Goal: Complete application form: Complete application form

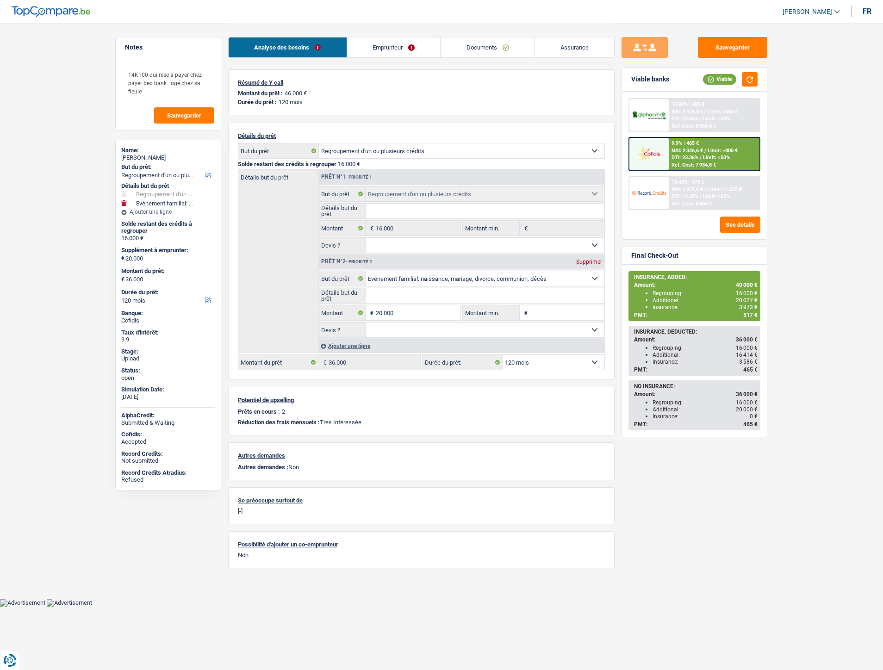
select select "refinancing"
select select "familyEvent"
select select "120"
select select "refinancing"
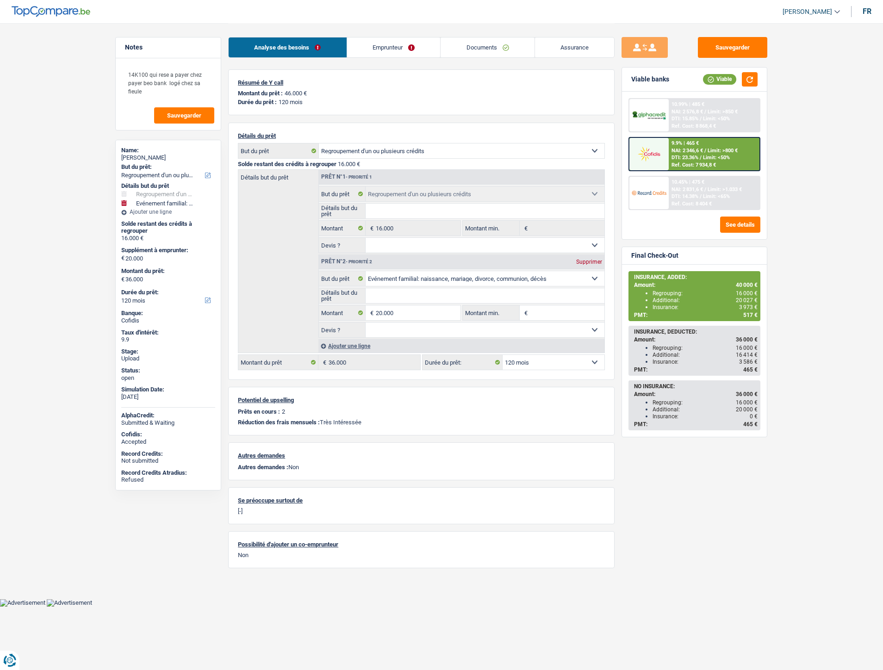
select select "refinancing"
select select "familyEvent"
select select "120"
click at [473, 46] on link "Documents" at bounding box center [488, 47] width 94 height 20
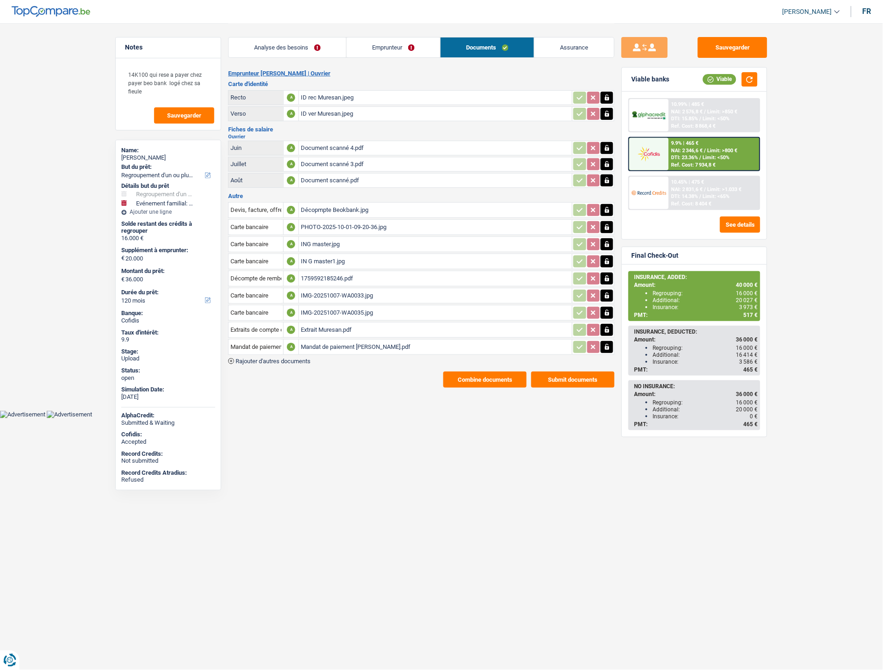
click at [336, 344] on div "Mandat de paiement Muresan.pdf" at bounding box center [435, 347] width 269 height 14
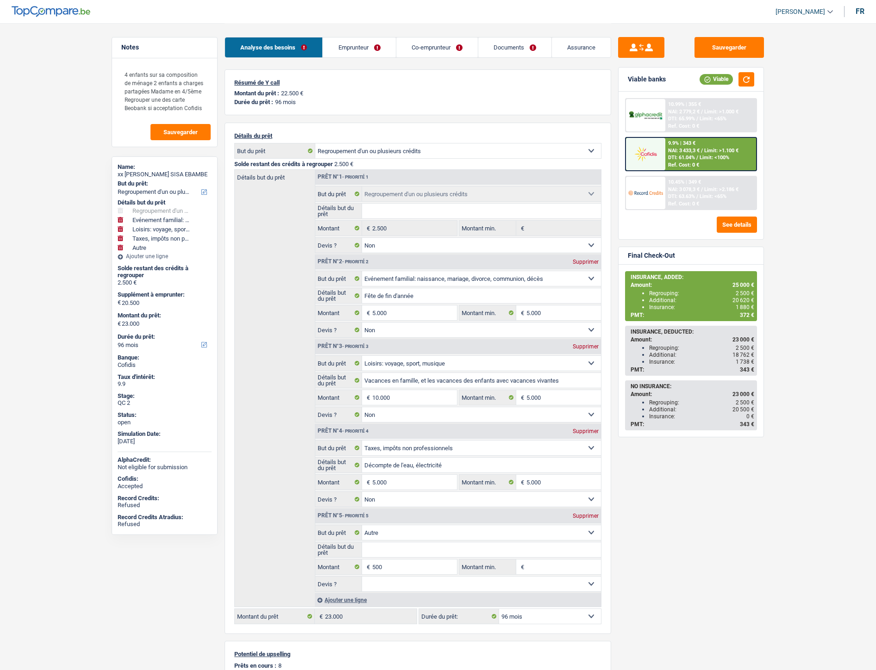
select select "refinancing"
select select "familyEvent"
select select "hobbies"
select select "taxes"
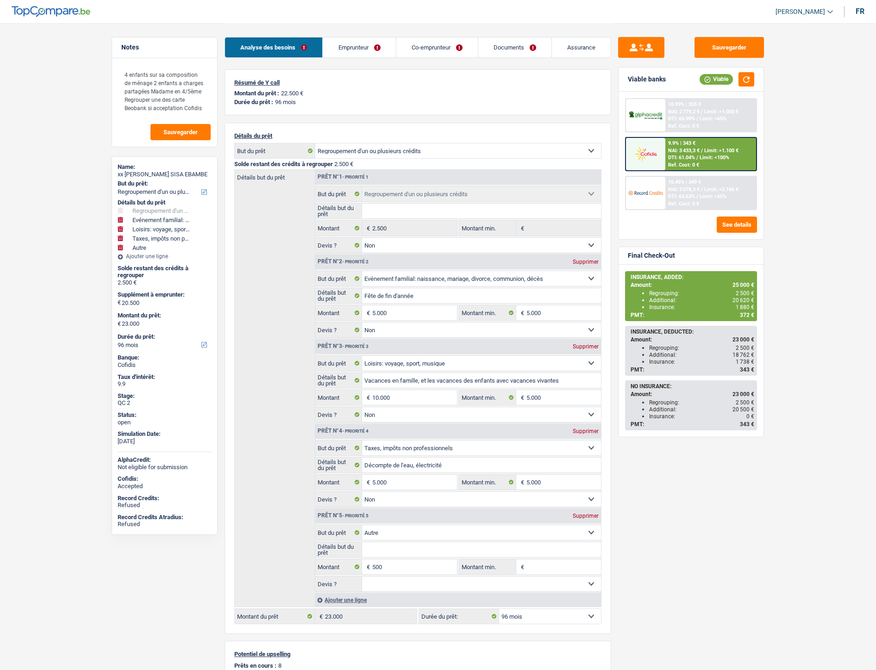
select select "other"
select select "96"
select select "refinancing"
select select "false"
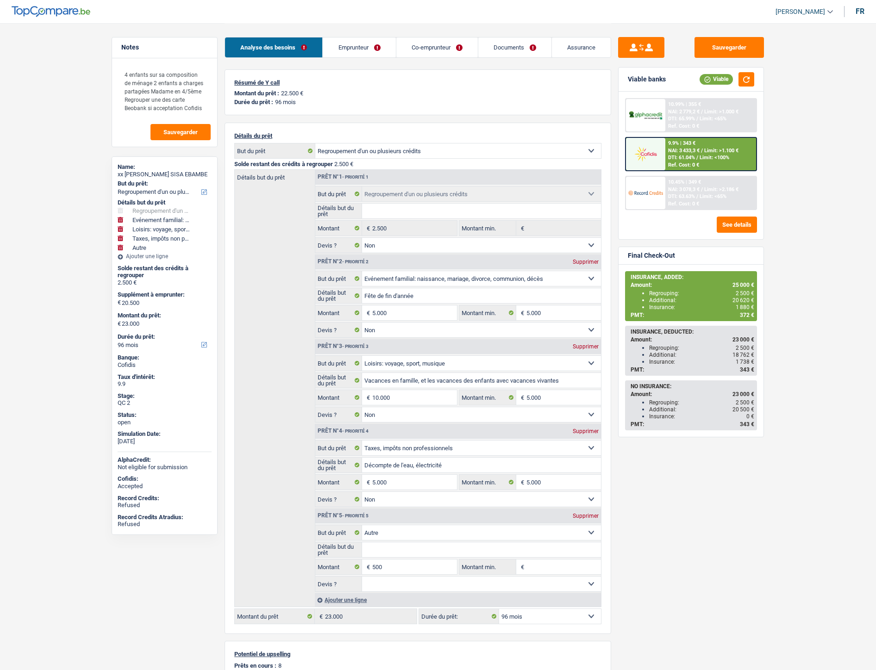
select select "familyEvent"
select select "false"
select select "hobbies"
select select "false"
select select "taxes"
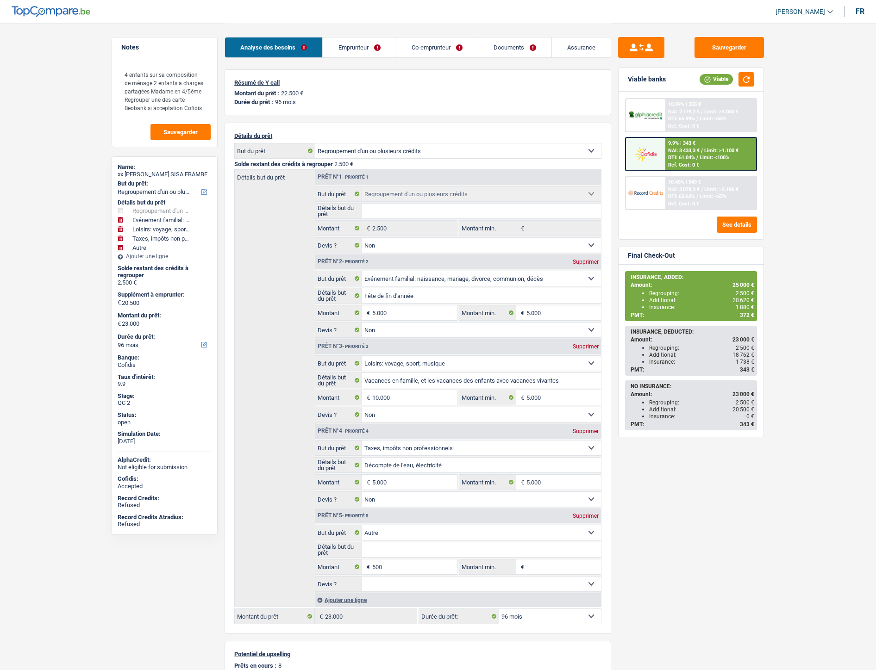
select select "false"
select select "other"
select select "96"
click at [363, 50] on link "Emprunteur" at bounding box center [359, 47] width 73 height 20
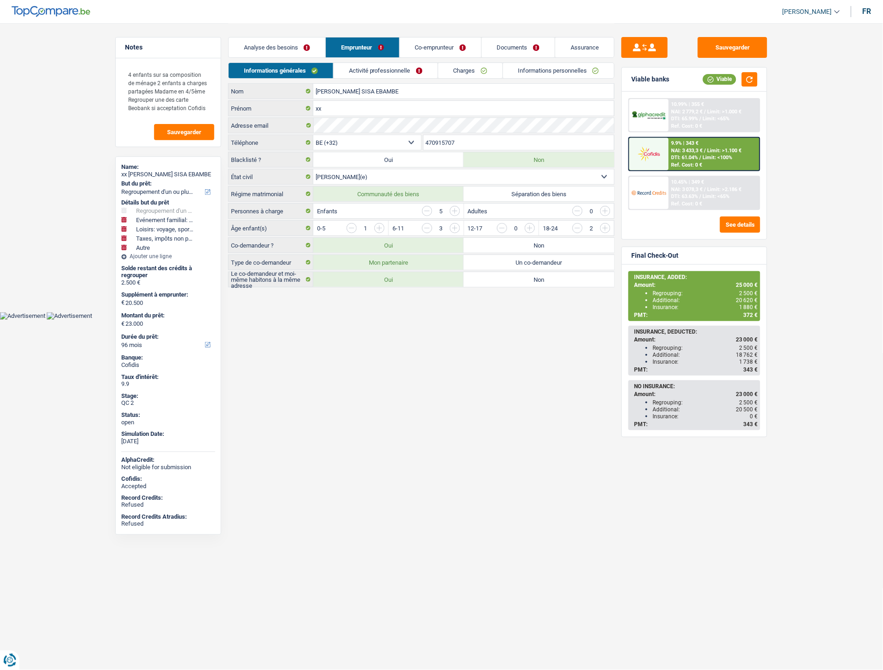
click at [579, 71] on link "Informations personnelles" at bounding box center [559, 70] width 112 height 15
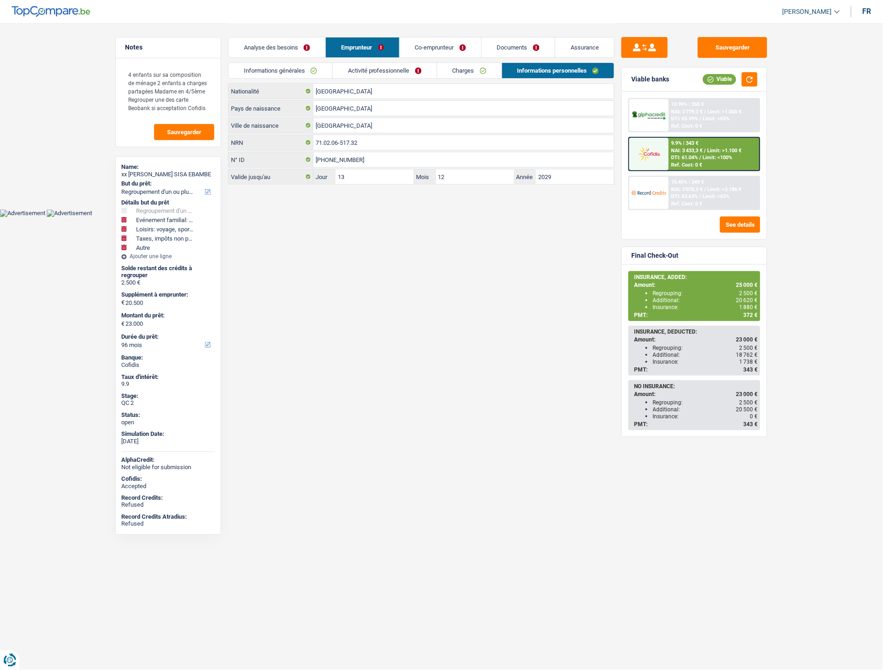
click at [434, 51] on link "Co-emprunteur" at bounding box center [440, 47] width 81 height 20
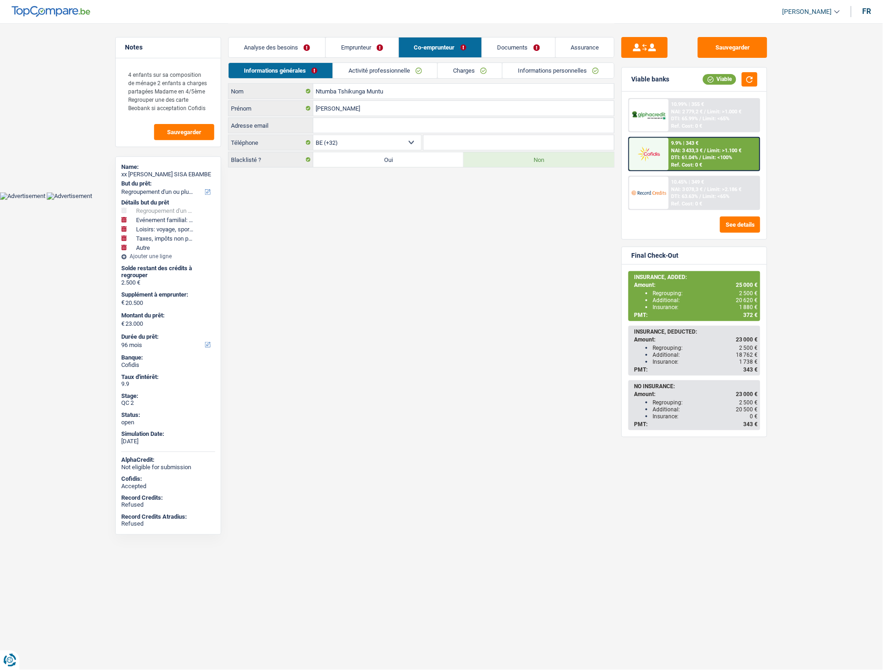
click at [372, 49] on link "Emprunteur" at bounding box center [362, 47] width 73 height 20
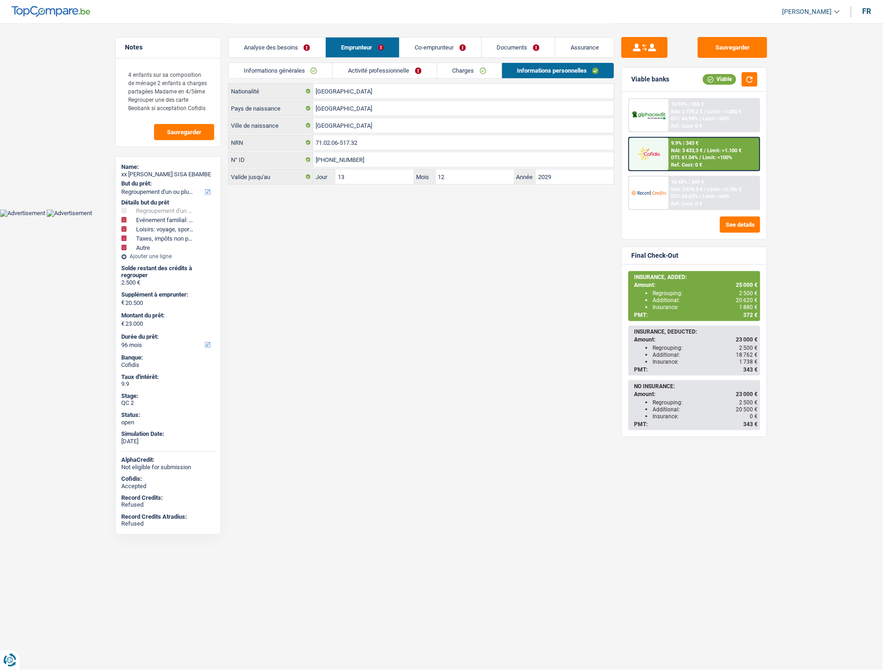
click at [457, 68] on link "Charges" at bounding box center [469, 70] width 64 height 15
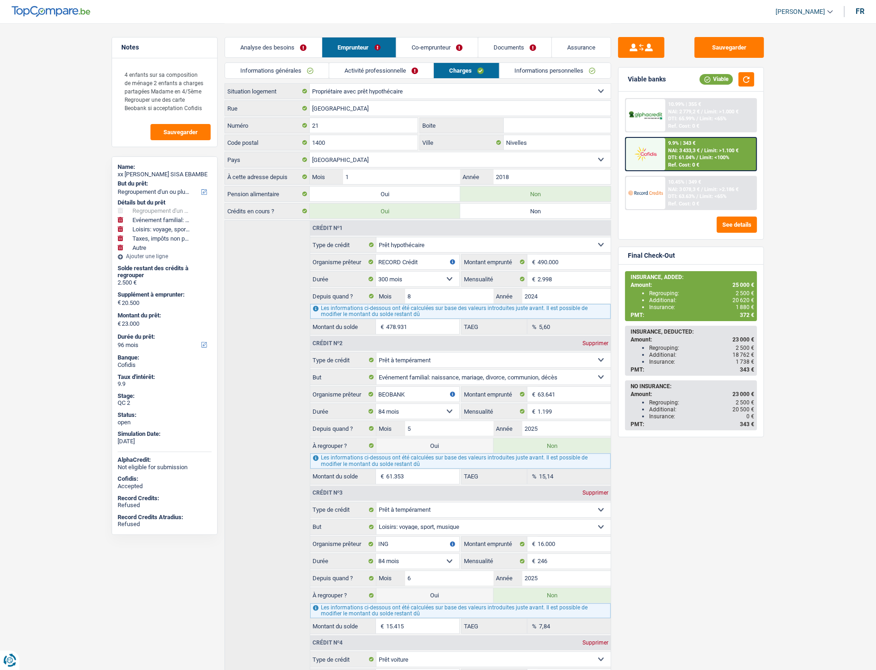
click at [270, 44] on link "Analyse des besoins" at bounding box center [273, 47] width 97 height 20
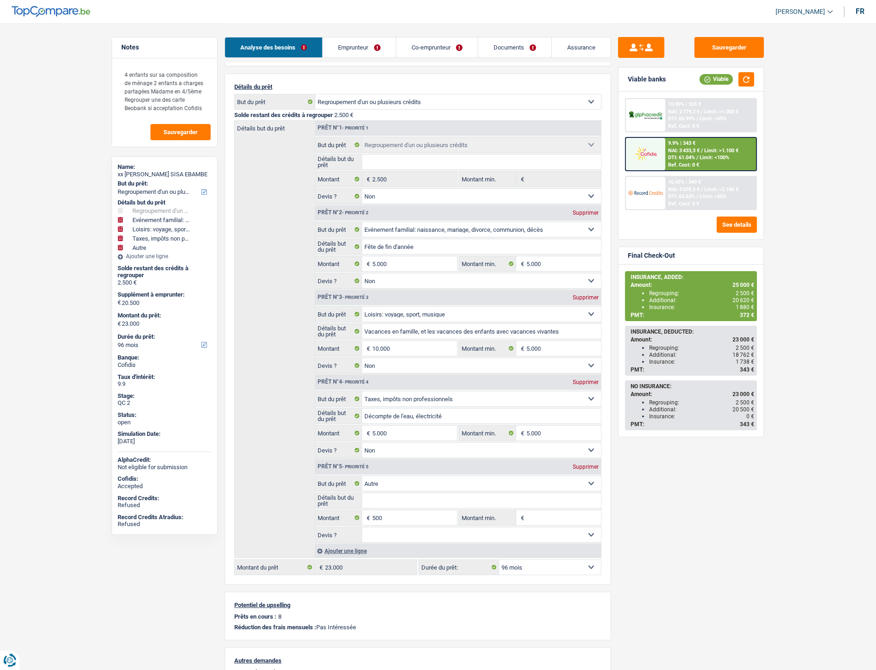
scroll to position [48, 0]
click at [46, 197] on main "Notes 4 enfants sur sa composition de ménage 2 enfants a charges partagées Mada…" at bounding box center [438, 356] width 876 height 809
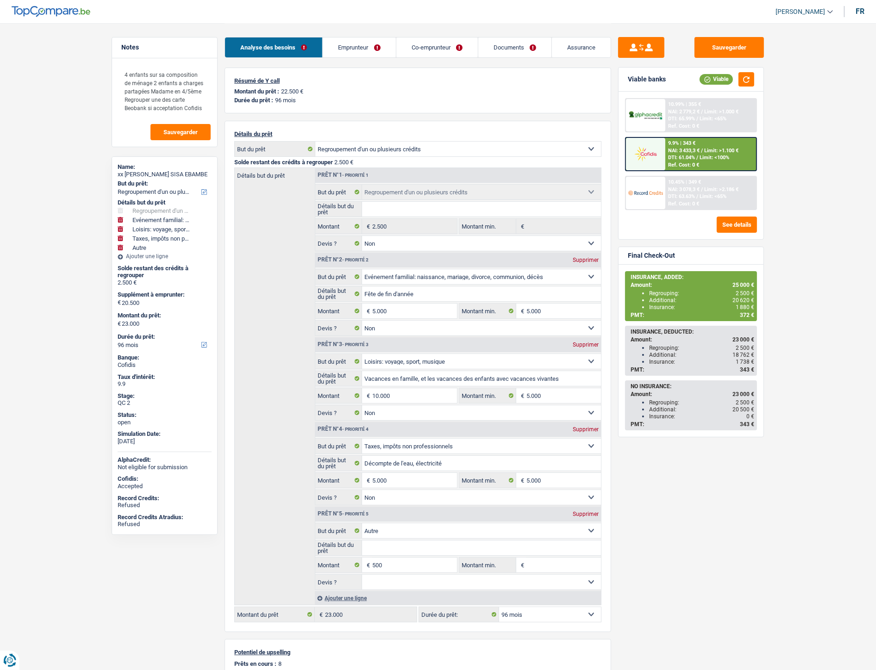
scroll to position [0, 0]
select select "refinancing"
select select "familyEvent"
select select "hobbies"
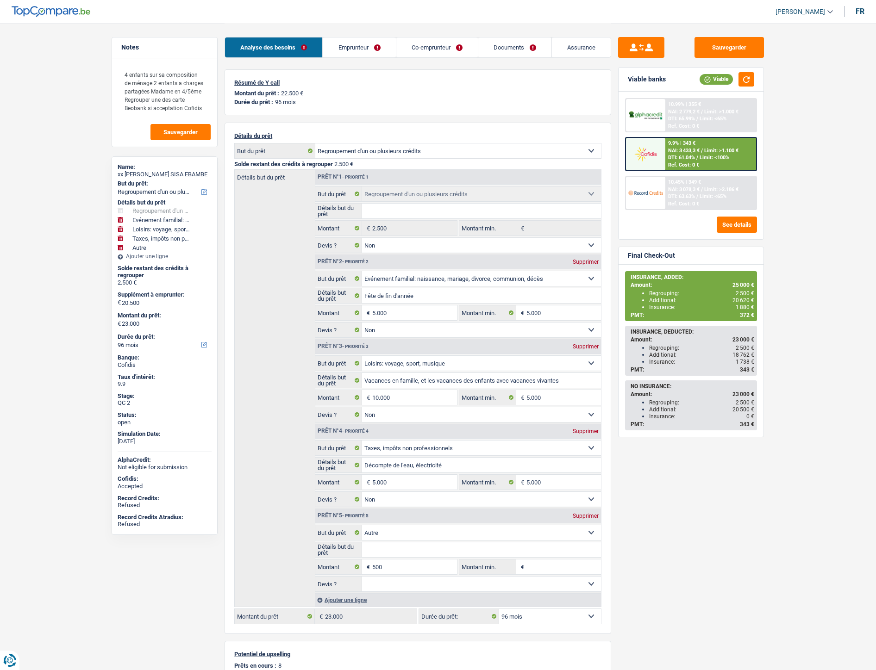
select select "taxes"
select select "other"
select select "96"
select select "refinancing"
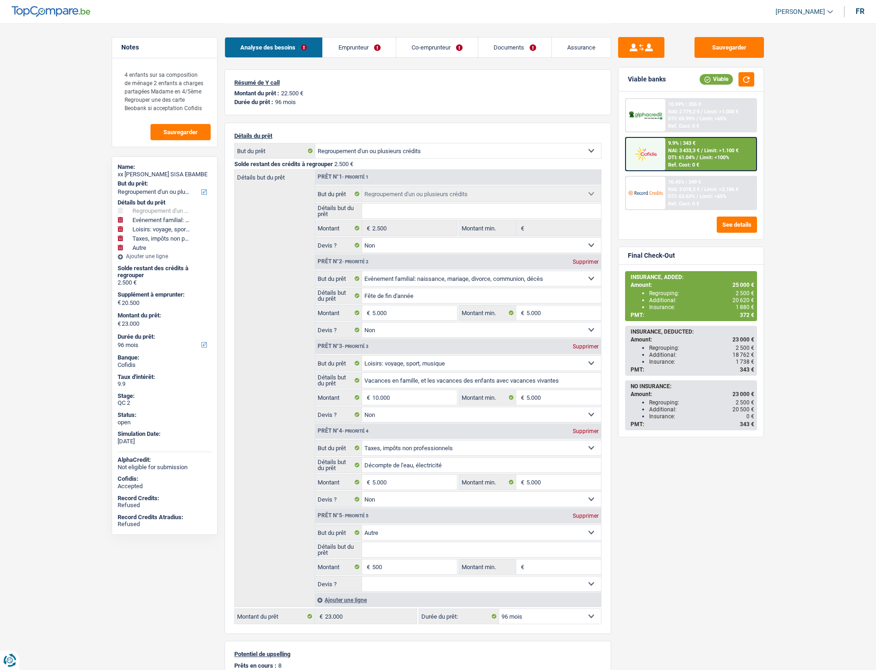
select select "false"
select select "familyEvent"
select select "false"
select select "hobbies"
select select "false"
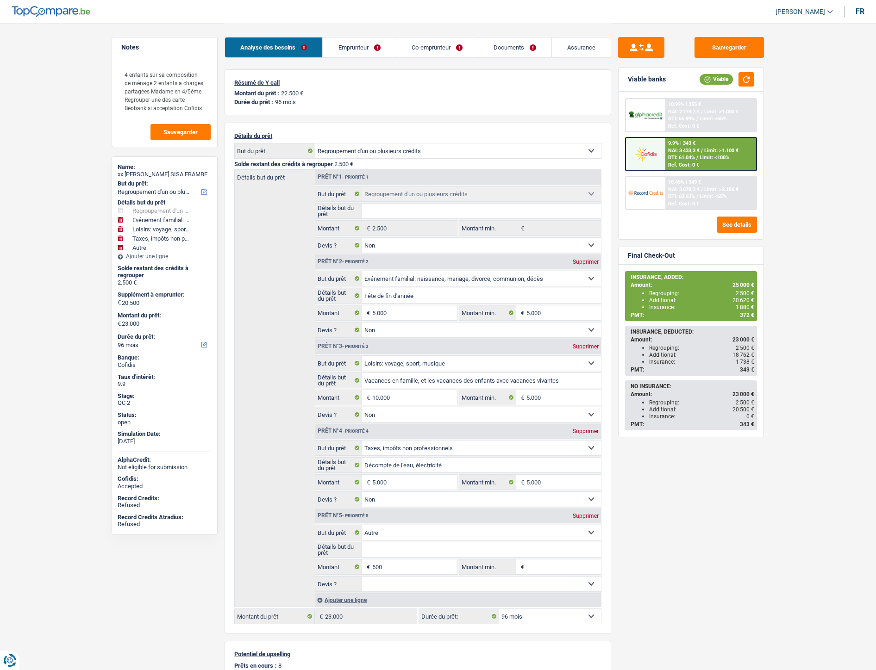
select select "taxes"
select select "false"
select select "other"
select select "96"
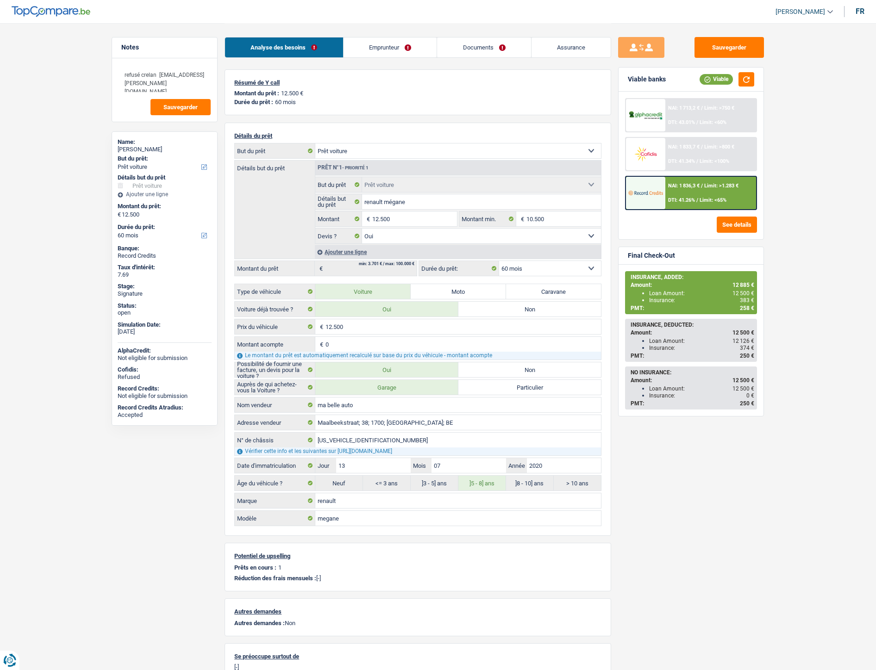
select select "car"
select select "60"
select select "car"
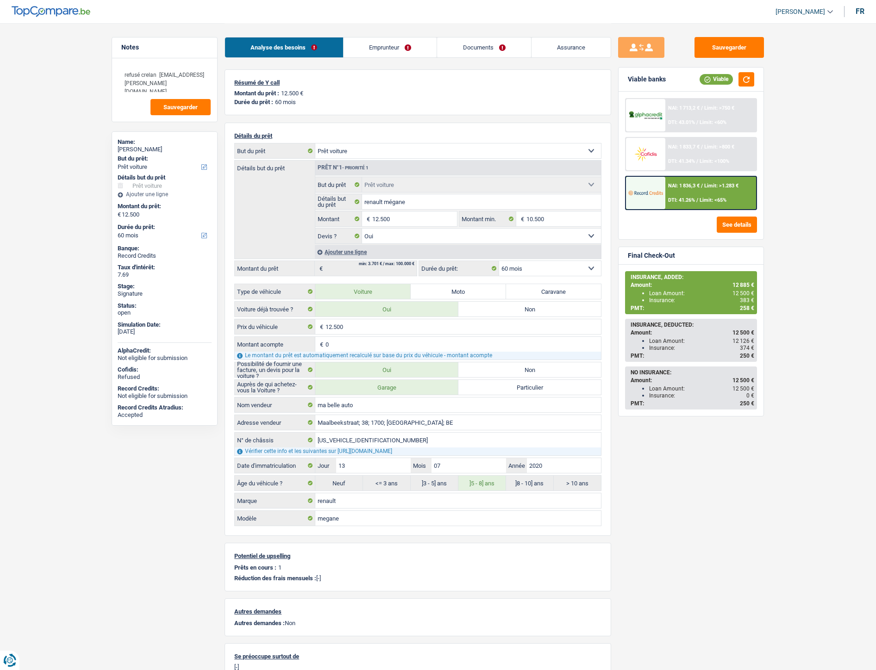
select select "yes"
select select "60"
click at [390, 43] on link "Emprunteur" at bounding box center [389, 47] width 93 height 20
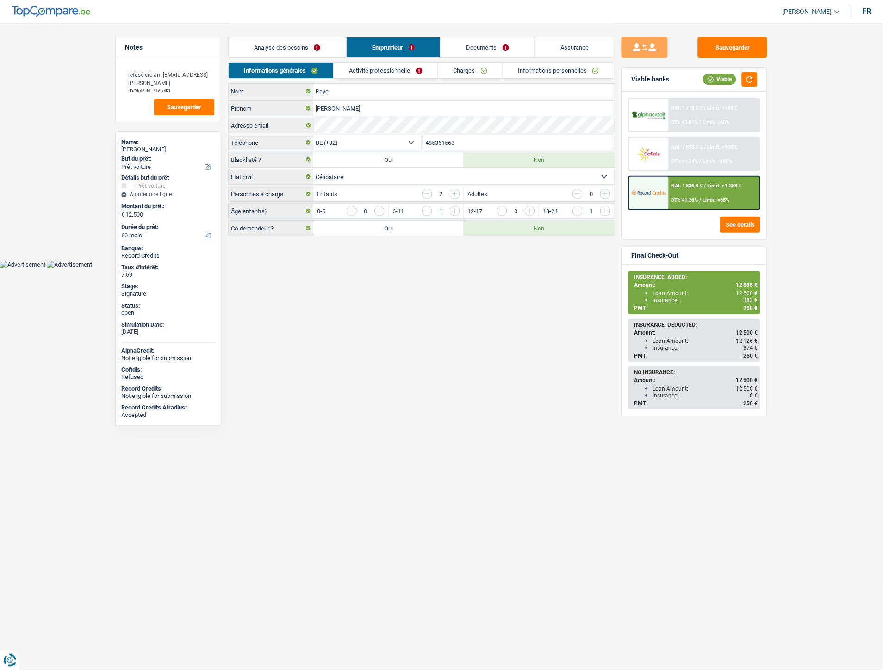
click at [389, 76] on link "Activité professionnelle" at bounding box center [386, 70] width 104 height 15
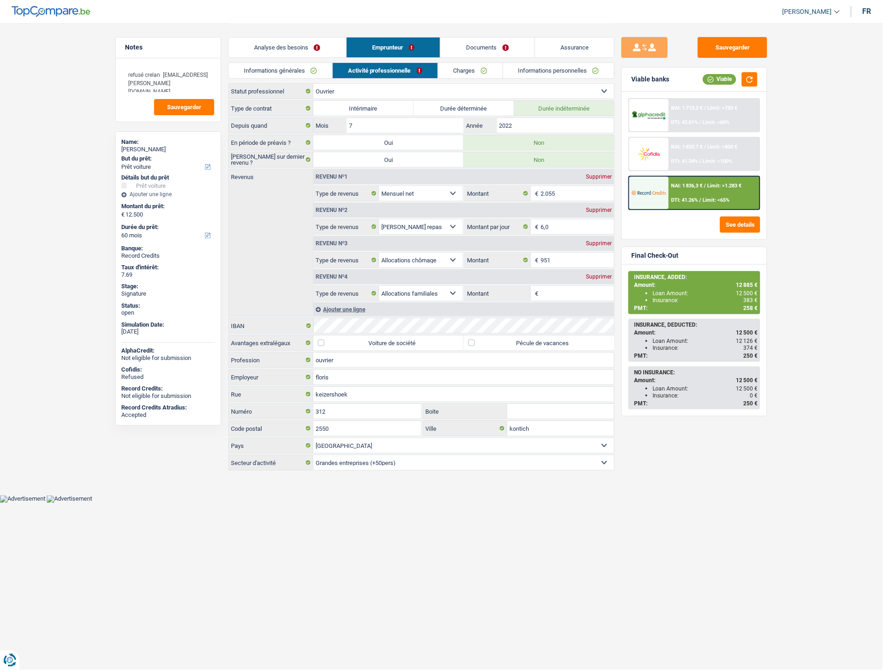
click at [302, 63] on link "Informations générales" at bounding box center [281, 70] width 104 height 15
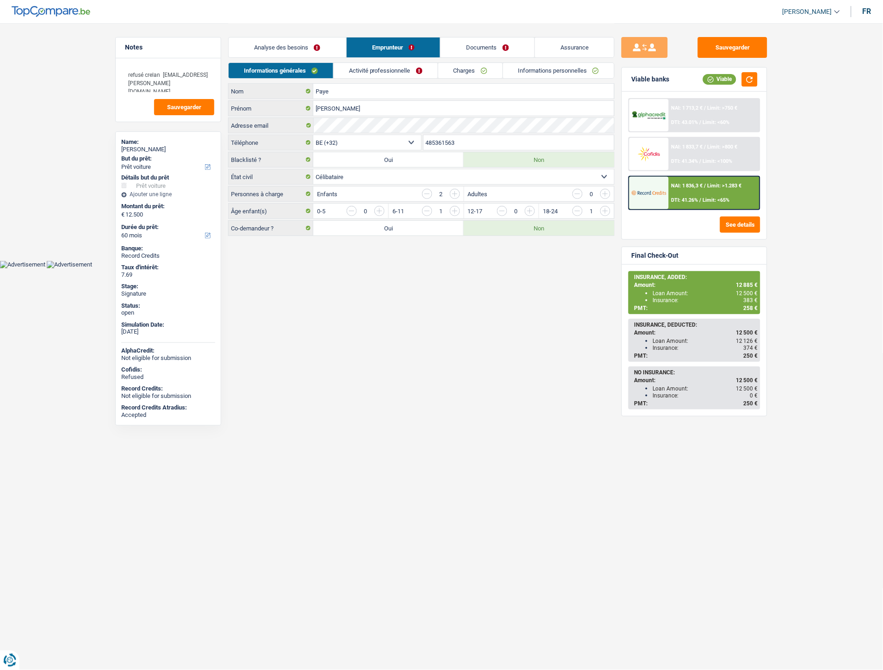
click at [464, 70] on link "Charges" at bounding box center [470, 70] width 64 height 15
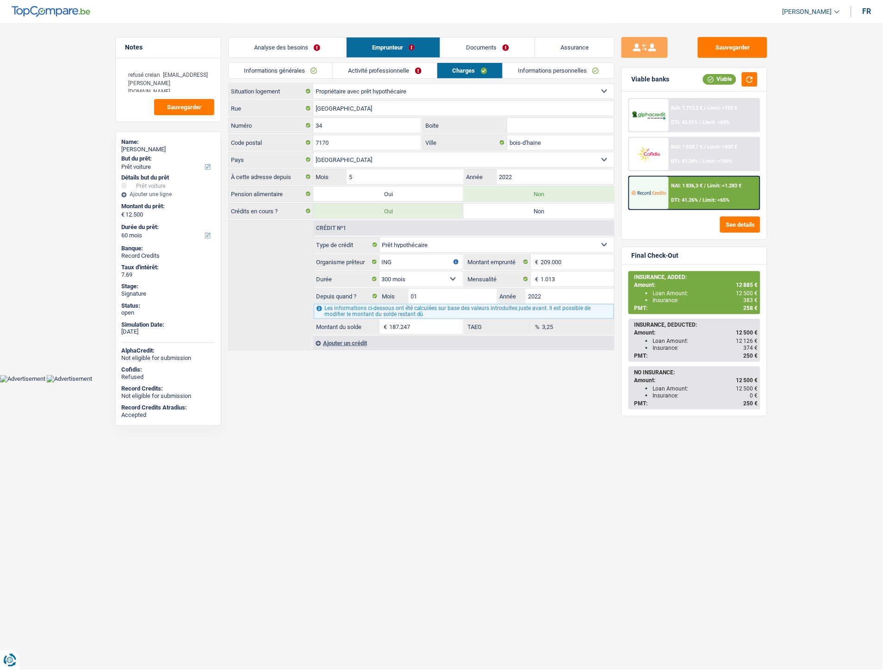
click at [491, 19] on header "Isabel Lopes Se déconnecter fr" at bounding box center [441, 12] width 883 height 24
click at [271, 68] on link "Informations générales" at bounding box center [281, 70] width 104 height 15
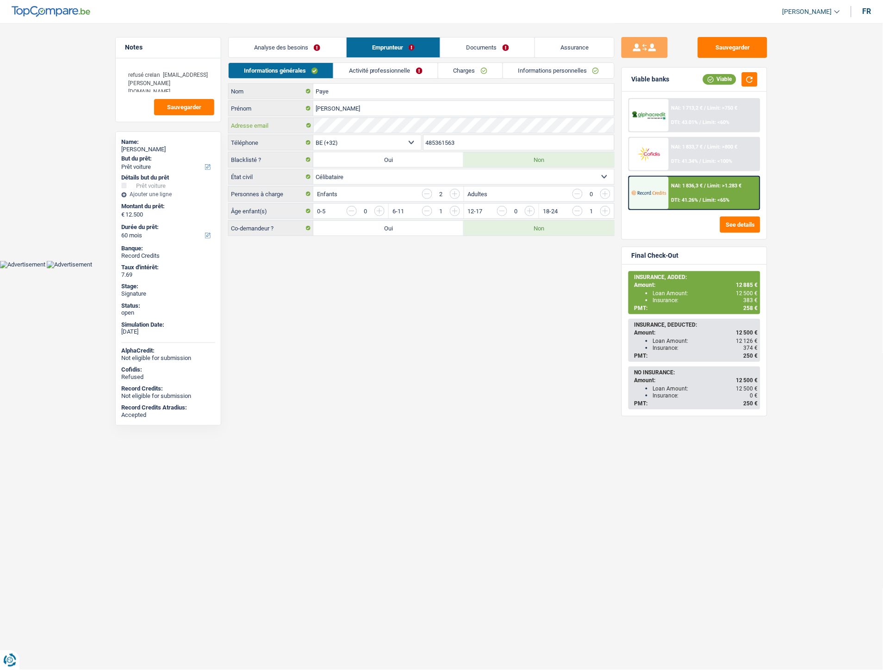
click at [301, 114] on div "Paye Nom Stéphane Prénom Adresse email BE (+32) LU (+352) Sélectionner une opti…" at bounding box center [421, 159] width 386 height 153
click at [299, 43] on link "Analyse des besoins" at bounding box center [288, 47] width 118 height 20
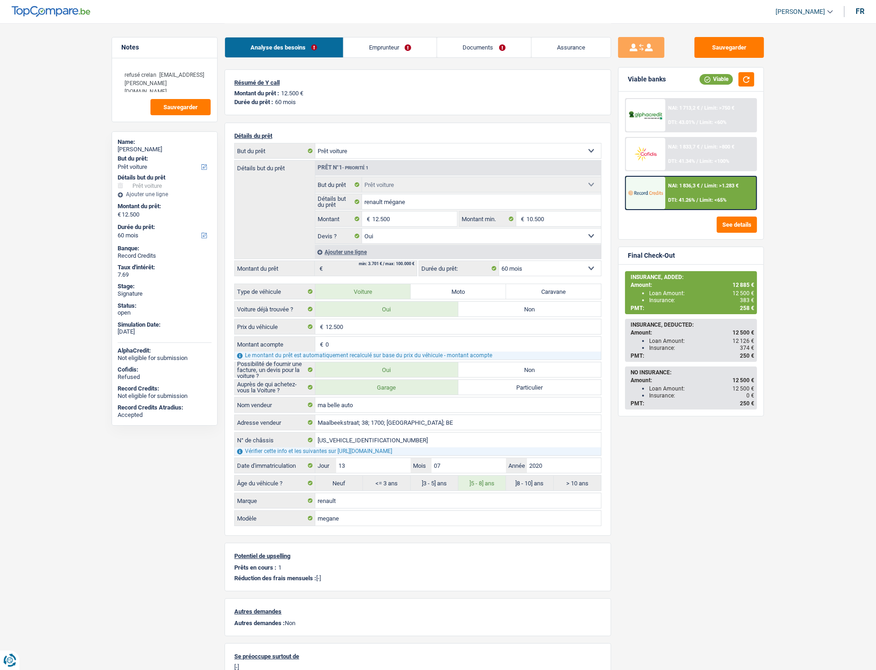
click at [387, 49] on link "Emprunteur" at bounding box center [389, 47] width 93 height 20
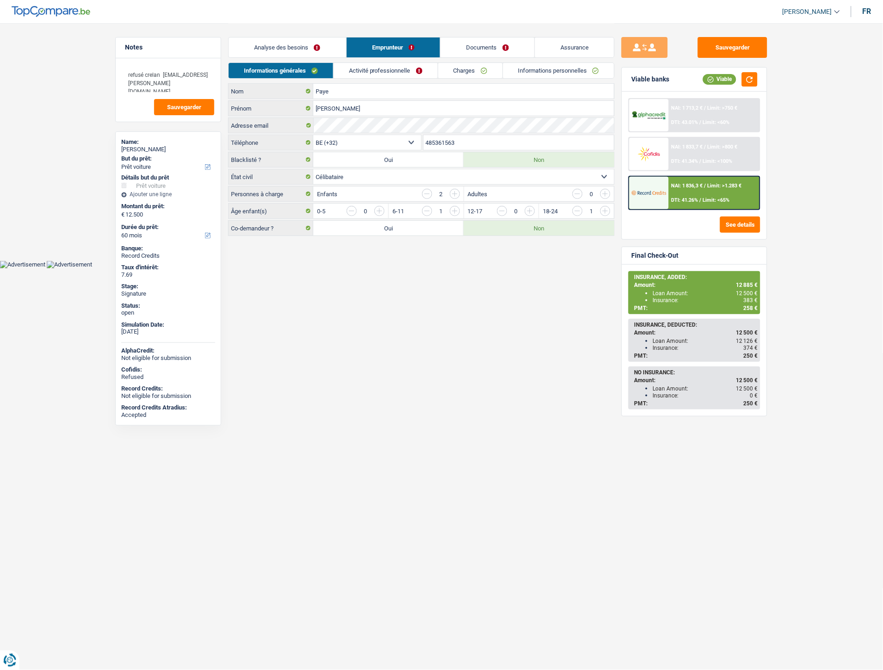
drag, startPoint x: 466, startPoint y: 142, endPoint x: 424, endPoint y: 142, distance: 41.7
click at [424, 142] on input "485361563" at bounding box center [518, 142] width 191 height 15
click at [476, 47] on link "Documents" at bounding box center [488, 47] width 94 height 20
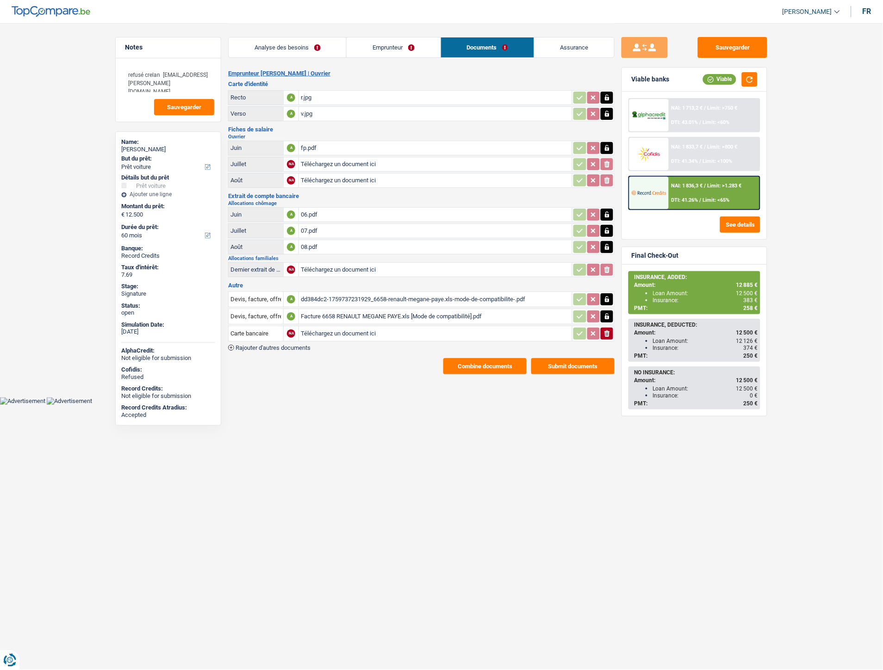
click at [313, 211] on div "06.pdf" at bounding box center [435, 215] width 269 height 14
click at [386, 51] on link "Emprunteur" at bounding box center [393, 47] width 93 height 20
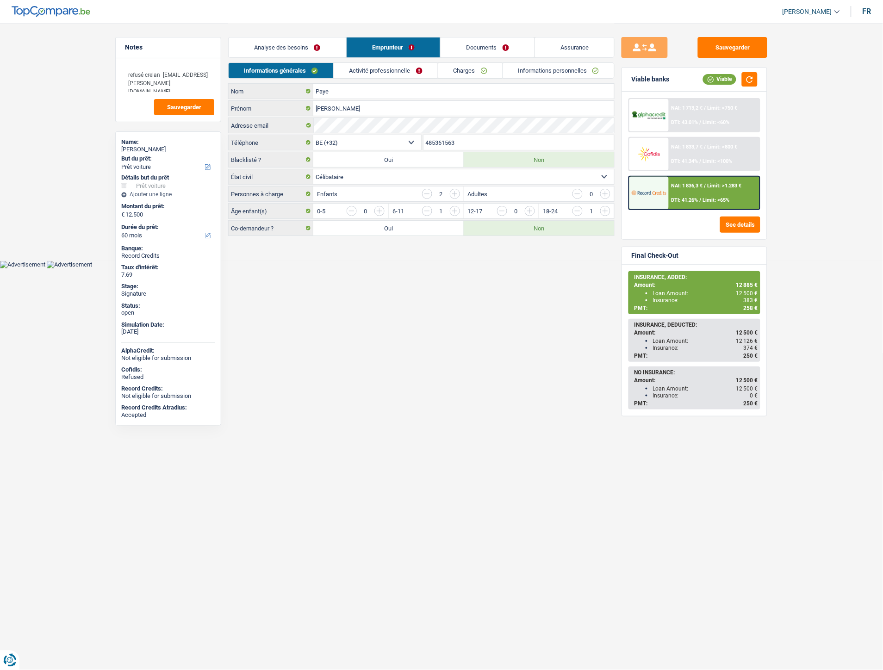
click at [355, 65] on link "Activité professionnelle" at bounding box center [386, 70] width 104 height 15
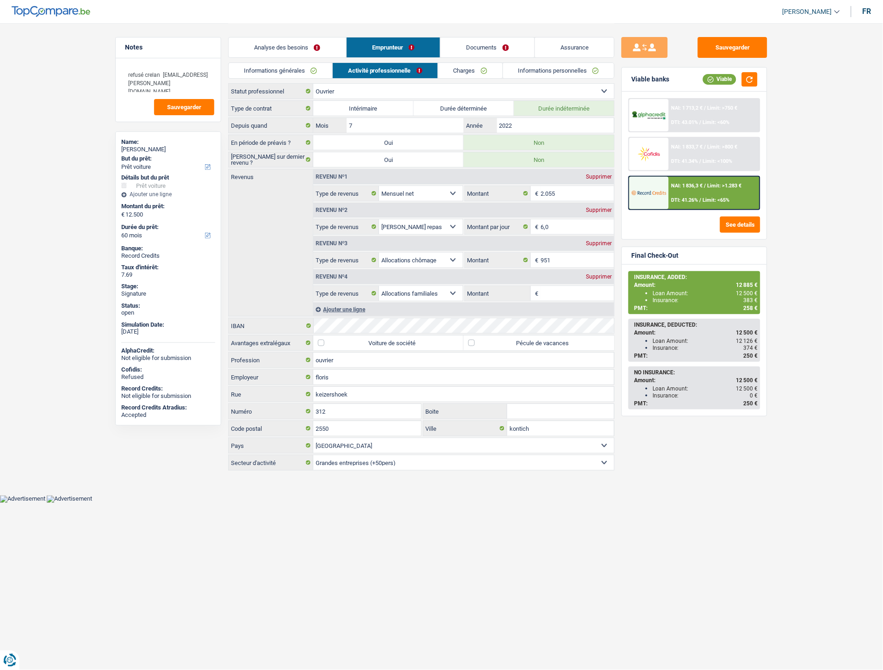
click at [452, 69] on link "Charges" at bounding box center [470, 70] width 64 height 15
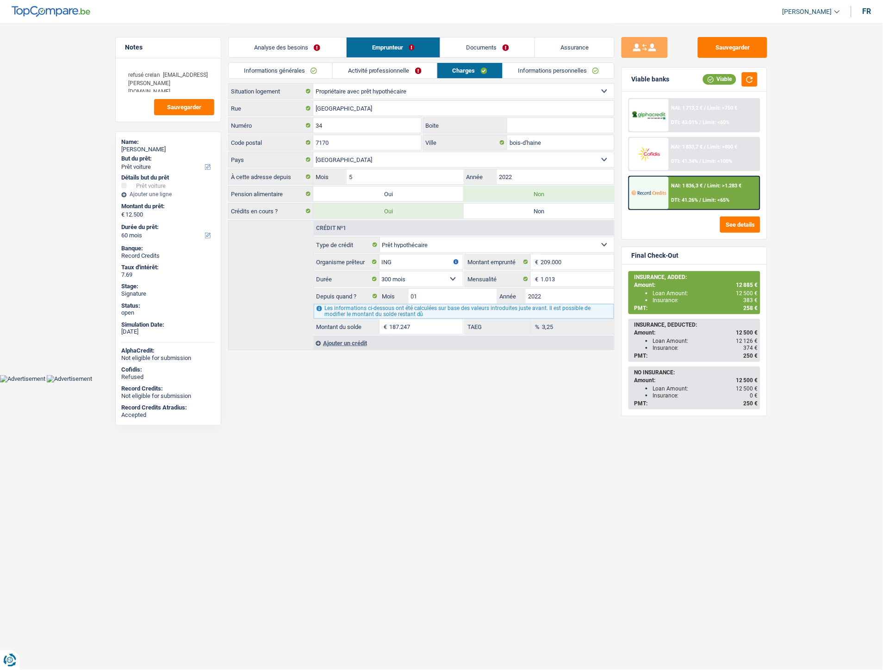
click at [487, 49] on link "Documents" at bounding box center [488, 47] width 94 height 20
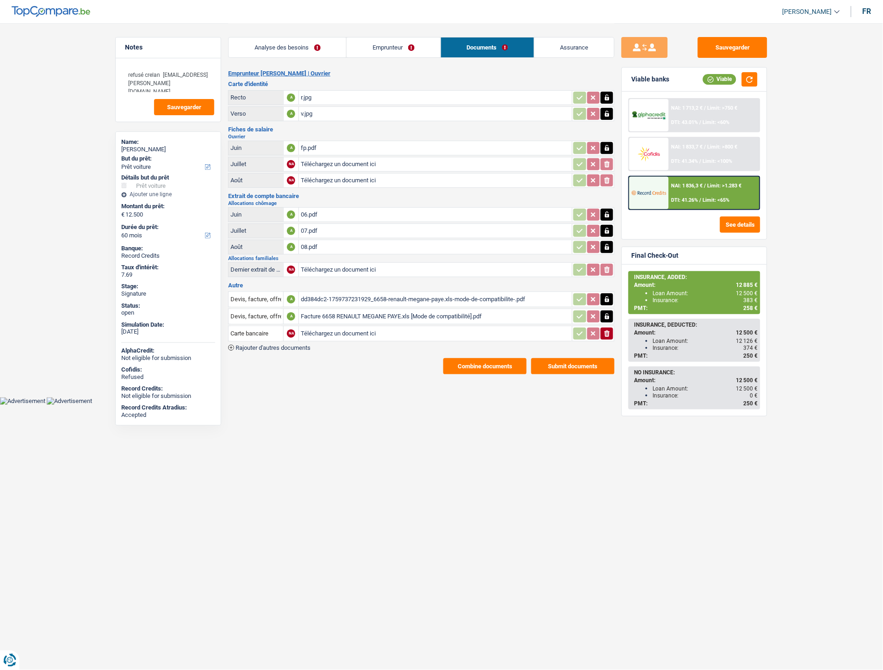
click at [297, 345] on span "Rajouter d'autres documents" at bounding box center [273, 348] width 75 height 6
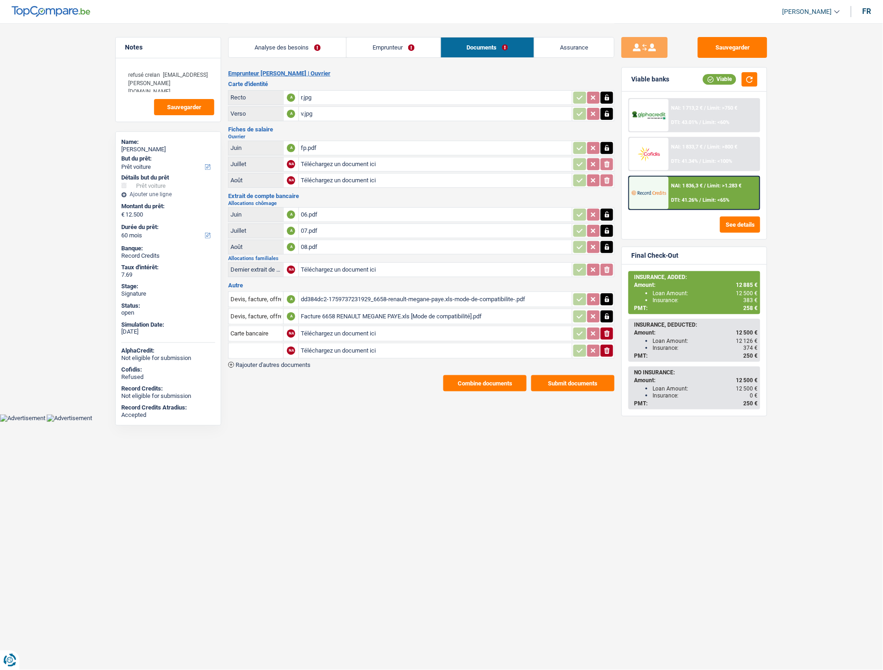
click at [291, 362] on span "Rajouter d'autres documents" at bounding box center [273, 365] width 75 height 6
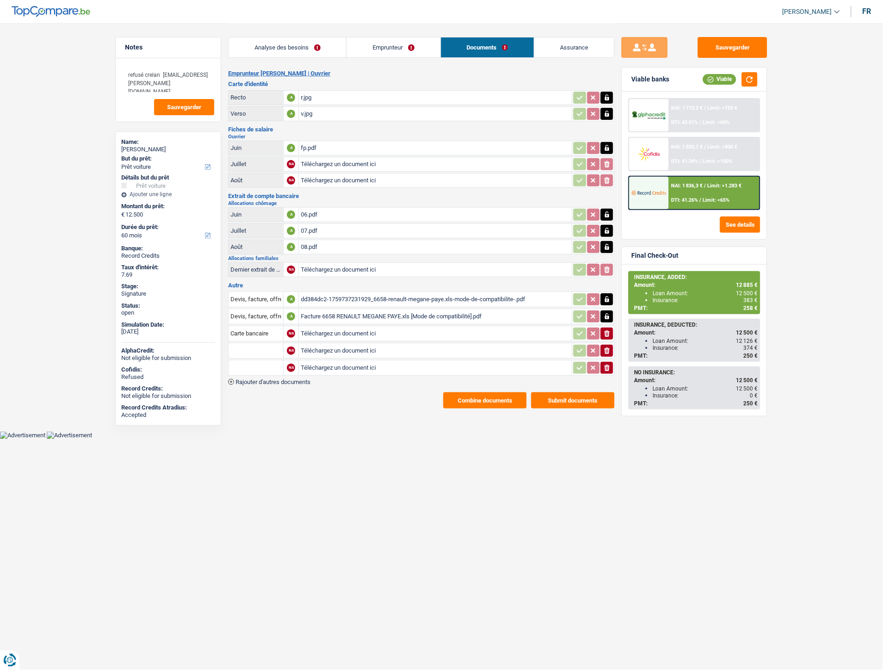
click at [318, 344] on input "Téléchargez un document ici" at bounding box center [435, 351] width 269 height 14
type input "C:\fakepath\ci mme.jpg"
click at [316, 361] on input "Téléchargez un document ici" at bounding box center [435, 368] width 269 height 14
type input "C:\fakepath\CI mme2.jpg"
click at [267, 343] on input "text" at bounding box center [255, 350] width 51 height 15
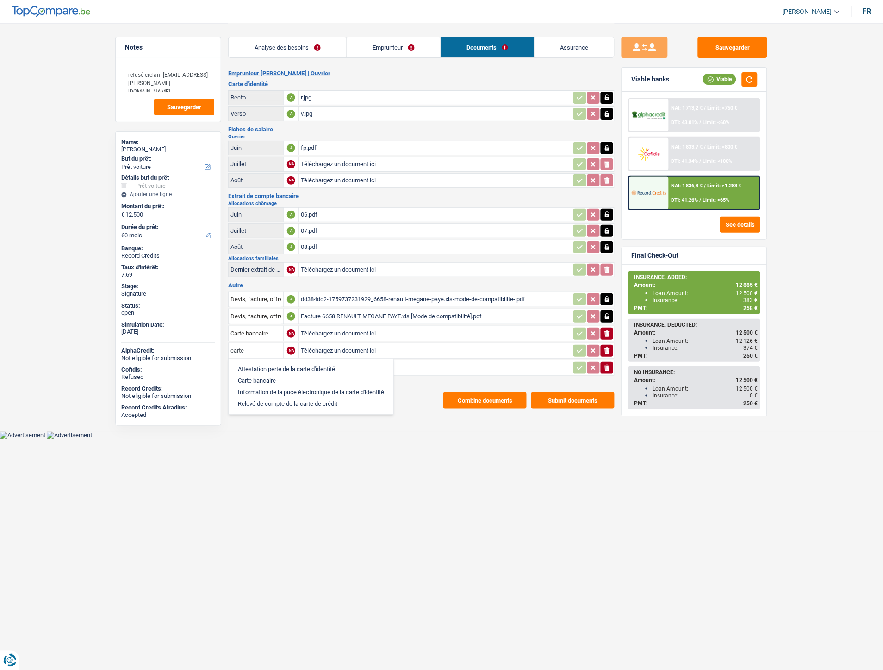
type input "carte"
click at [272, 363] on li "Attestation perte de la carte d'identité" at bounding box center [310, 369] width 155 height 12
click at [269, 361] on input "text" at bounding box center [255, 368] width 51 height 15
type input "att"
click at [275, 347] on input "Attestation perte de la carte d'identité" at bounding box center [255, 350] width 51 height 15
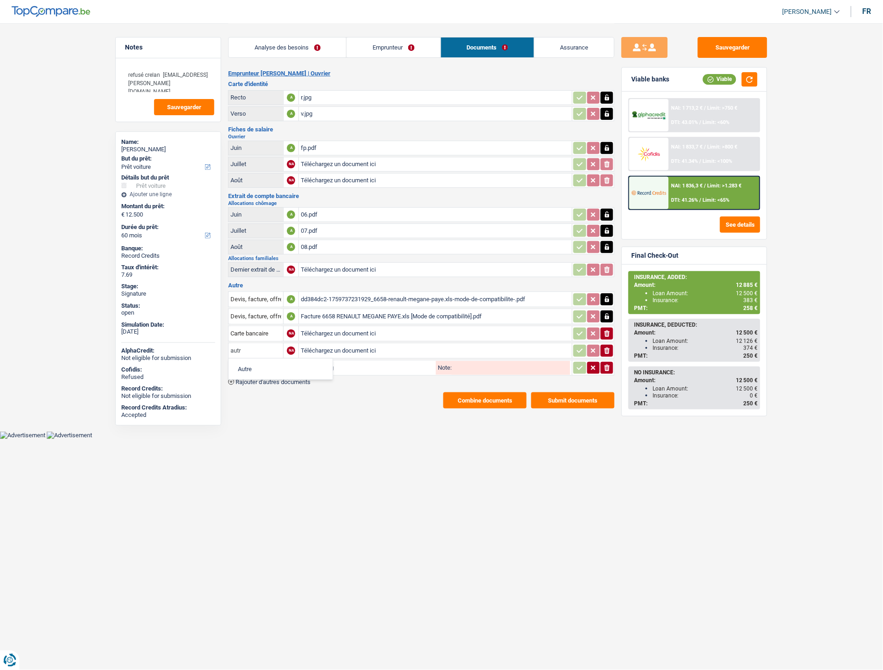
type input "autr"
click at [244, 364] on li "Autre" at bounding box center [280, 369] width 95 height 12
click at [245, 361] on input "text" at bounding box center [255, 368] width 51 height 15
type input "aut"
click at [261, 383] on li "Autre" at bounding box center [280, 386] width 95 height 12
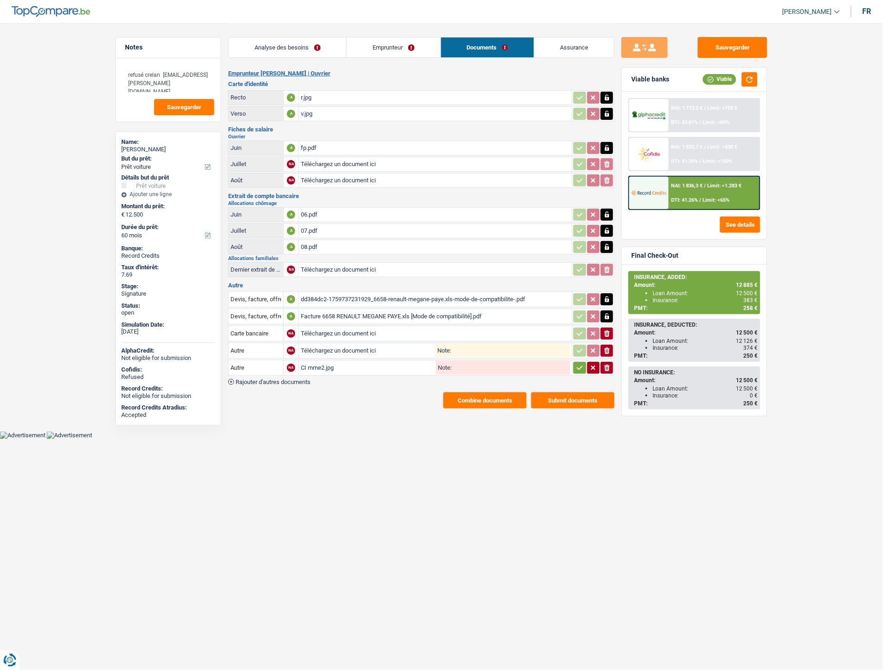
click at [325, 348] on input "Téléchargez un document ici" at bounding box center [368, 351] width 135 height 14
type input "C:\fakepath\ci mme.jpg"
click at [371, 419] on main "Notes refusé crelan lebon.aurelie.34@gmail.com Sauvegarder Name: Stéphane Paye …" at bounding box center [441, 216] width 883 height 432
click at [345, 423] on main "Notes refusé crelan lebon.aurelie.34@gmail.com Sauvegarder Name: Stéphane Paye …" at bounding box center [441, 216] width 883 height 432
drag, startPoint x: 345, startPoint y: 423, endPoint x: 345, endPoint y: 397, distance: 25.5
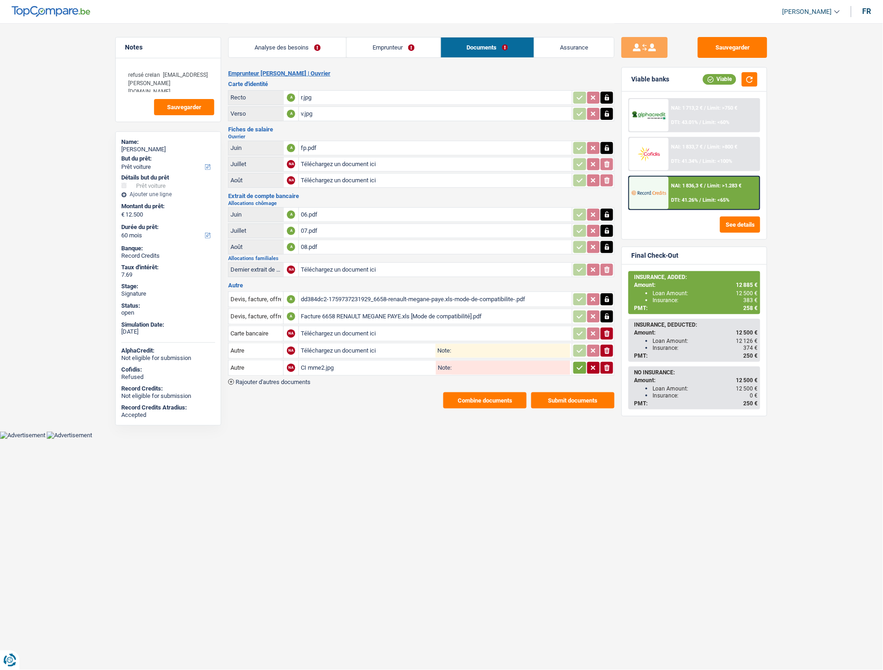
click at [344, 423] on main "Notes refusé crelan lebon.aurelie.34@gmail.com Sauvegarder Name: Stéphane Paye …" at bounding box center [441, 216] width 883 height 432
click at [344, 348] on input "Téléchargez un document ici" at bounding box center [368, 351] width 135 height 14
click at [727, 47] on button "Sauvegarder" at bounding box center [732, 47] width 69 height 21
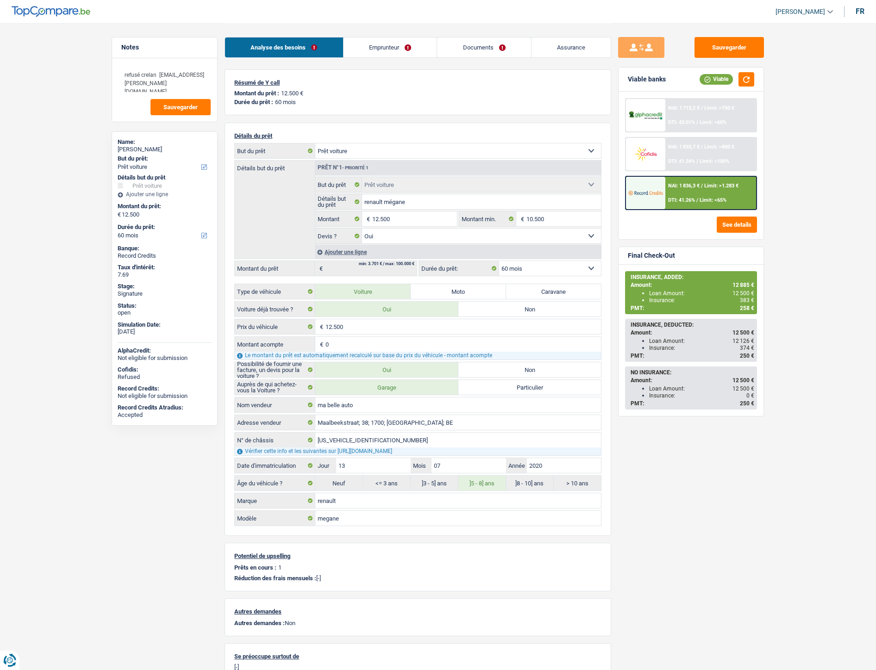
select select "car"
select select "60"
select select "car"
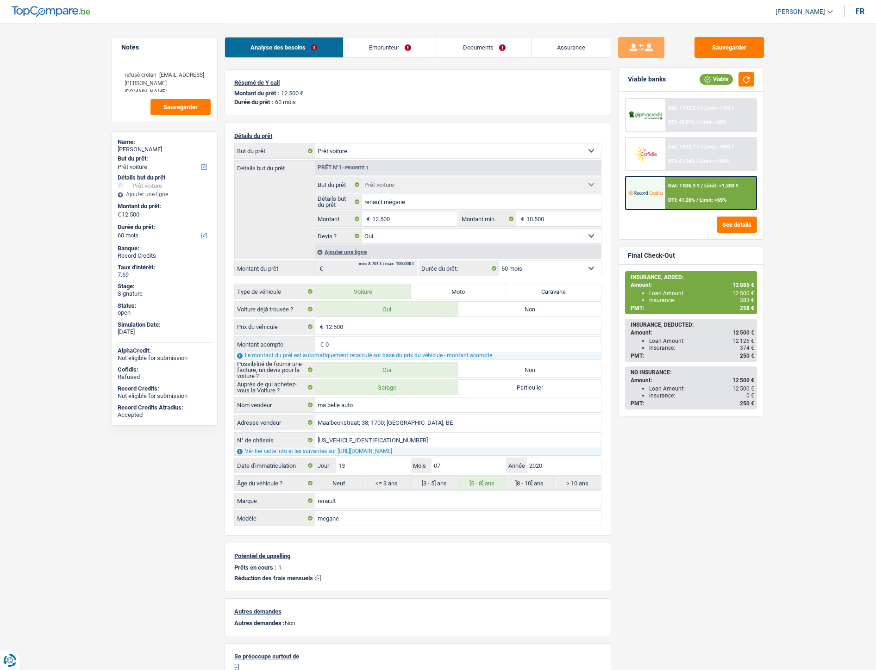
select select "yes"
select select "60"
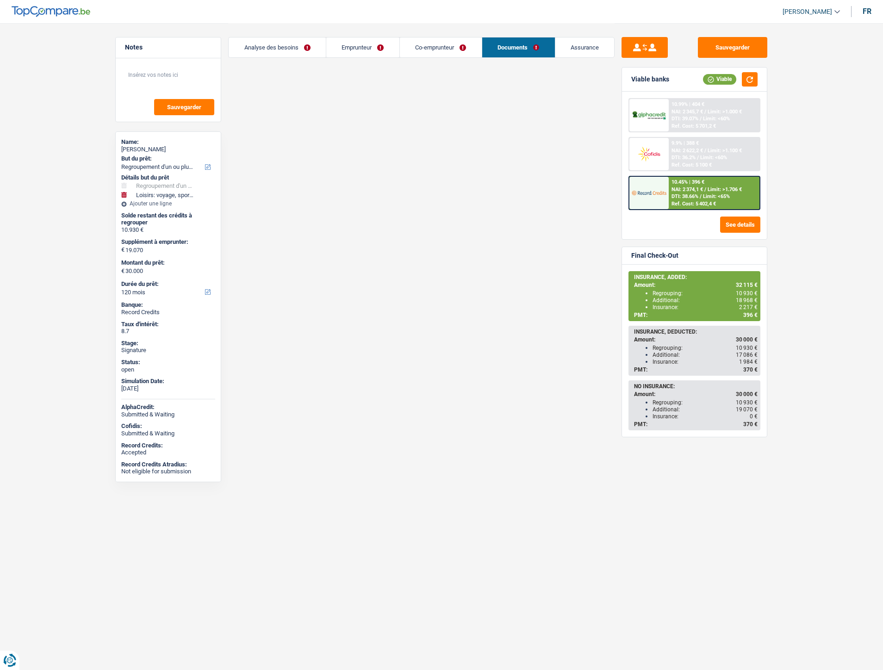
select select "refinancing"
select select "hobbies"
select select "120"
select select "applicant"
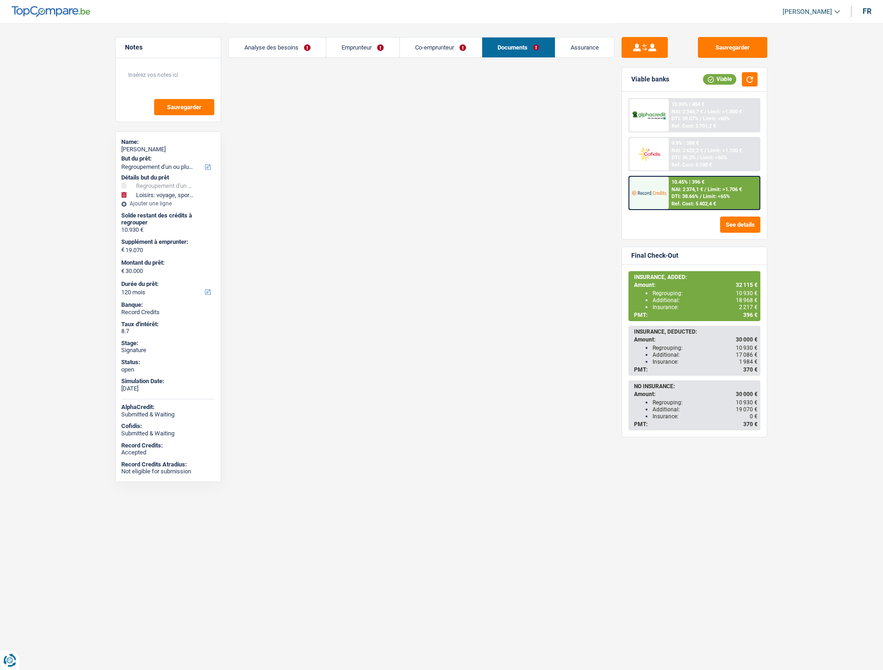
select select "coApplicant"
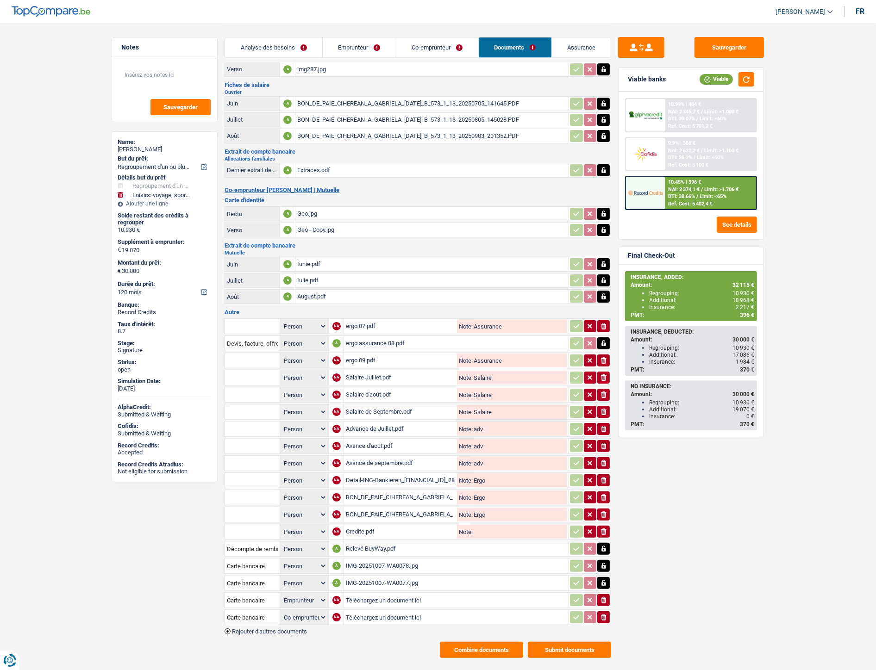
scroll to position [53, 0]
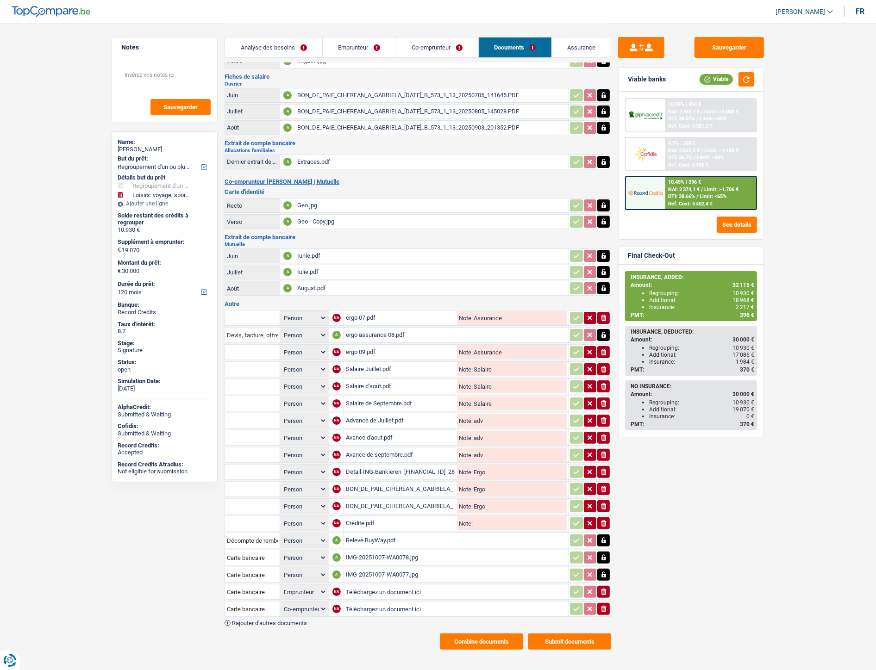
click at [370, 585] on input "Téléchargez un document ici" at bounding box center [456, 592] width 221 height 14
type input "C:\fakepath\Décompte ING.PDF"
click at [261, 584] on input "Carte bancaire" at bounding box center [252, 591] width 51 height 15
type input "dé"
click at [255, 604] on li "Décompte de remboursement anticipé" at bounding box center [292, 610] width 124 height 12
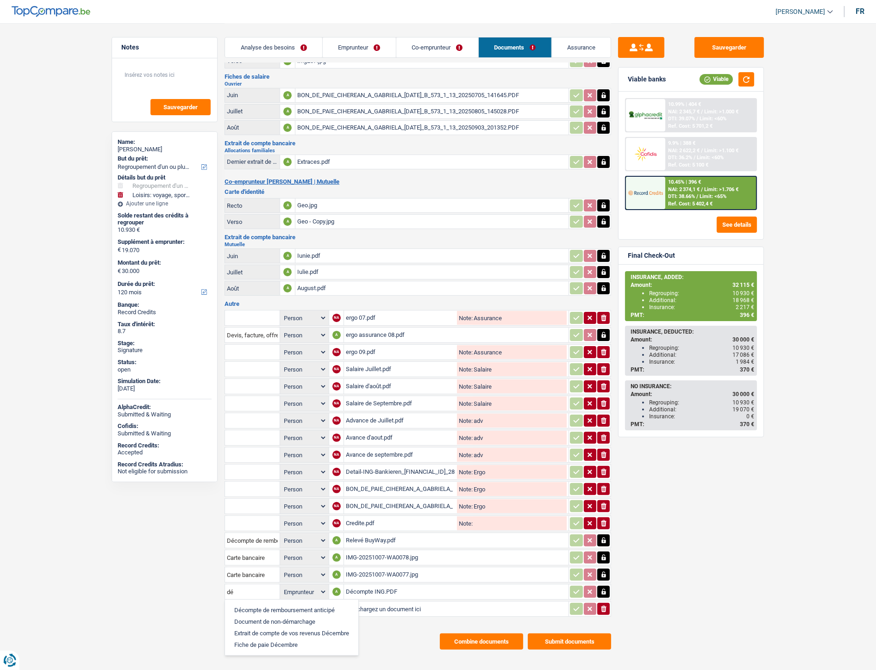
select select "applicant"
click at [712, 45] on button "Sauvegarder" at bounding box center [728, 47] width 69 height 21
click at [364, 49] on link "Emprunteur" at bounding box center [359, 47] width 73 height 20
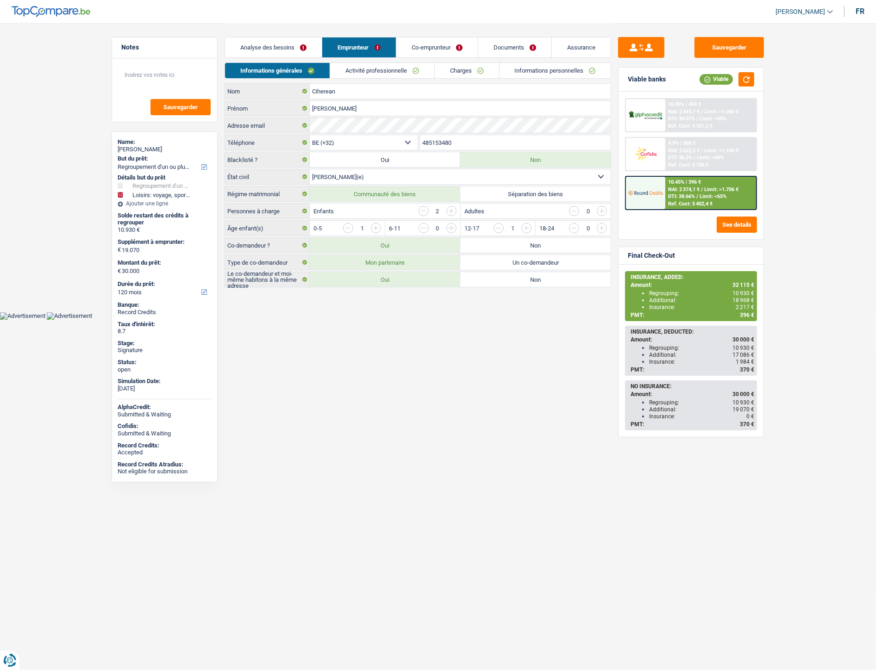
scroll to position [0, 0]
click at [450, 67] on link "Charges" at bounding box center [470, 70] width 64 height 15
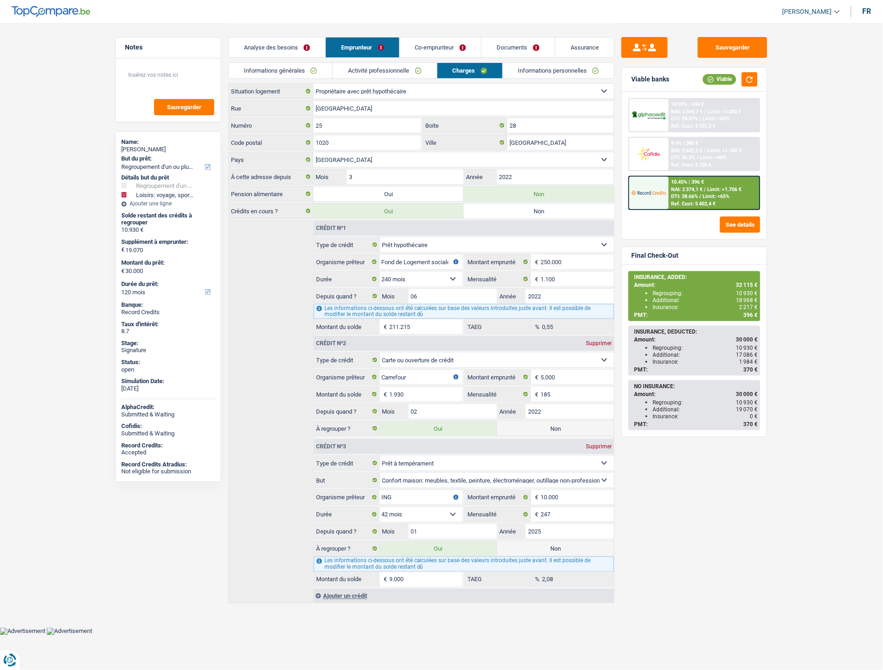
click at [432, 43] on link "Co-emprunteur" at bounding box center [440, 47] width 81 height 20
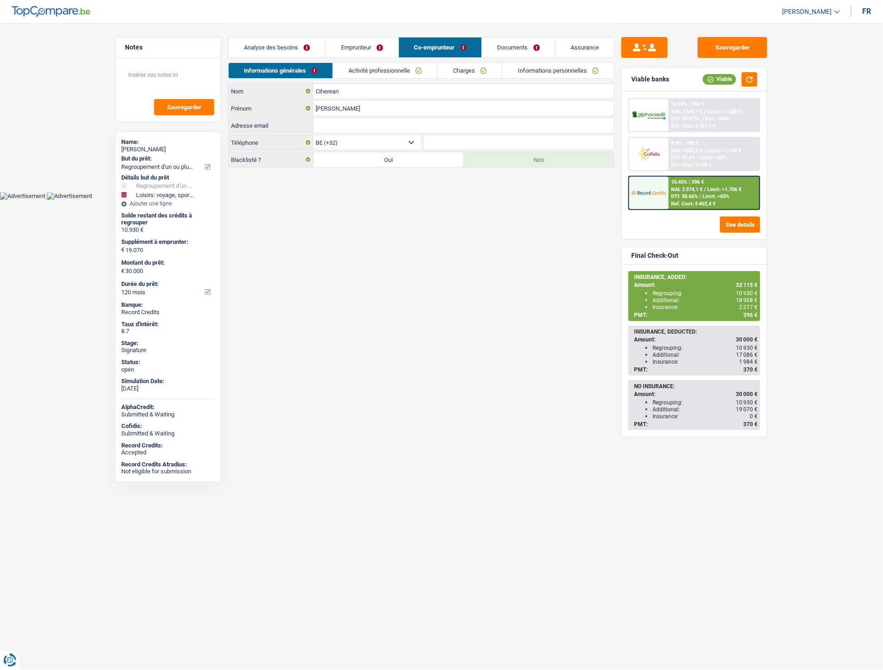
click at [500, 43] on link "Documents" at bounding box center [518, 47] width 73 height 20
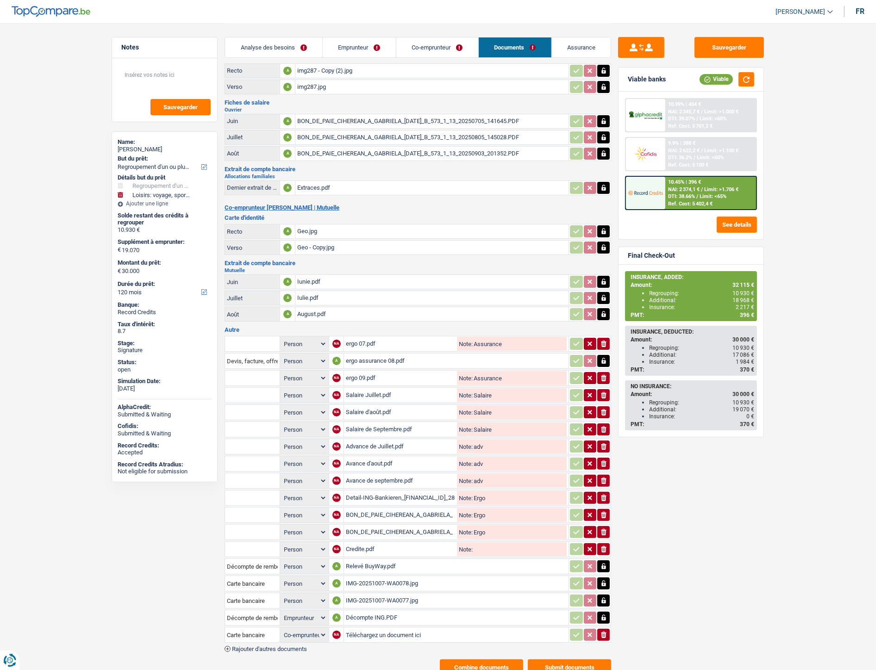
scroll to position [53, 0]
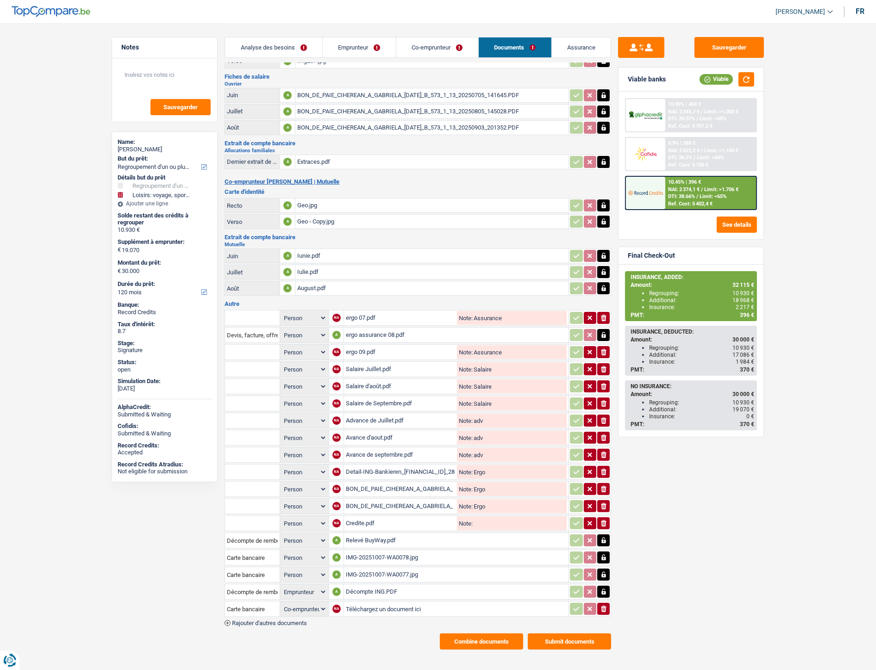
click at [358, 534] on div "Relevé BuyWay.pdf" at bounding box center [456, 541] width 221 height 14
click at [373, 551] on div "IMG-20251007-WA0078.jpg" at bounding box center [456, 558] width 221 height 14
click at [357, 568] on div "IMG-20251007-WA0077.jpg" at bounding box center [456, 575] width 221 height 14
click at [733, 48] on button "Sauvegarder" at bounding box center [728, 47] width 69 height 21
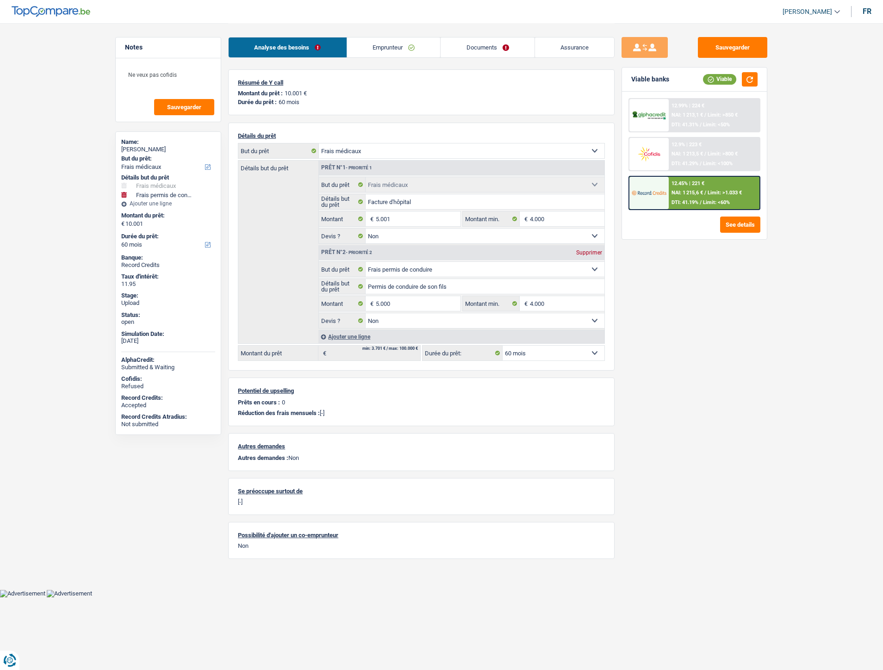
select select "medical"
select select "drivingLicense"
select select "60"
select select "medical"
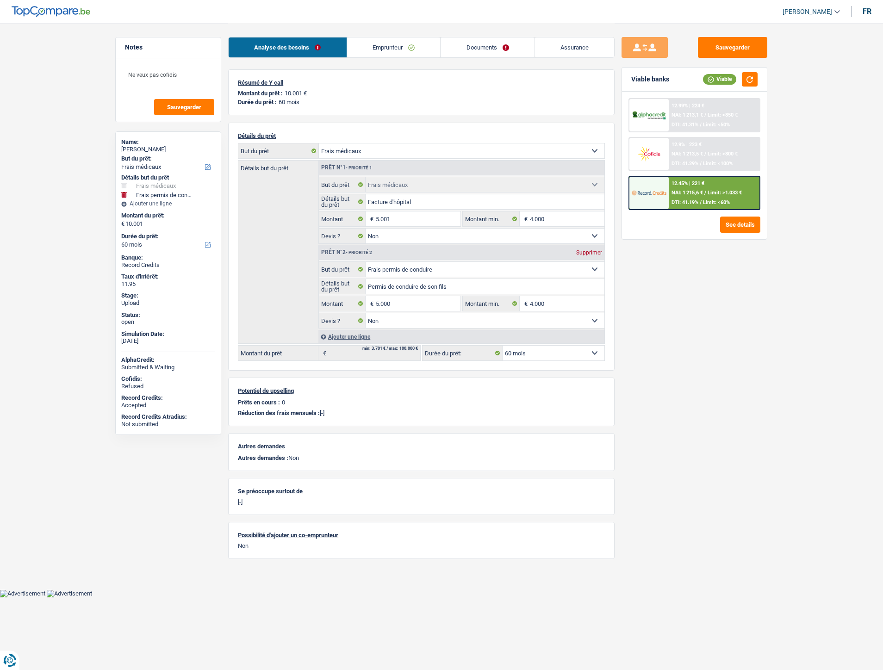
select select "medical"
select select "false"
select select "drivingLicense"
select select "false"
select select "60"
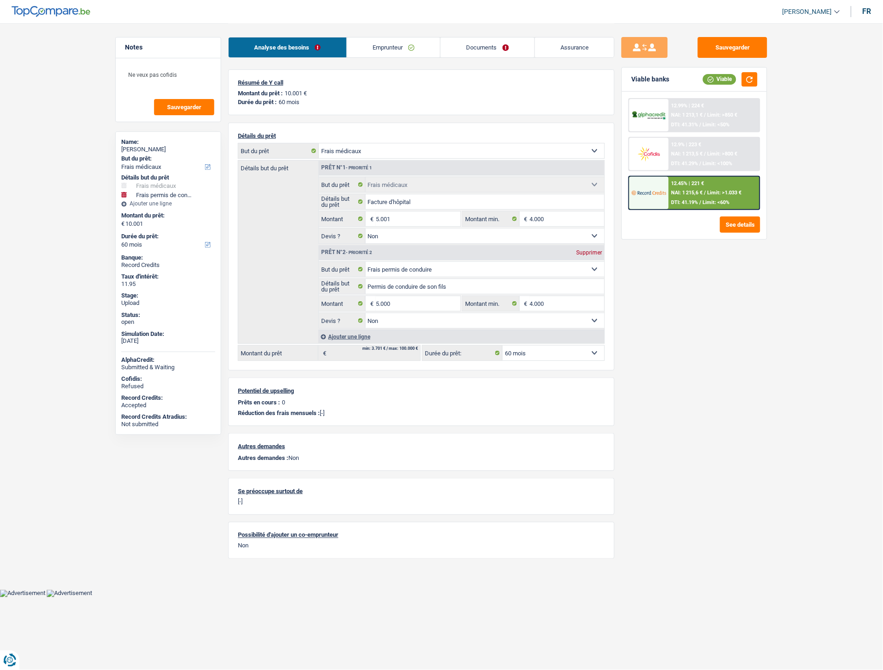
click at [378, 46] on link "Emprunteur" at bounding box center [393, 47] width 93 height 20
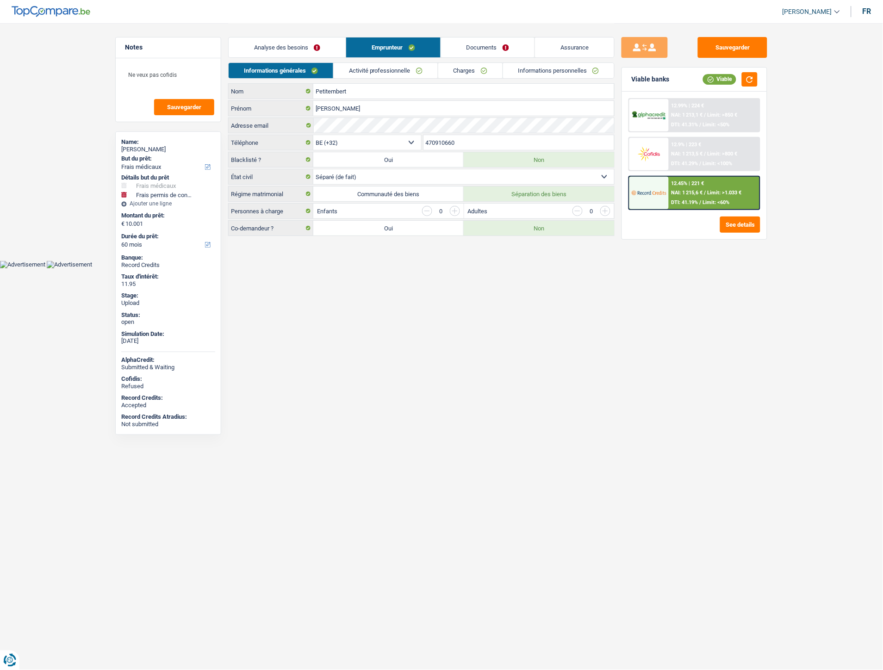
click at [502, 50] on link "Documents" at bounding box center [487, 47] width 93 height 20
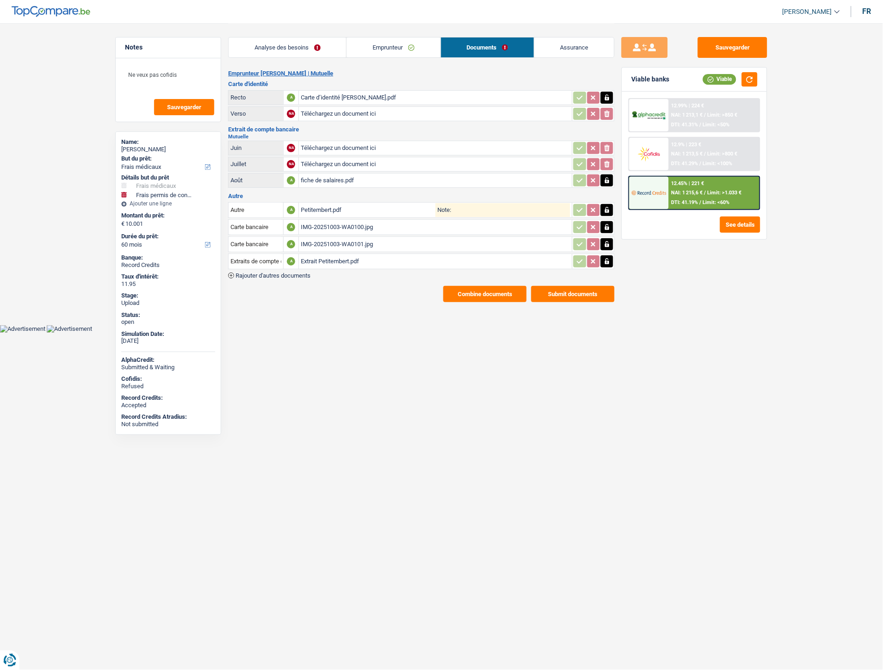
click at [320, 204] on div "Petitembert.pdf" at bounding box center [368, 210] width 135 height 14
click at [332, 261] on div "Extrait Petitembert.pdf" at bounding box center [435, 262] width 269 height 14
click at [332, 204] on div "Petitembert.pdf" at bounding box center [368, 210] width 135 height 14
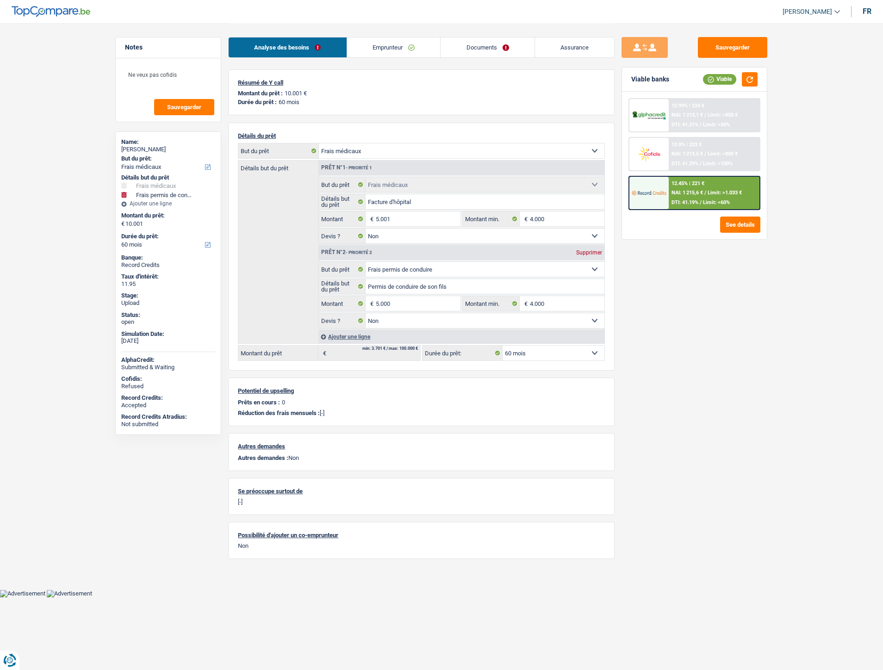
select select "medical"
select select "drivingLicense"
select select "60"
select select "medical"
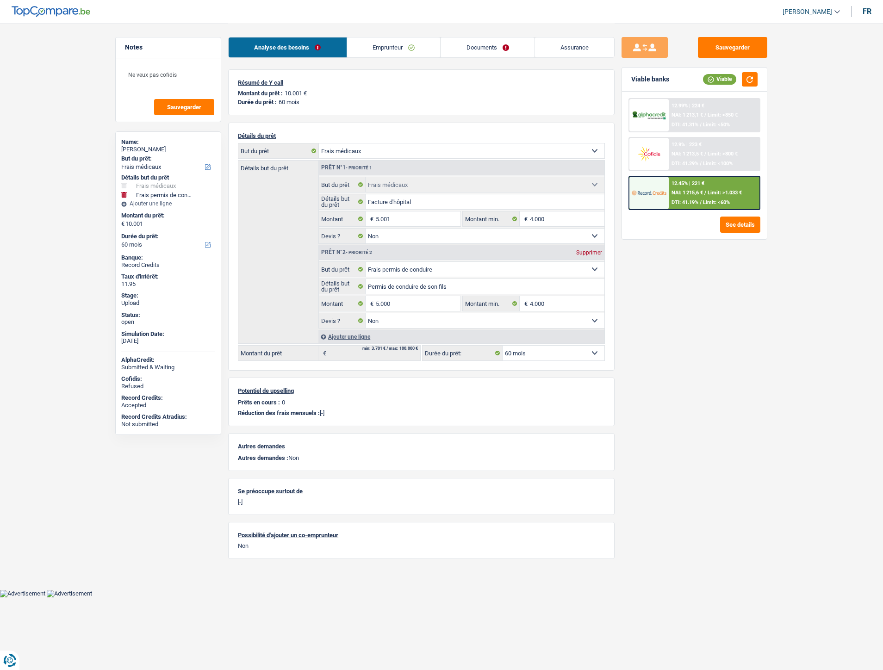
select select "medical"
select select "false"
select select "drivingLicense"
select select "false"
select select "60"
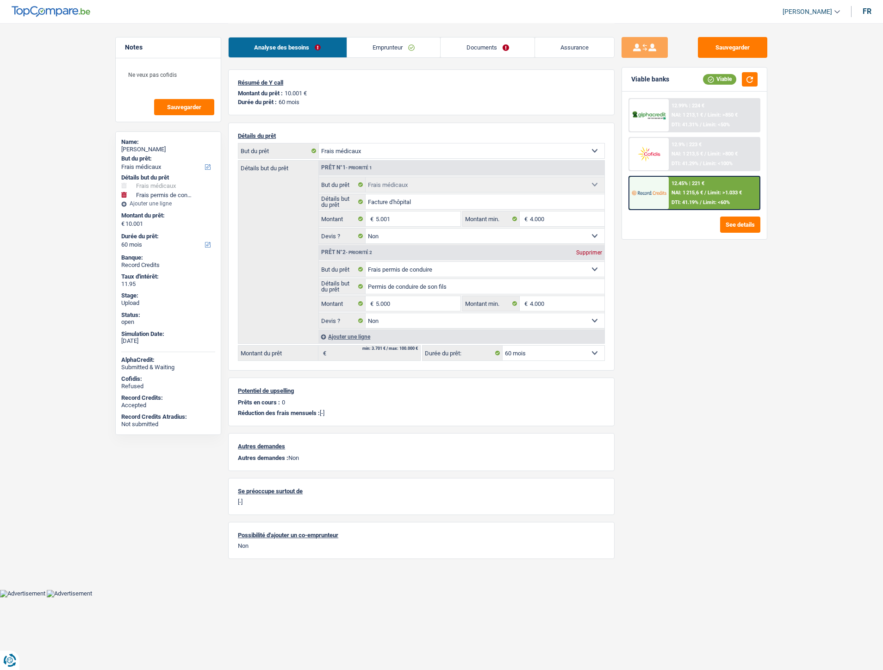
select select "mutuality"
select select "mutualityIndemnity"
select select "solidaris"
select select "BE"
click at [397, 46] on link "Emprunteur" at bounding box center [393, 47] width 93 height 20
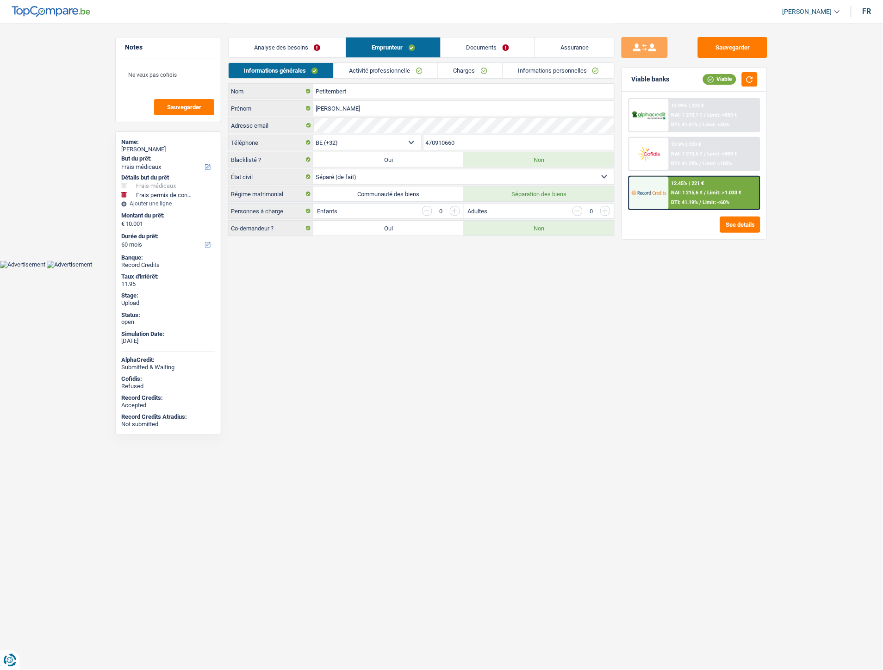
click at [392, 71] on link "Activité professionnelle" at bounding box center [386, 70] width 104 height 15
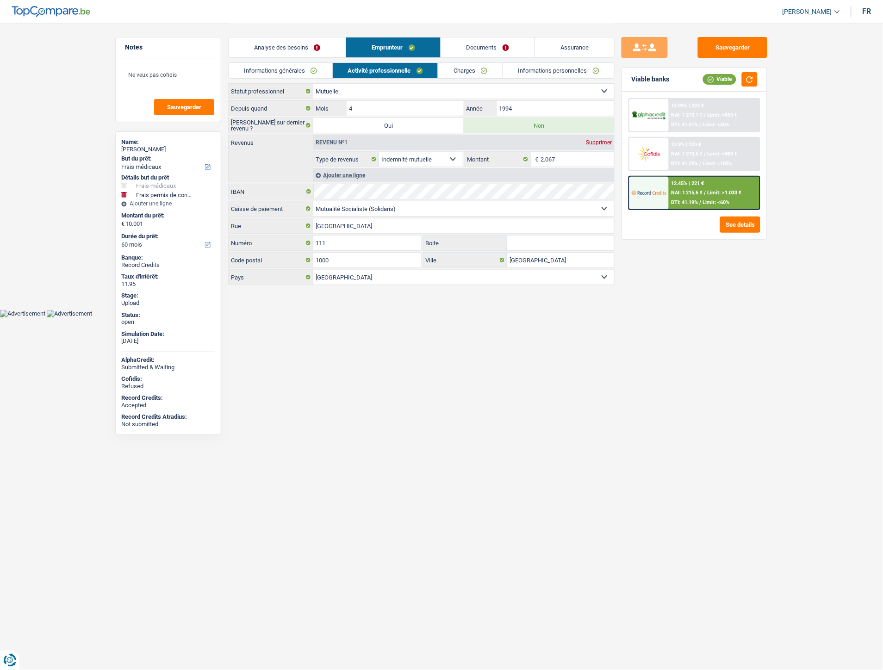
click at [455, 68] on link "Charges" at bounding box center [470, 70] width 64 height 15
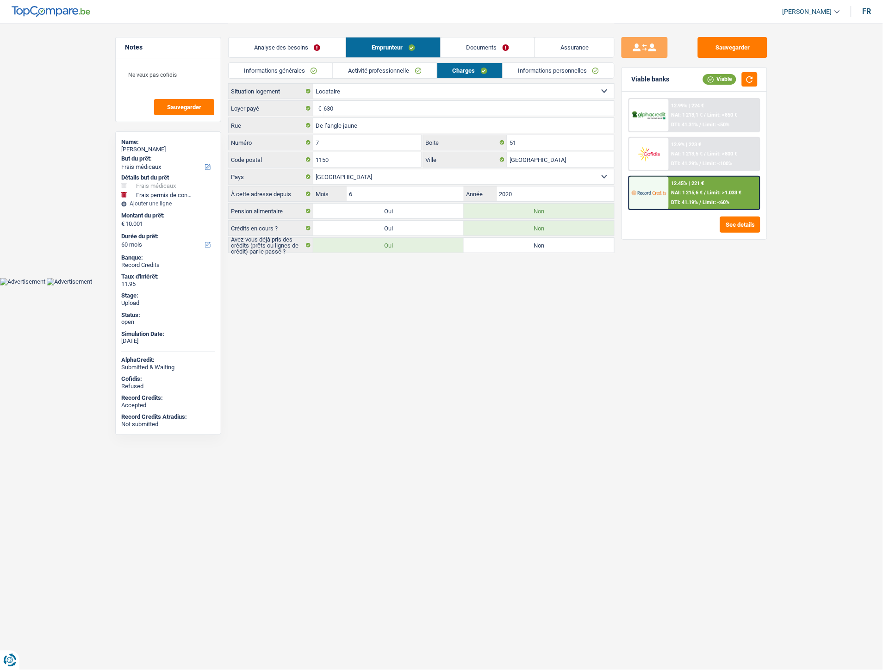
click at [295, 69] on link "Informations générales" at bounding box center [281, 70] width 104 height 15
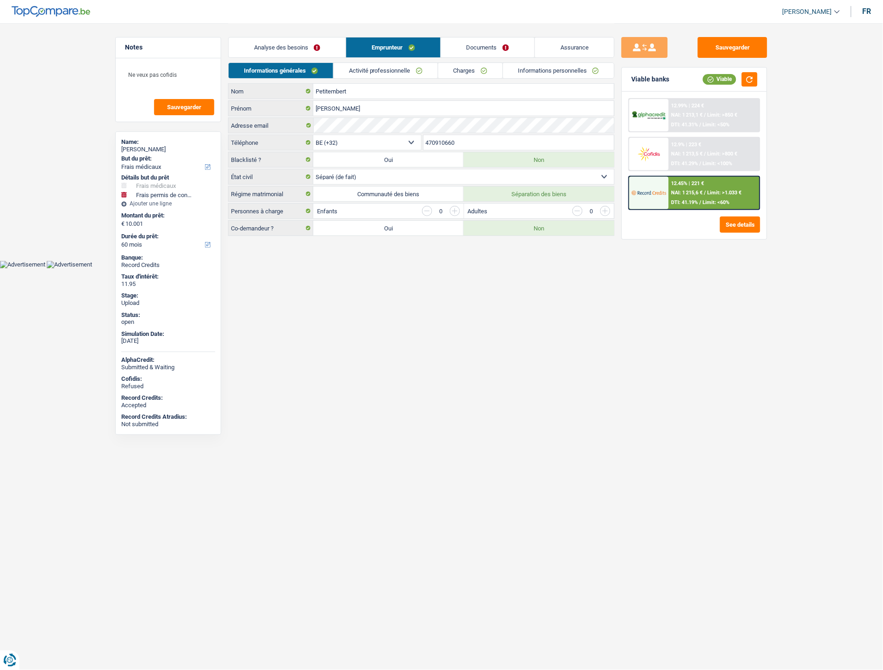
click at [453, 66] on link "Charges" at bounding box center [470, 70] width 64 height 15
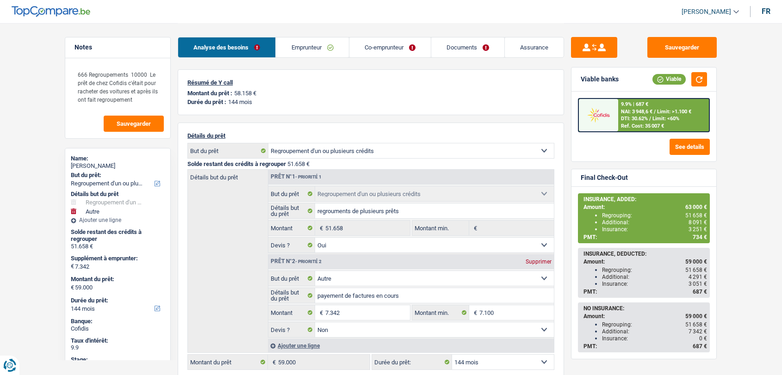
select select "refinancing"
select select "other"
select select "144"
select select "refinancing"
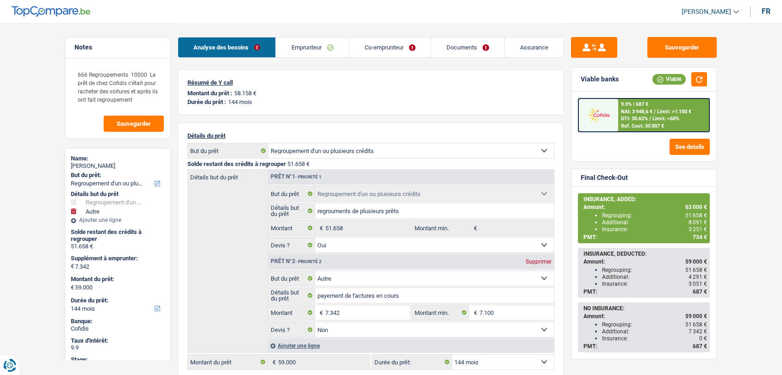
select select "refinancing"
select select "yes"
select select "other"
select select "false"
select select "144"
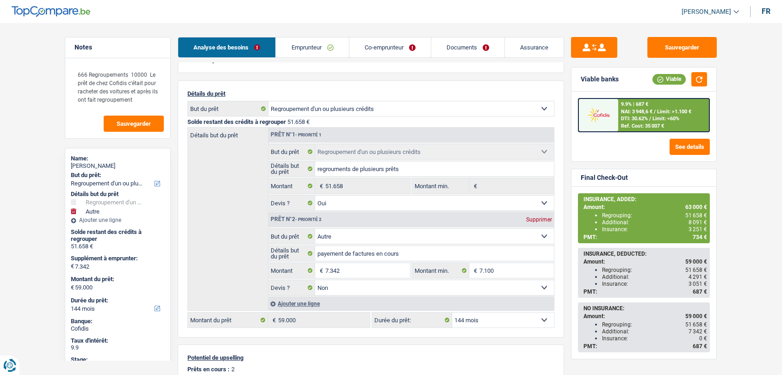
scroll to position [35, 0]
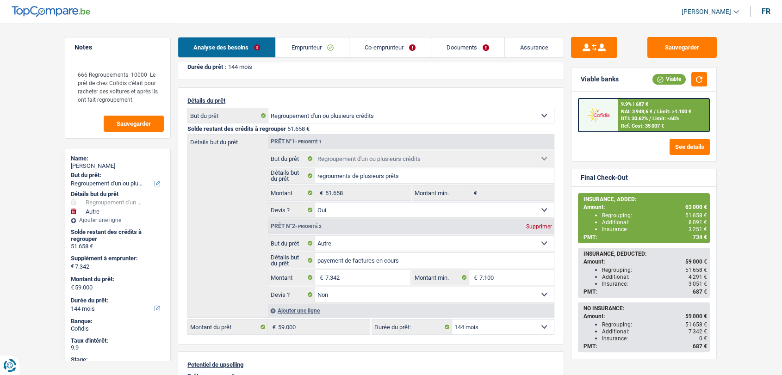
click at [309, 42] on link "Emprunteur" at bounding box center [312, 47] width 73 height 20
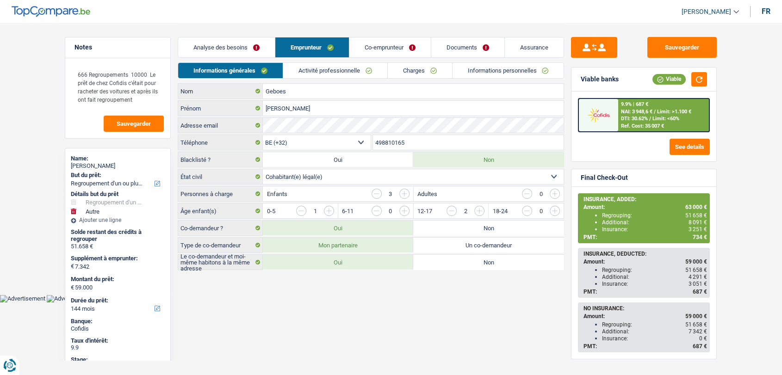
scroll to position [0, 0]
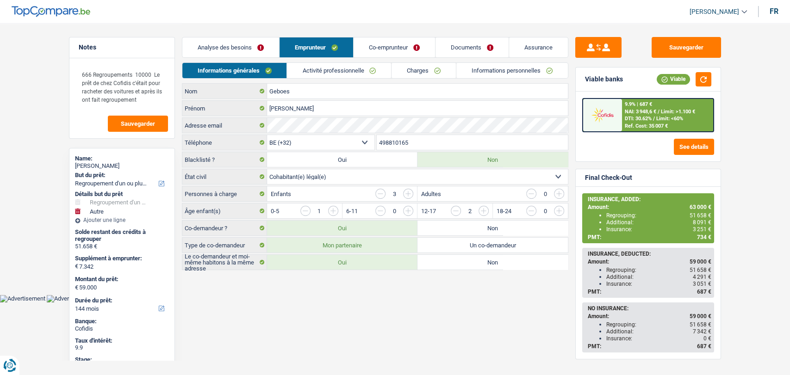
click at [324, 70] on link "Activité professionnelle" at bounding box center [339, 70] width 104 height 15
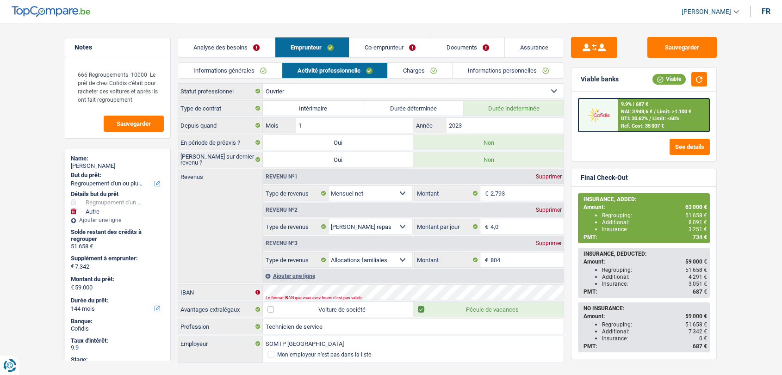
click at [397, 73] on link "Charges" at bounding box center [420, 70] width 64 height 15
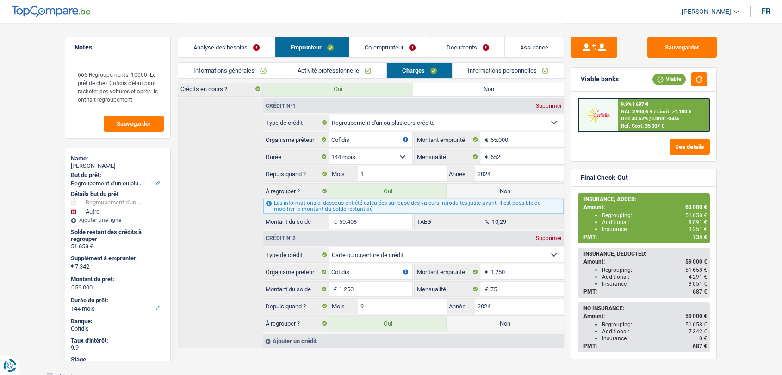
scroll to position [140, 0]
click at [500, 68] on link "Informations personnelles" at bounding box center [509, 70] width 112 height 15
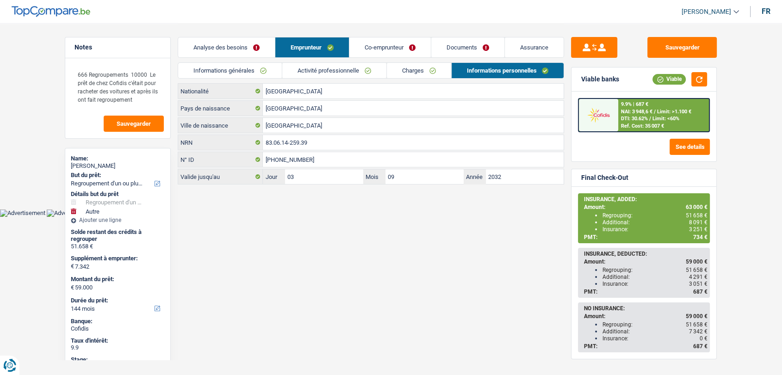
scroll to position [0, 0]
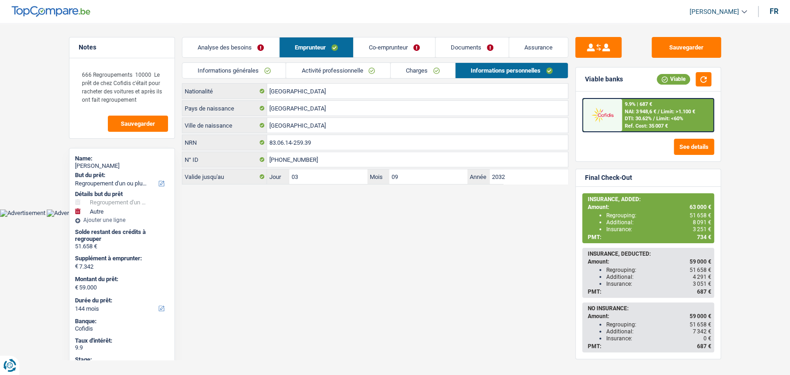
click at [242, 56] on link "Analyse des besoins" at bounding box center [230, 47] width 97 height 20
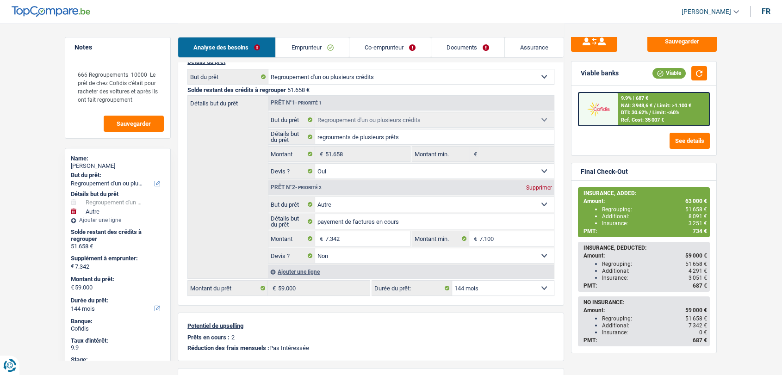
scroll to position [70, 0]
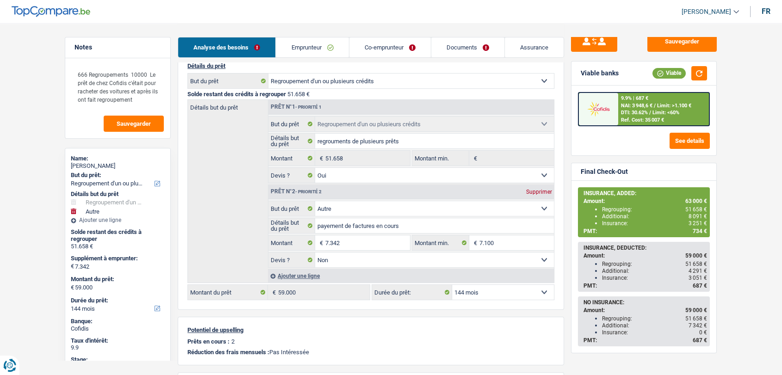
click at [321, 49] on link "Emprunteur" at bounding box center [312, 47] width 73 height 20
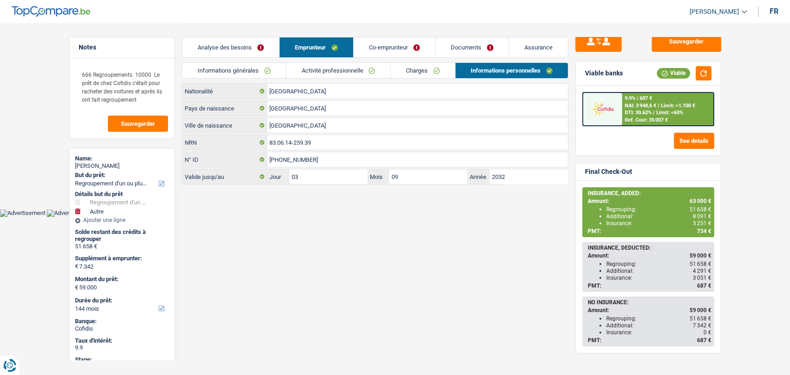
click at [336, 67] on link "Activité professionnelle" at bounding box center [338, 70] width 104 height 15
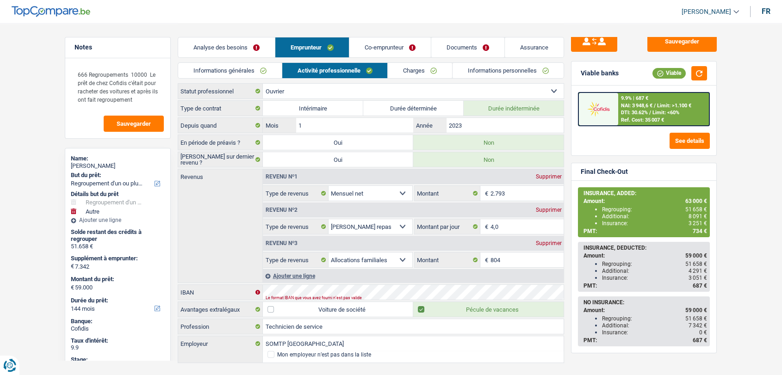
click at [373, 47] on link "Co-emprunteur" at bounding box center [389, 47] width 81 height 20
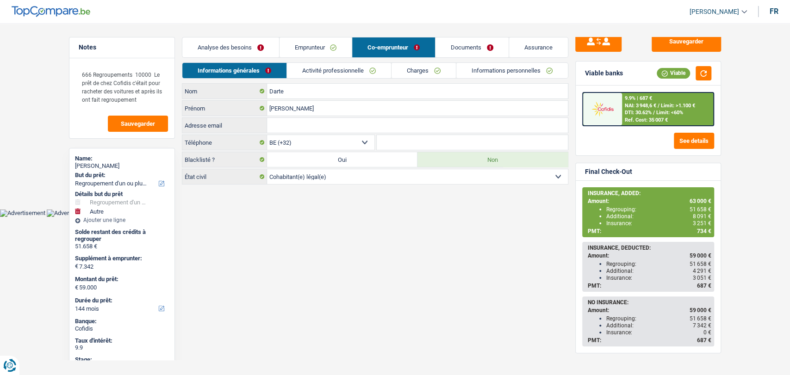
click at [345, 69] on link "Activité professionnelle" at bounding box center [339, 70] width 104 height 15
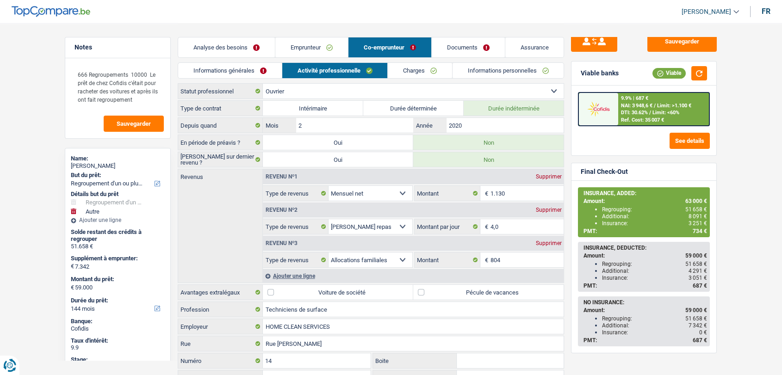
click at [310, 43] on link "Emprunteur" at bounding box center [311, 47] width 73 height 20
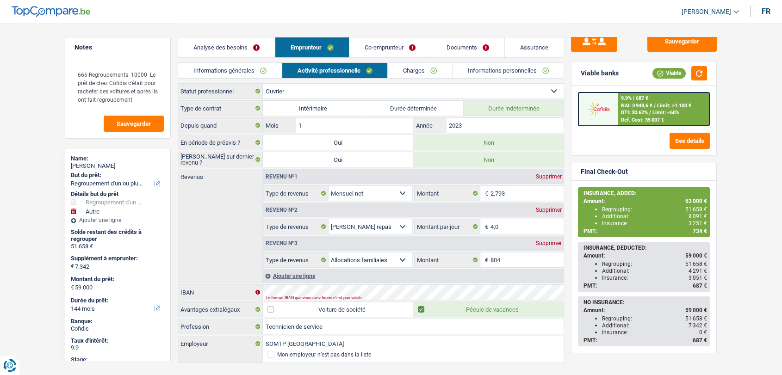
scroll to position [19, 0]
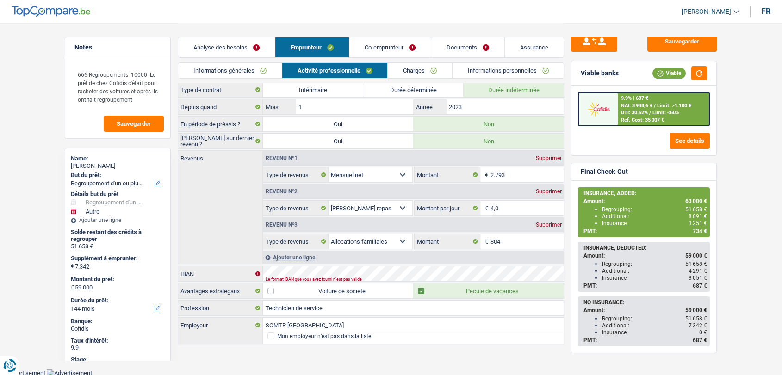
click at [373, 44] on link "Co-emprunteur" at bounding box center [389, 47] width 81 height 20
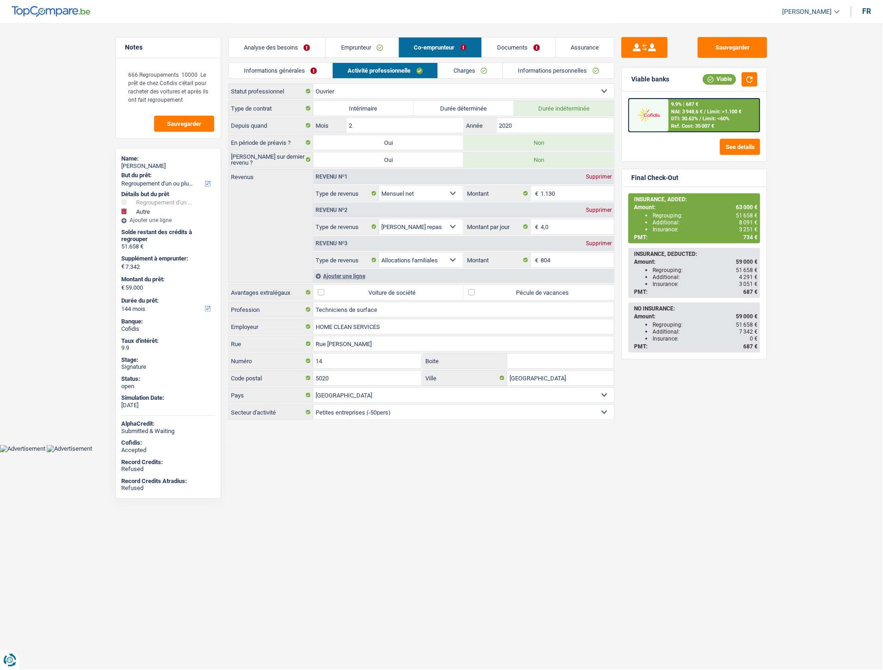
scroll to position [0, 0]
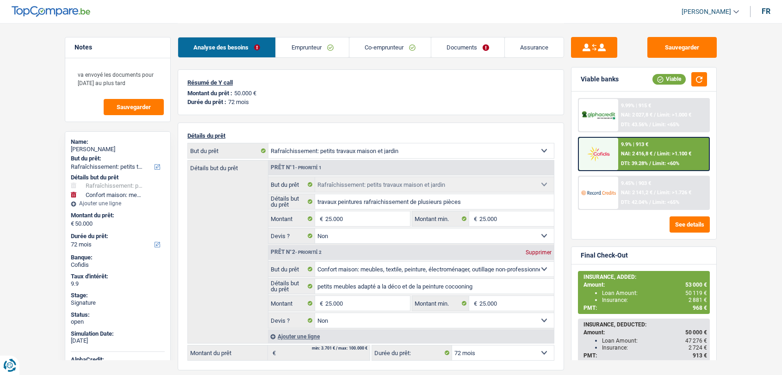
select select "houseOrGarden"
select select "household"
select select "72"
select select "houseOrGarden"
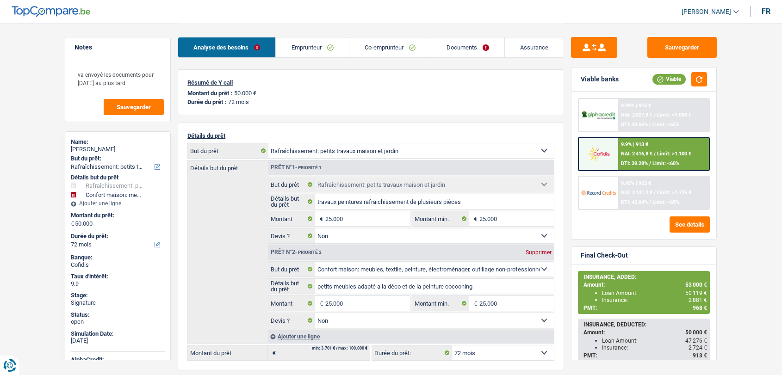
select select "houseOrGarden"
select select "false"
select select "household"
select select "false"
select select "72"
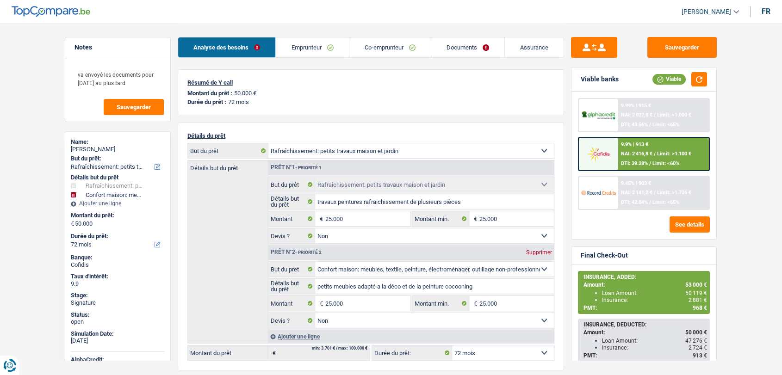
click at [466, 43] on link "Documents" at bounding box center [467, 47] width 73 height 20
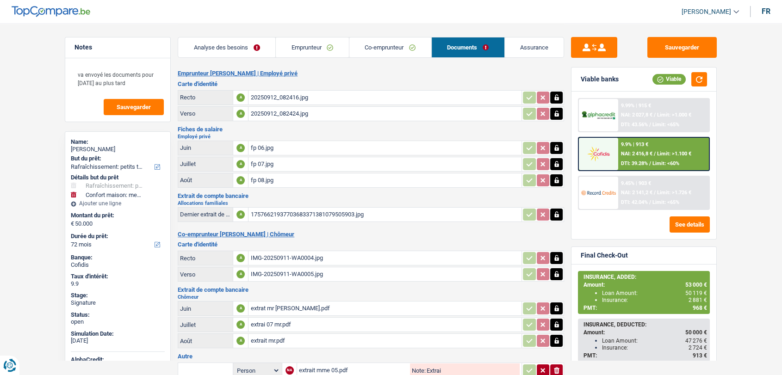
scroll to position [130, 0]
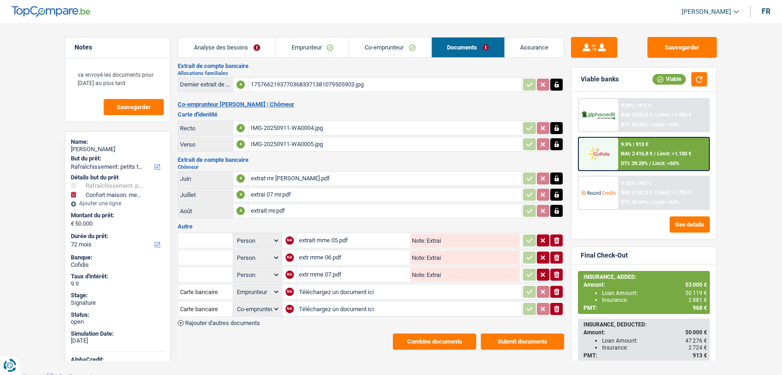
click at [317, 285] on input "Téléchargez un document ici" at bounding box center [409, 292] width 221 height 14
type input "C:\fakepath\IMG-20251010-WA0005.jpg"
click at [340, 302] on input "Téléchargez un document ici" at bounding box center [409, 309] width 221 height 14
type input "C:\fakepath\IMG-20251010-WA0008.jpg"
click at [226, 320] on span "Rajouter d'autres documents" at bounding box center [222, 323] width 75 height 6
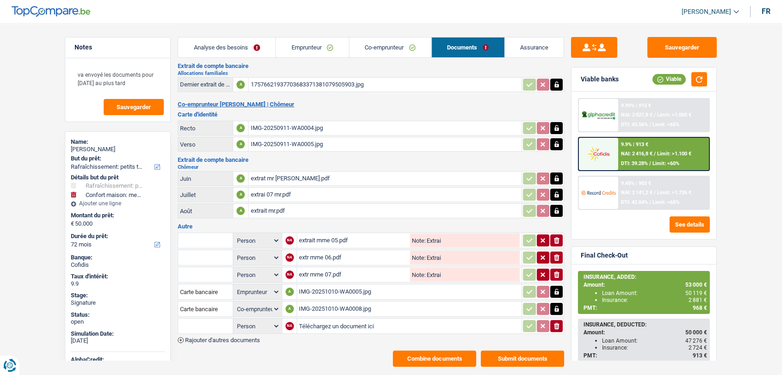
click at [208, 337] on span "Rajouter d'autres documents" at bounding box center [222, 340] width 75 height 6
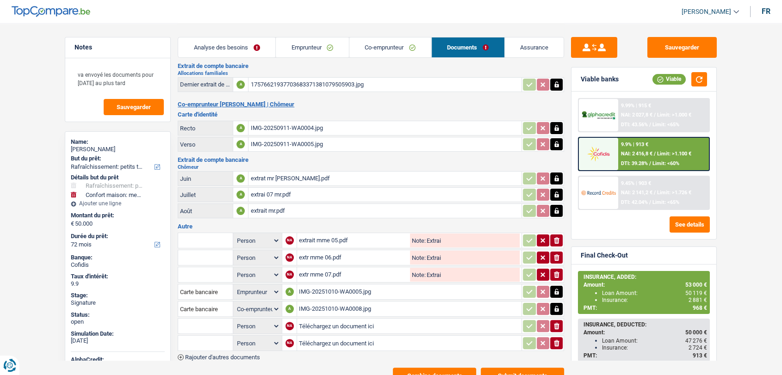
scroll to position [164, 0]
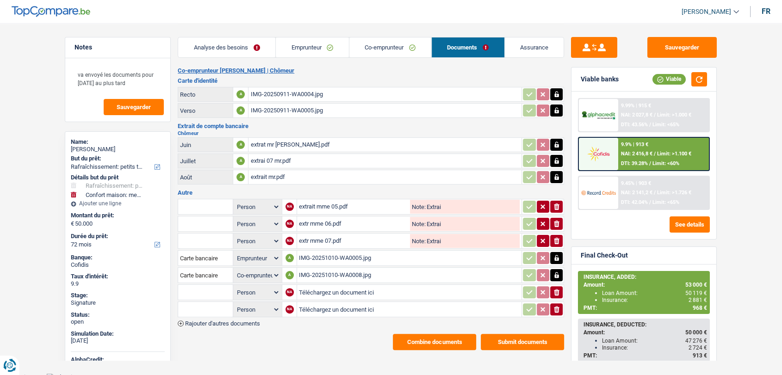
click at [318, 287] on input "Téléchargez un document ici" at bounding box center [409, 293] width 221 height 14
type input "C:\fakepath\Extrait Mme.pdf"
click at [318, 307] on input "Téléchargez un document ici" at bounding box center [409, 310] width 221 height 14
type input "C:\fakepath\Extrait Mr.pdf"
click at [211, 287] on input "text" at bounding box center [205, 292] width 51 height 15
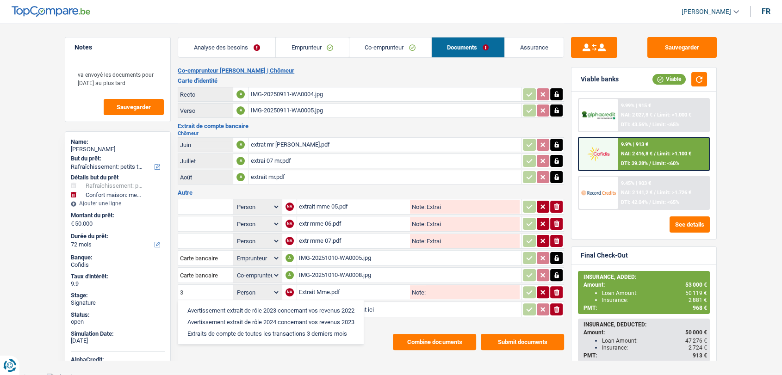
type input "3"
click at [204, 329] on li "Extraits de compte de toutes les transactions 3 derniers mois" at bounding box center [271, 334] width 176 height 12
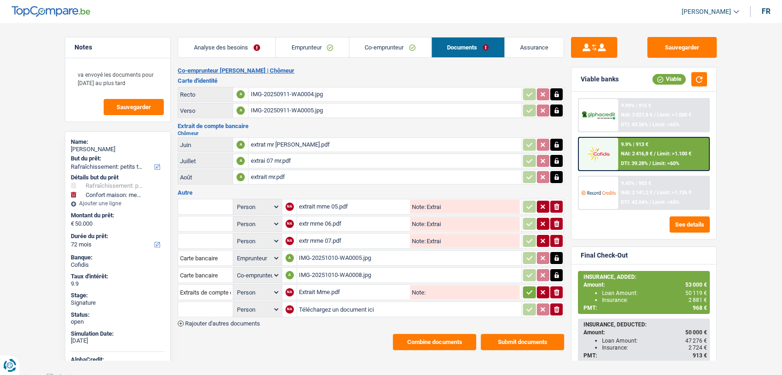
click at [190, 302] on input "text" at bounding box center [205, 309] width 51 height 15
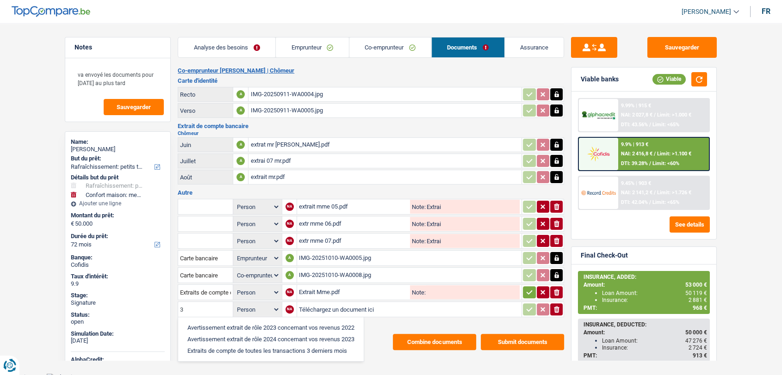
type input "3"
click at [194, 348] on li "Extraits de compte de toutes les transactions 3 derniers mois" at bounding box center [271, 351] width 176 height 12
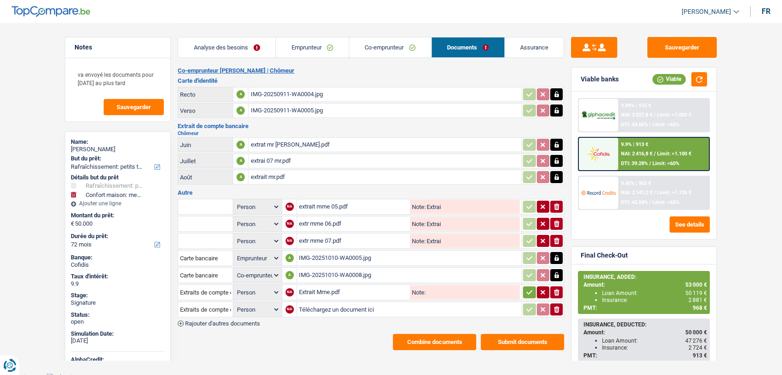
click at [528, 288] on icon "button" at bounding box center [529, 292] width 7 height 9
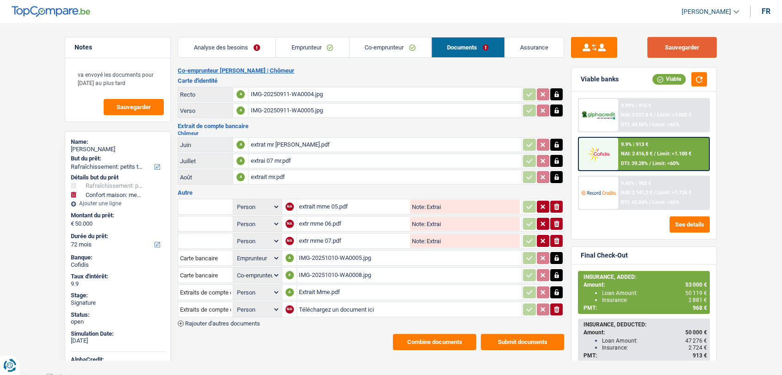
click at [678, 51] on button "Sauvegarder" at bounding box center [681, 47] width 69 height 21
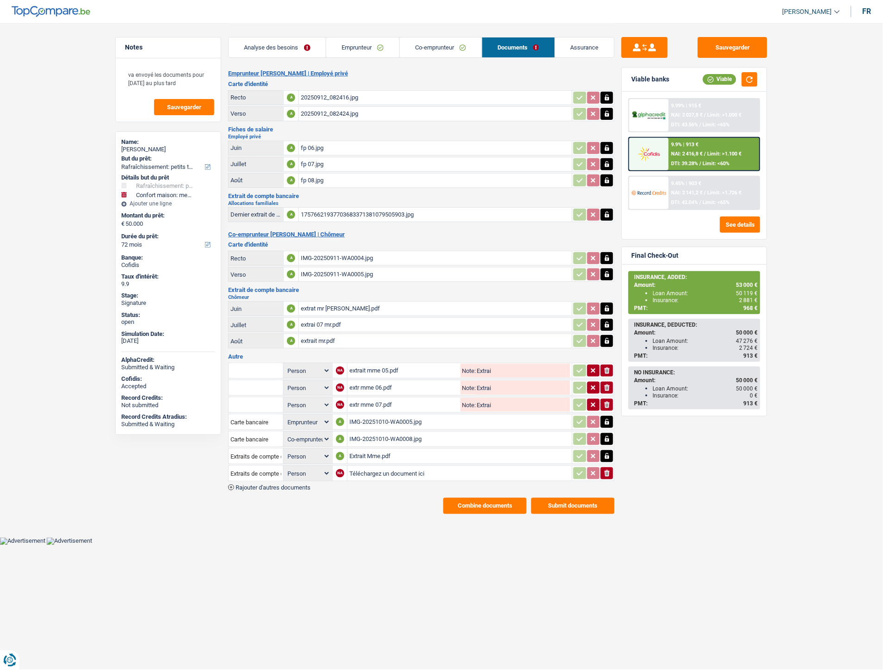
scroll to position [0, 0]
click at [367, 375] on input "Téléchargez un document ici" at bounding box center [459, 473] width 221 height 14
type input "C:\fakepath\Extrait Mr.pdf"
click at [732, 39] on button "Sauvegarder" at bounding box center [732, 47] width 69 height 21
click at [497, 375] on button "Combine documents" at bounding box center [484, 506] width 83 height 16
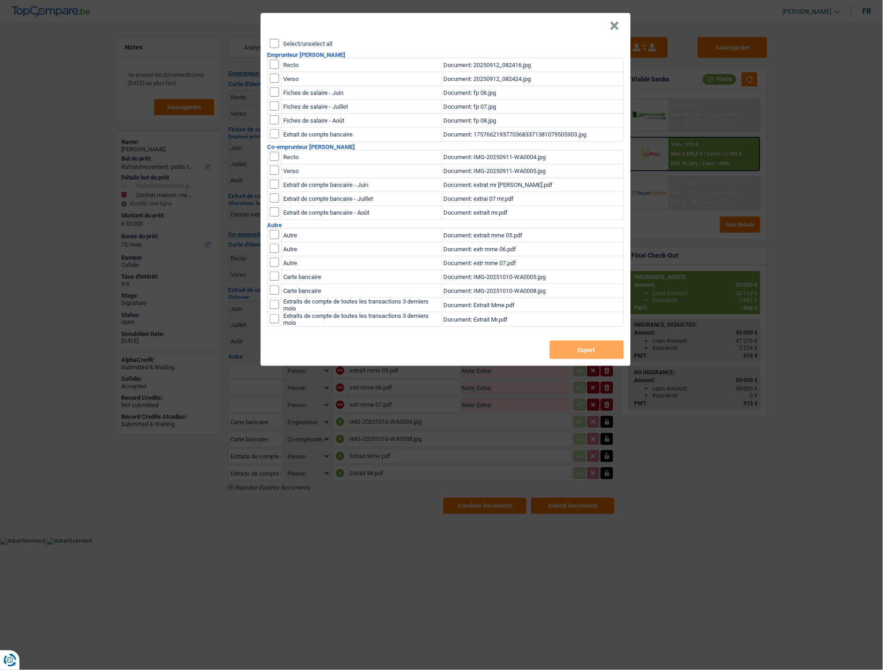
click at [275, 45] on input "Select/unselect all" at bounding box center [274, 43] width 9 height 9
checkbox input "true"
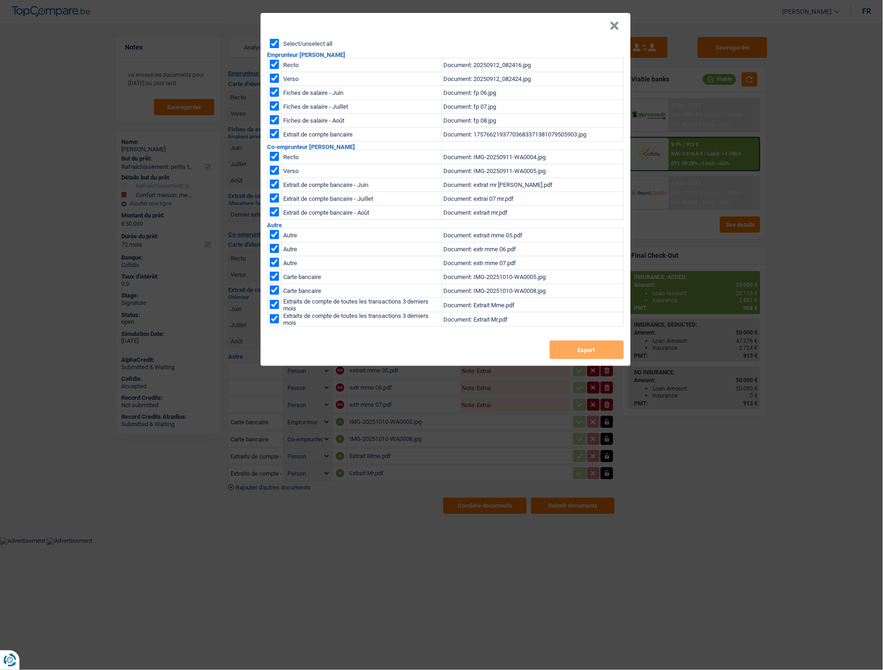
checkbox input "true"
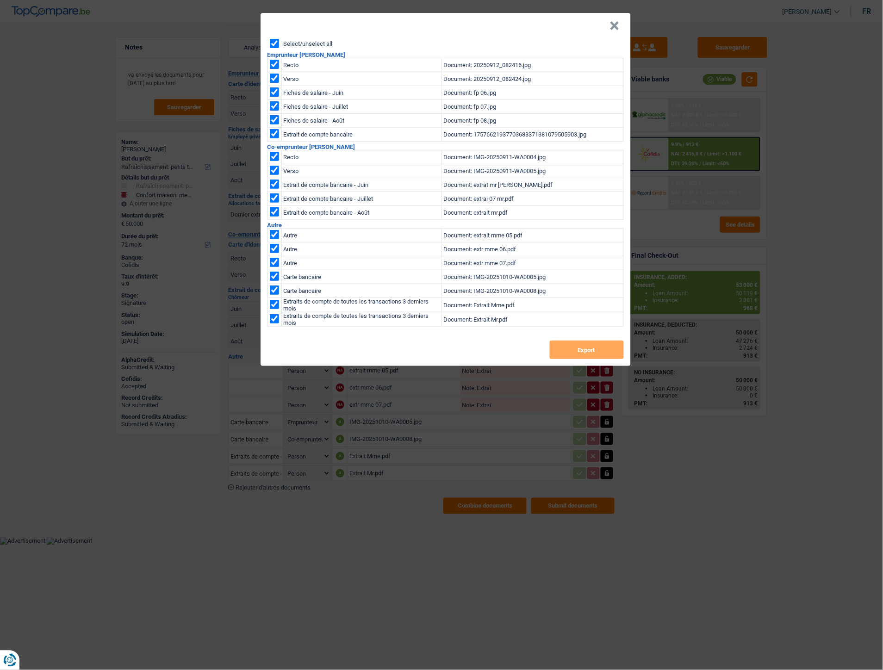
checkbox input "true"
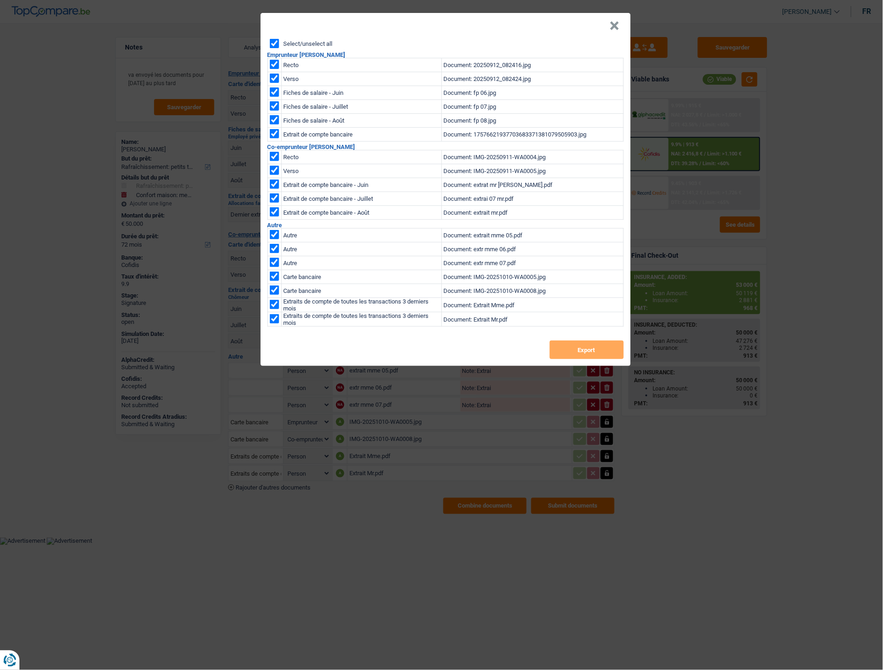
checkbox input "true"
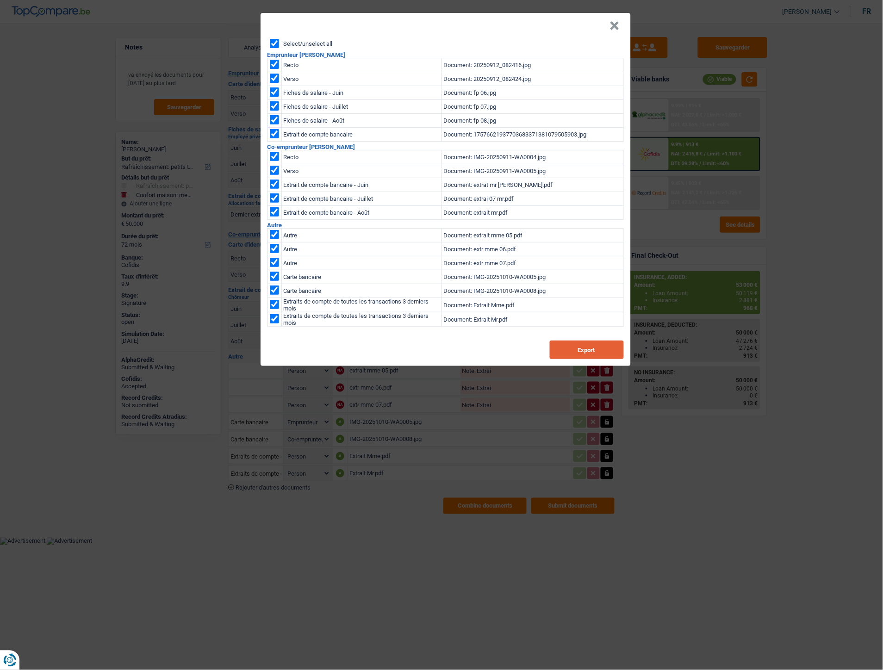
click at [568, 350] on button "Export" at bounding box center [587, 350] width 74 height 19
click at [611, 22] on button "×" at bounding box center [615, 25] width 10 height 9
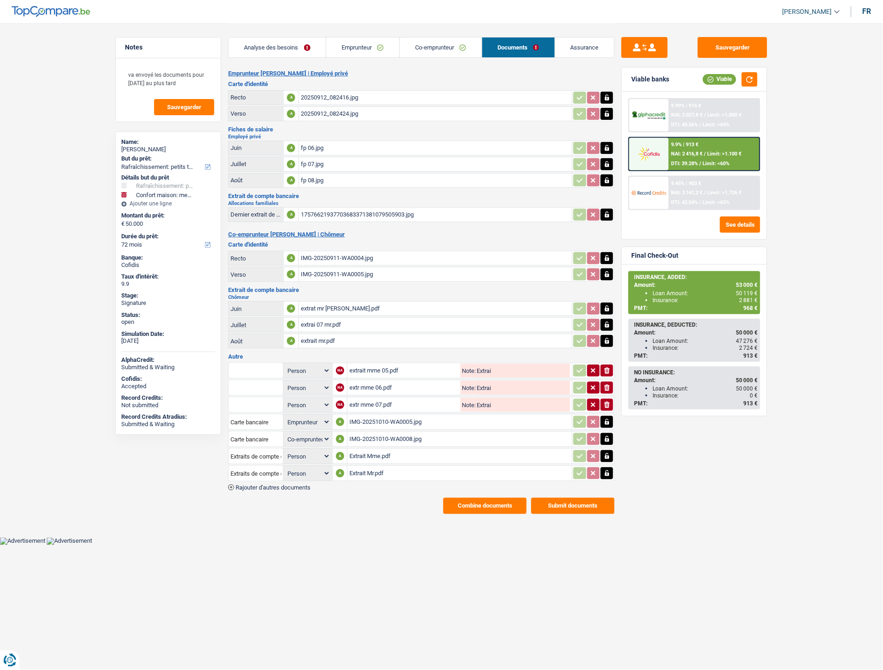
click at [707, 149] on div "9.9% | 913 € NAI: 2 416,8 € / Limit: >1.100 € DTI: 39.28% / Limit: <60%" at bounding box center [714, 154] width 91 height 32
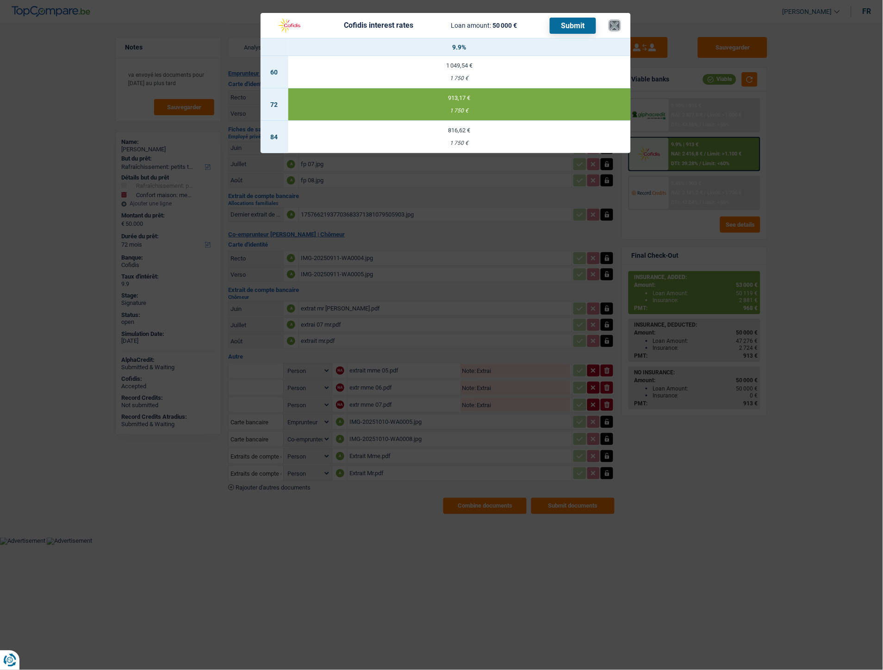
click at [613, 22] on button "×" at bounding box center [615, 25] width 10 height 9
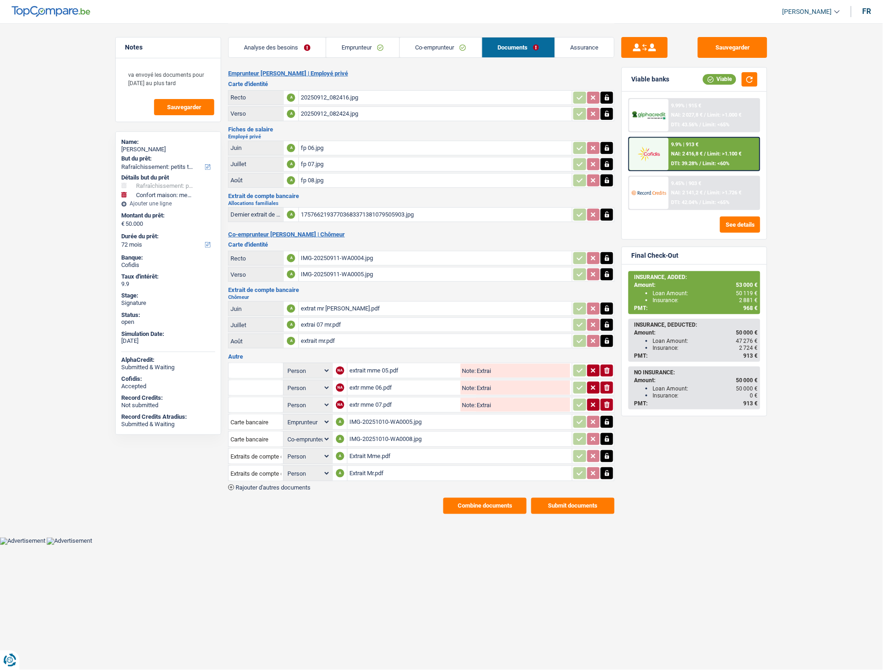
click at [450, 48] on link "Co-emprunteur" at bounding box center [441, 47] width 82 height 20
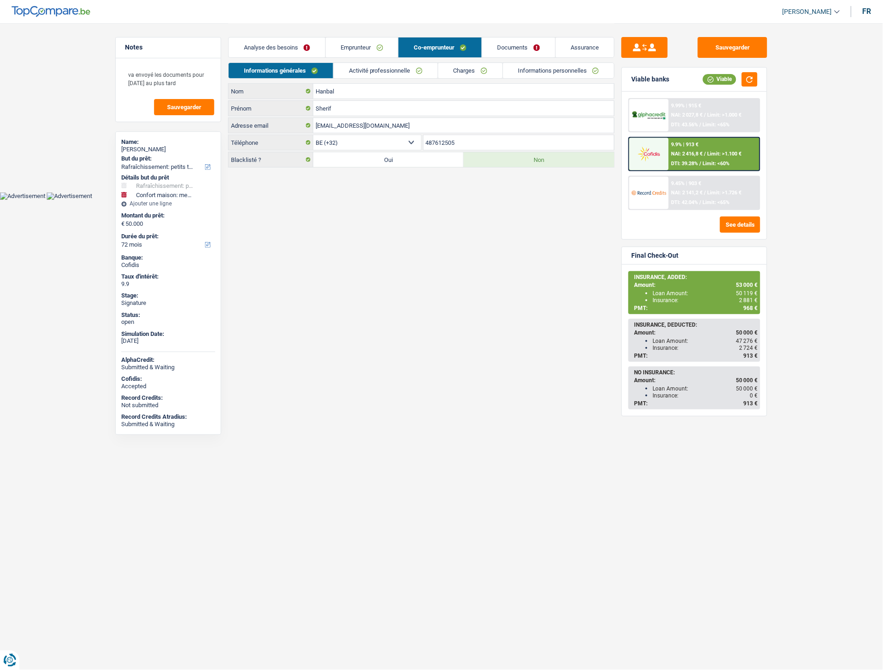
click at [371, 45] on link "Emprunteur" at bounding box center [362, 47] width 73 height 20
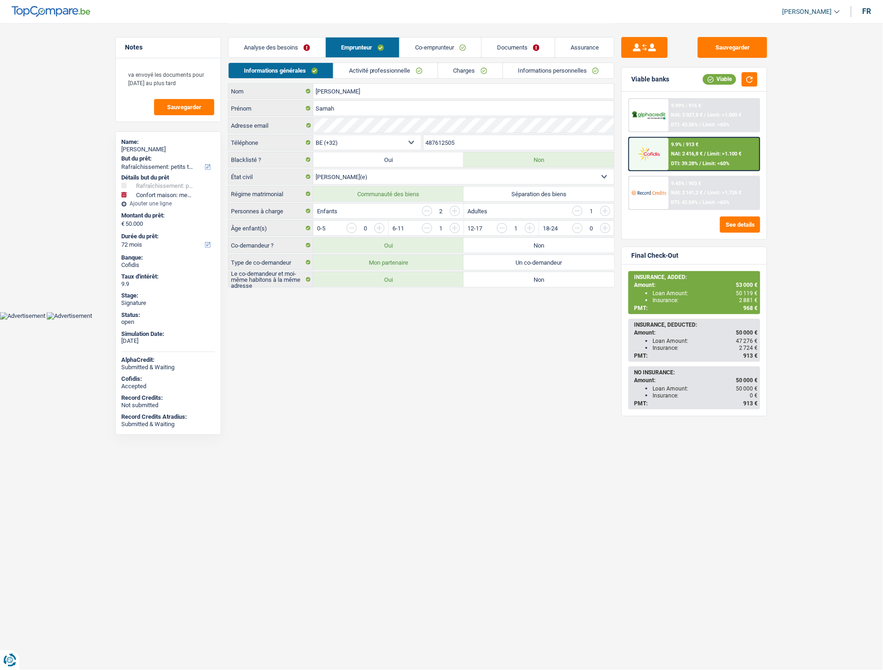
click at [528, 72] on link "Informations personnelles" at bounding box center [559, 70] width 112 height 15
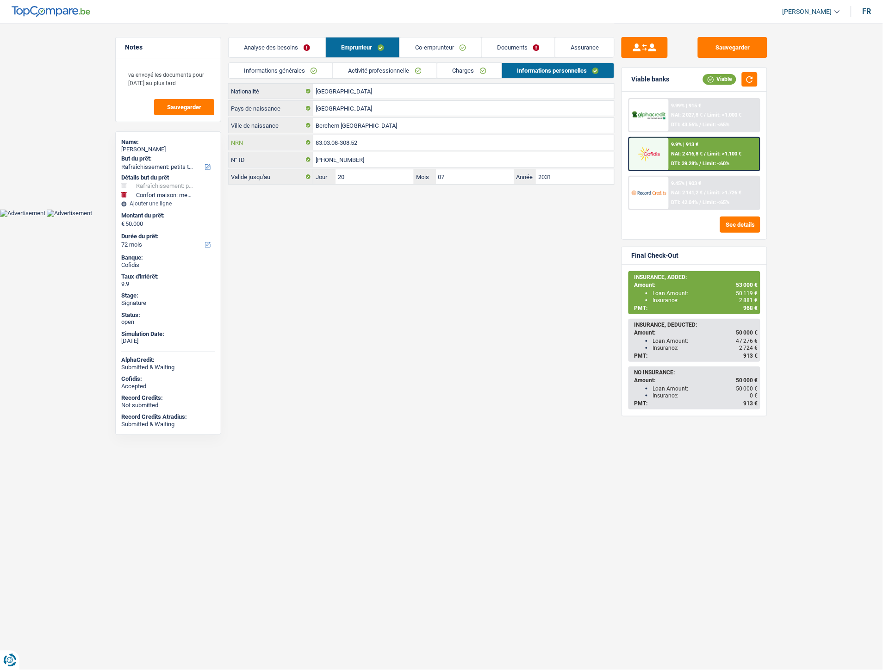
drag, startPoint x: 370, startPoint y: 143, endPoint x: 306, endPoint y: 141, distance: 64.4
click at [306, 141] on div "83.03.08-308.52 NRN" at bounding box center [421, 142] width 385 height 15
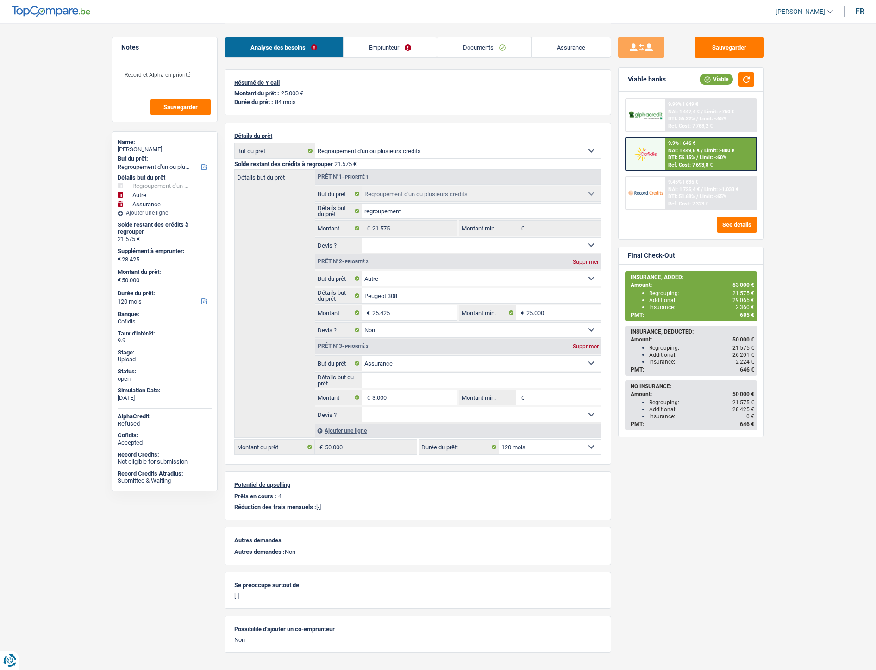
select select "refinancing"
select select "other"
select select "insurance"
select select "120"
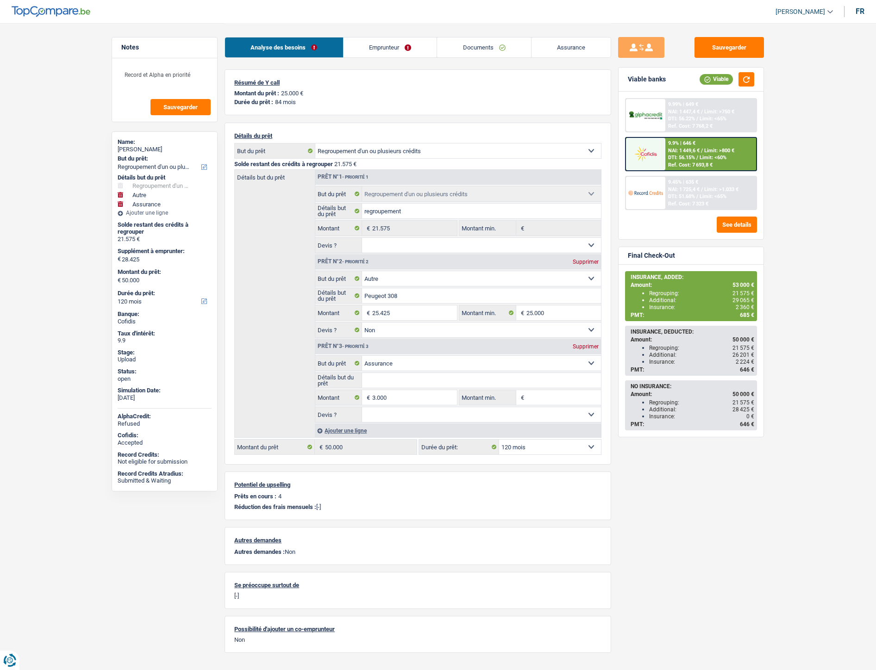
select select "refinancing"
select select "other"
select select "false"
select select "insurance"
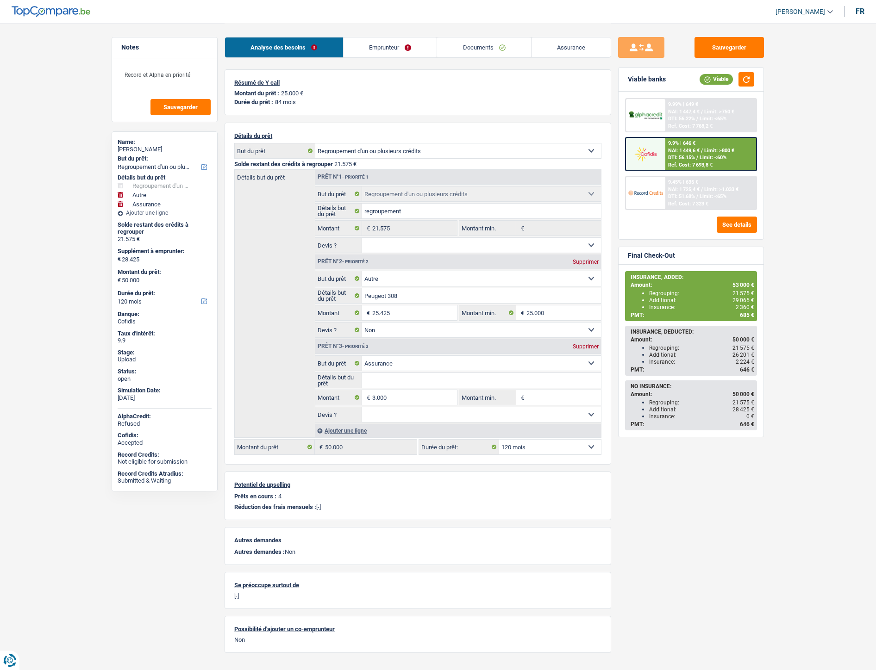
select select "120"
select select "ownerWithMortgage"
select select "BE"
select select "mortgage"
select select "240"
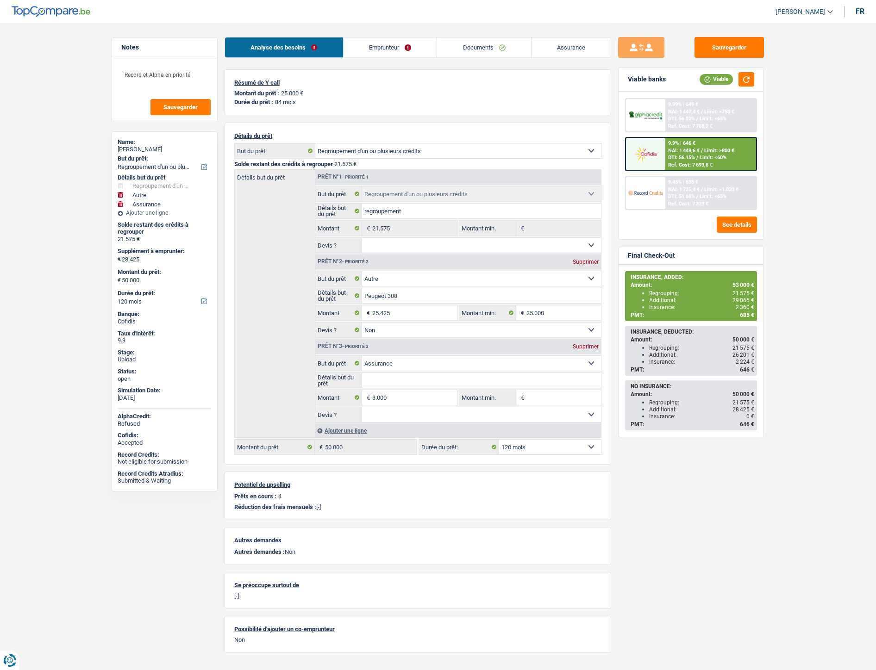
select select "carLoan"
select select "60"
select select "cardOrCredit"
select select "creditConsolidation"
select select "84"
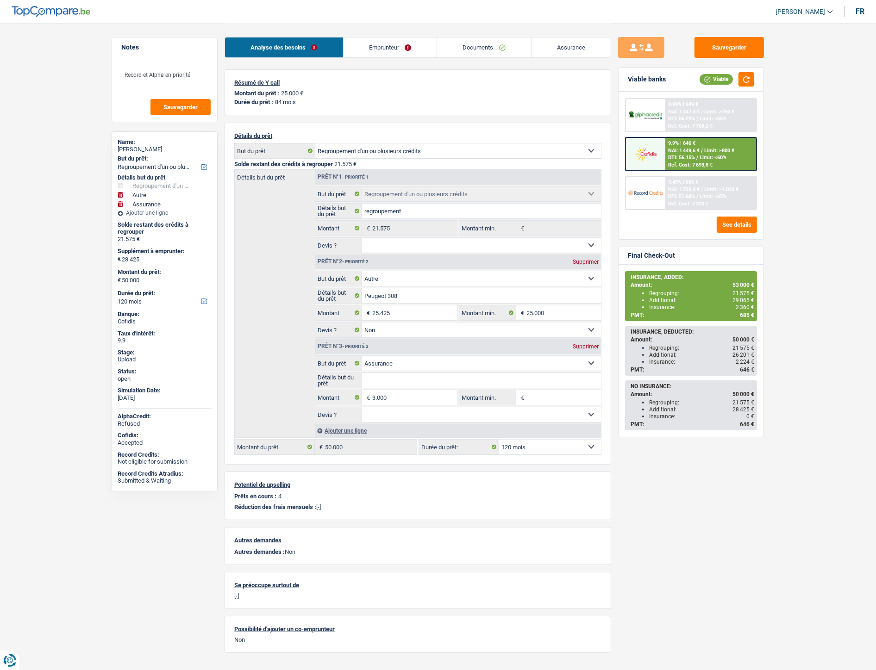
drag, startPoint x: 358, startPoint y: 38, endPoint x: 380, endPoint y: 44, distance: 22.9
click at [358, 38] on link "Emprunteur" at bounding box center [389, 47] width 93 height 20
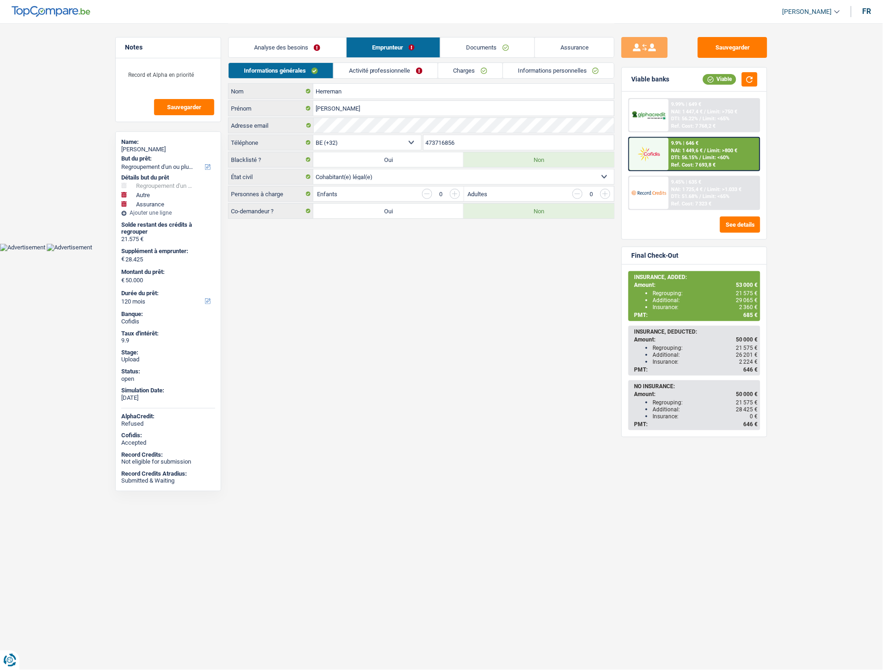
click at [468, 75] on link "Charges" at bounding box center [470, 70] width 64 height 15
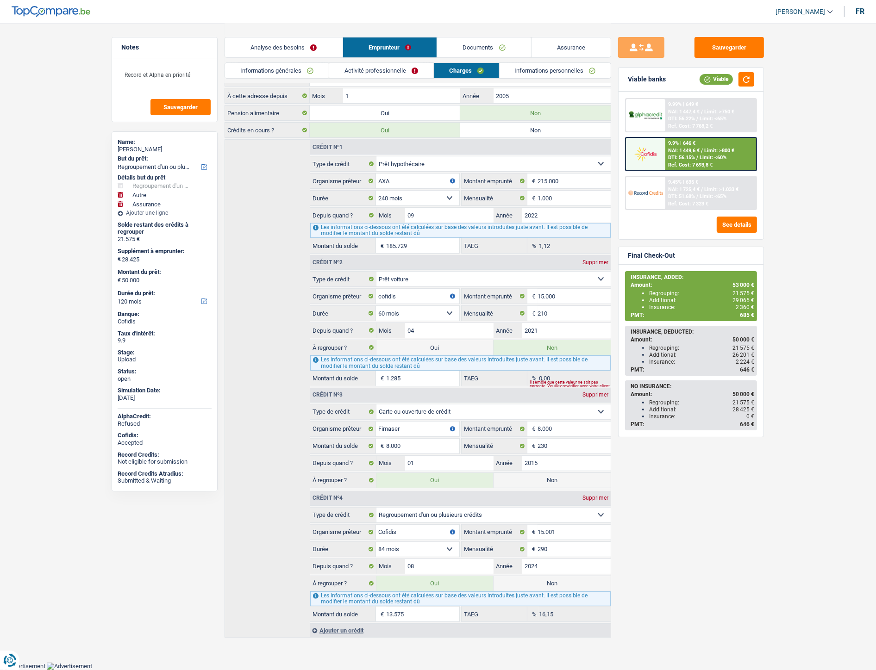
scroll to position [83, 0]
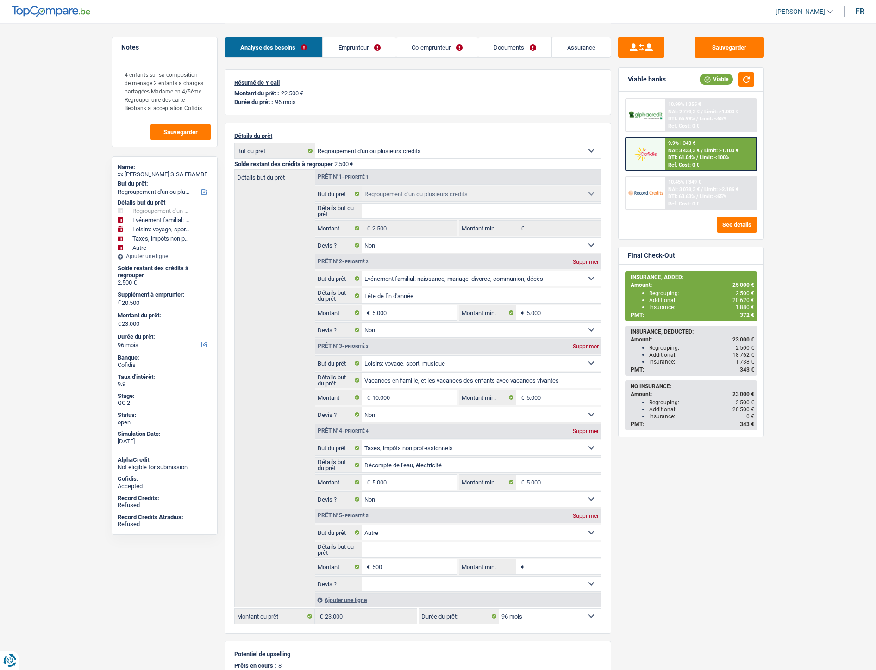
select select "refinancing"
select select "familyEvent"
select select "hobbies"
select select "taxes"
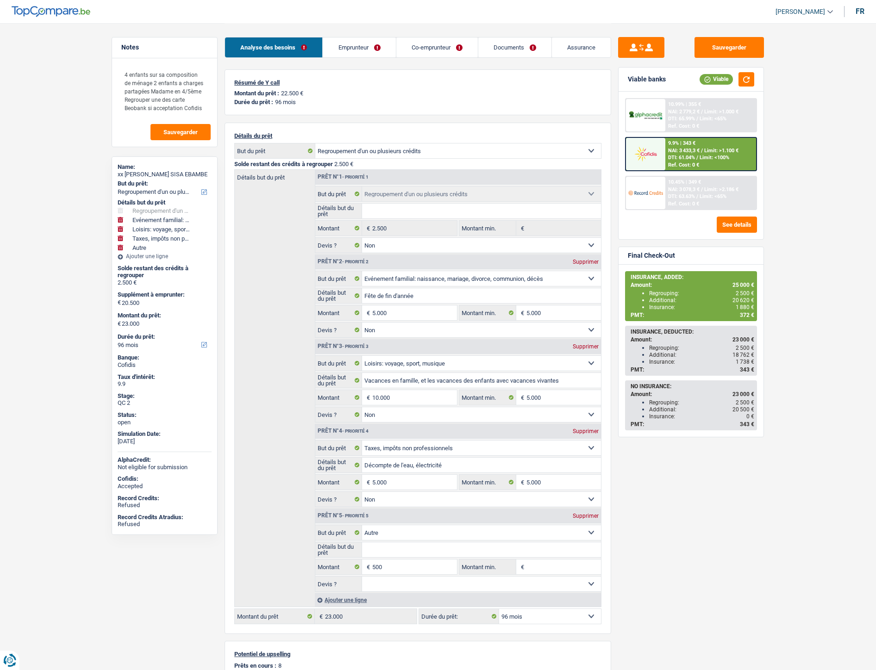
select select "other"
select select "96"
select select "refinancing"
select select "false"
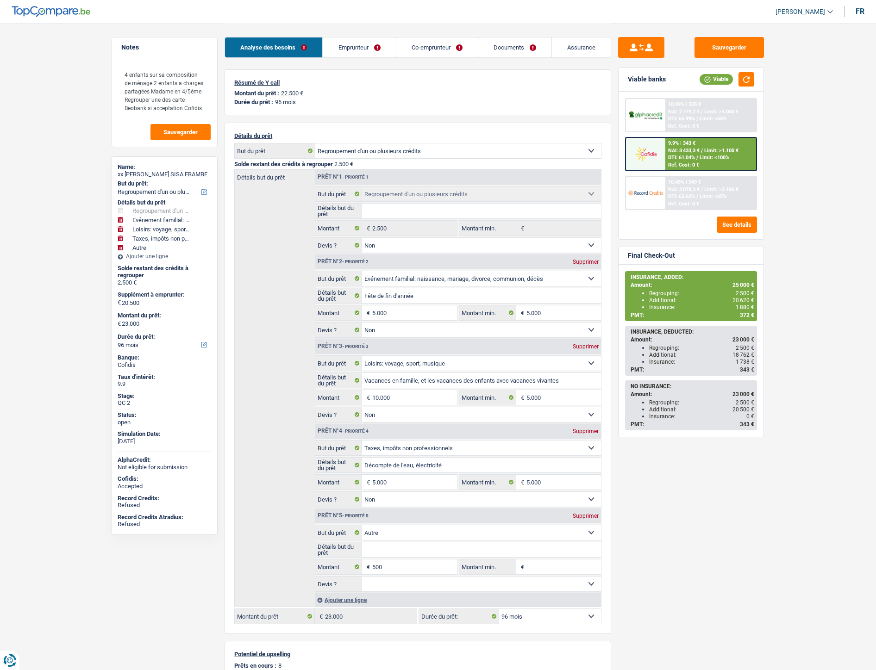
select select "familyEvent"
select select "false"
select select "hobbies"
select select "false"
select select "taxes"
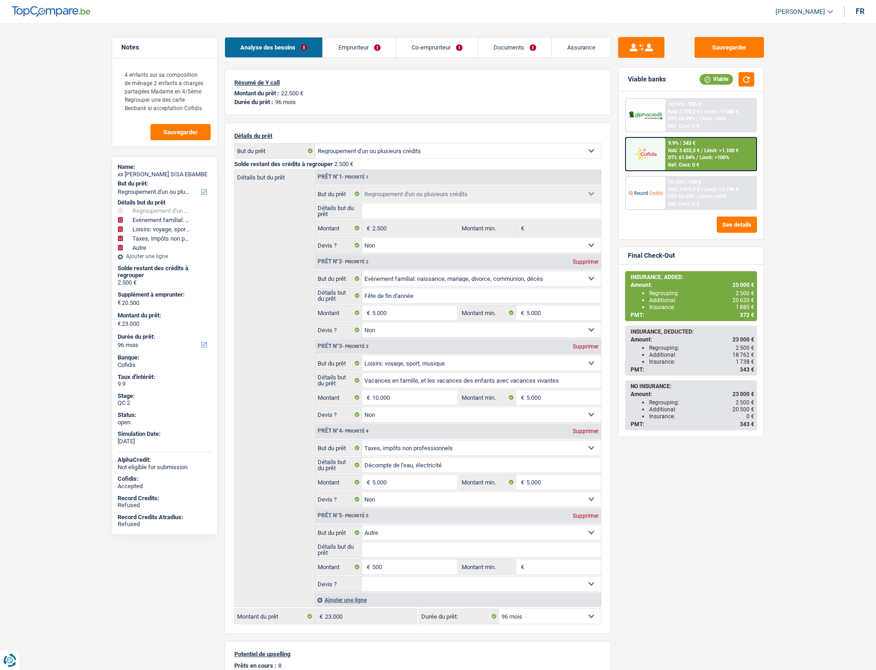
select select "false"
select select "other"
select select "96"
click at [360, 48] on link "Emprunteur" at bounding box center [359, 47] width 73 height 20
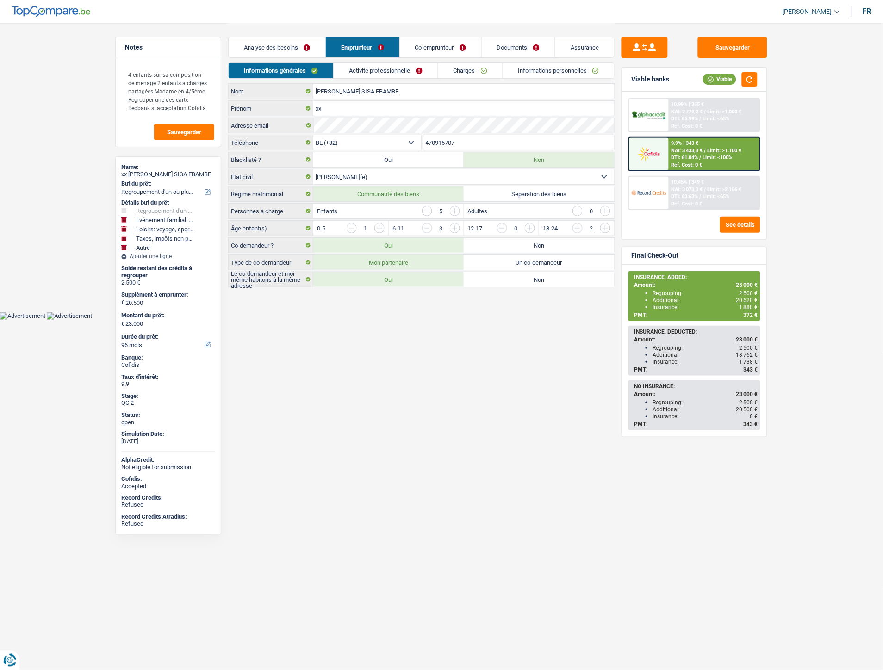
click at [552, 66] on link "Informations personnelles" at bounding box center [559, 70] width 112 height 15
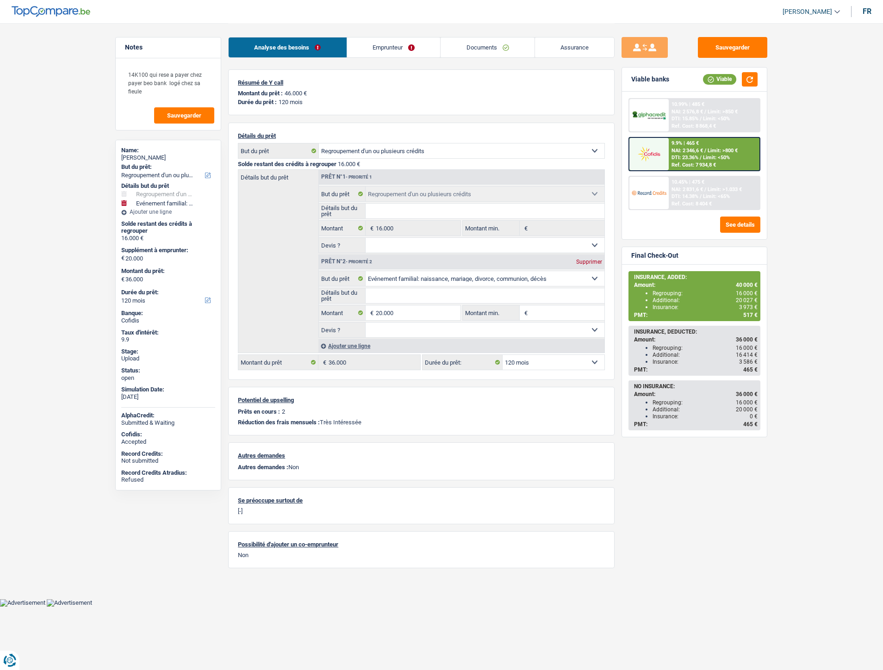
select select "refinancing"
select select "familyEvent"
select select "120"
select select "refinancing"
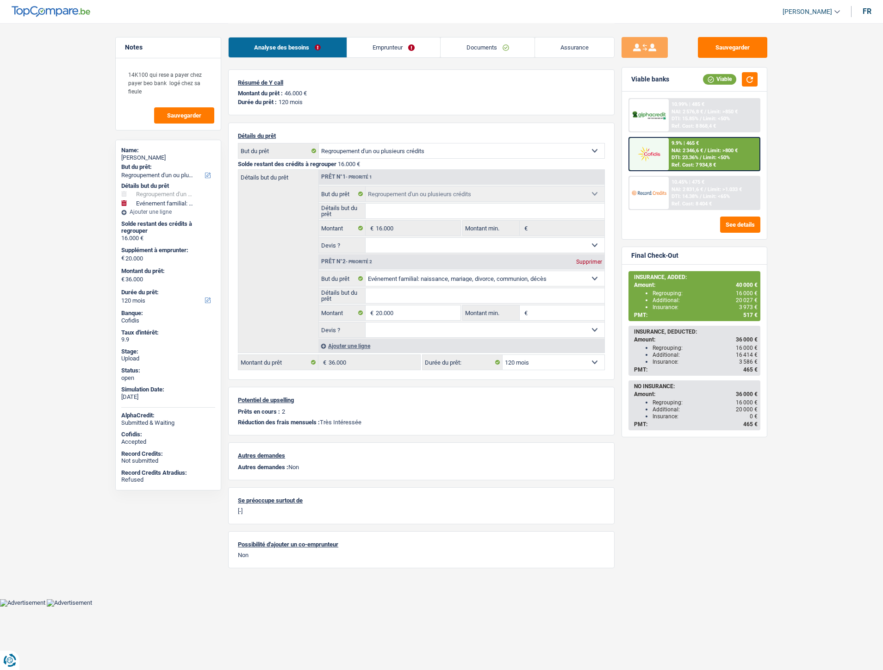
select select "refinancing"
select select "familyEvent"
select select "120"
click at [481, 42] on link "Documents" at bounding box center [488, 47] width 94 height 20
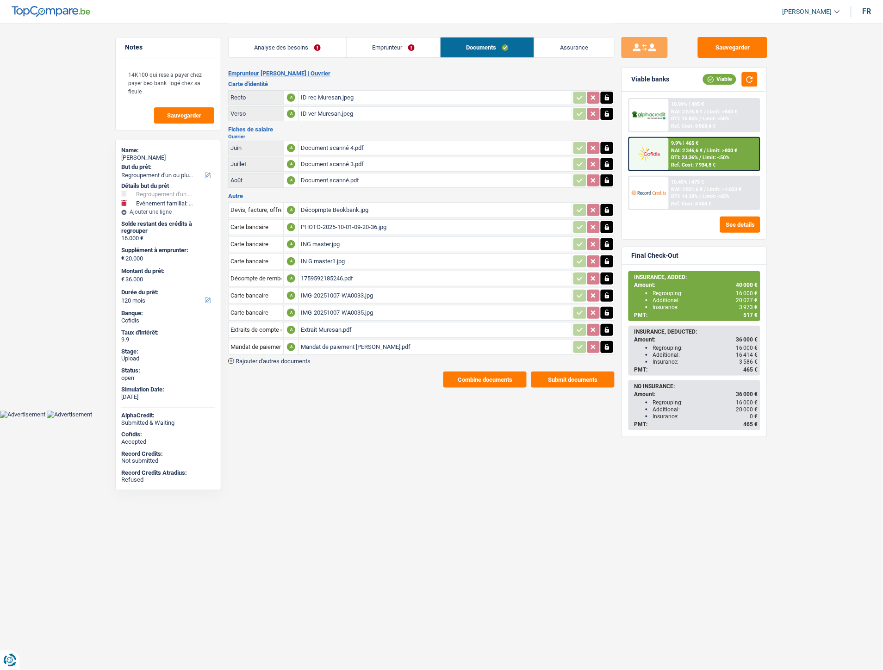
drag, startPoint x: 604, startPoint y: 339, endPoint x: 612, endPoint y: 346, distance: 10.5
click at [604, 342] on icon "button" at bounding box center [606, 346] width 7 height 9
click at [608, 344] on icon "ionicons-v5-e" at bounding box center [606, 346] width 7 height 9
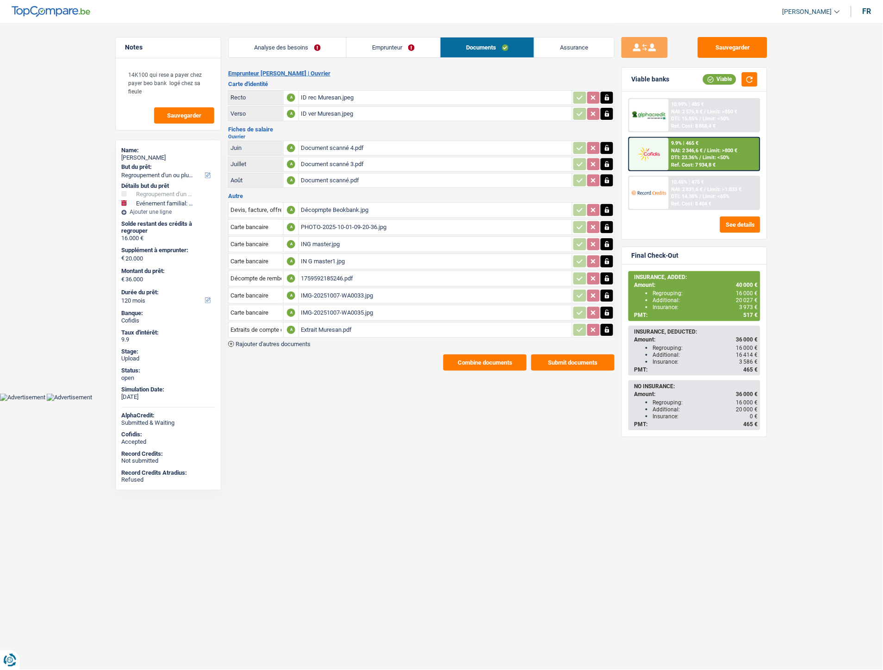
click at [301, 341] on span "Rajouter d'autres documents" at bounding box center [273, 344] width 75 height 6
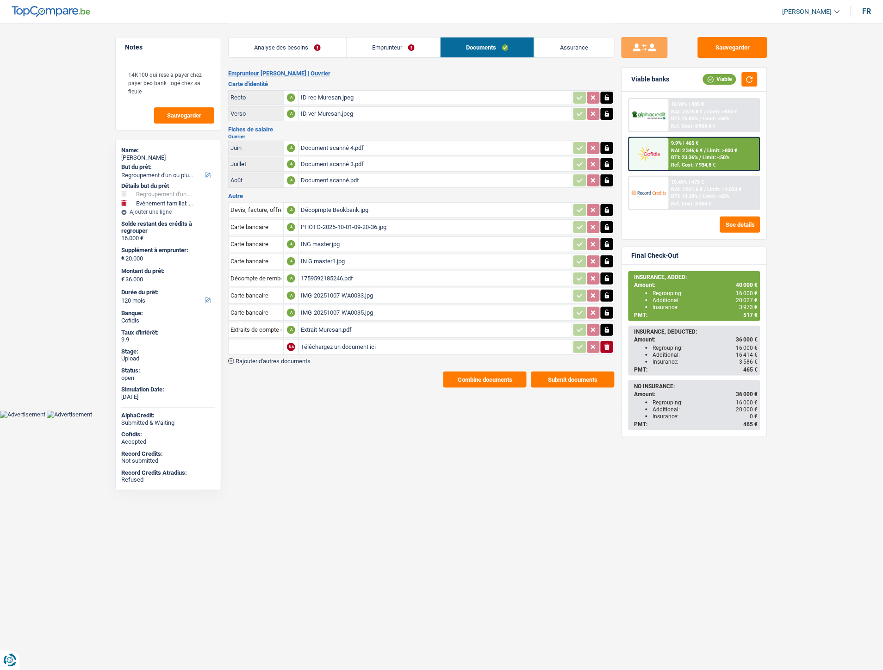
click at [348, 342] on input "Téléchargez un document ici" at bounding box center [435, 347] width 269 height 14
type input "C:\fakepath\Muresan.pdf"
click at [249, 340] on input "text" at bounding box center [255, 347] width 51 height 15
type input "m"
type input "mand"
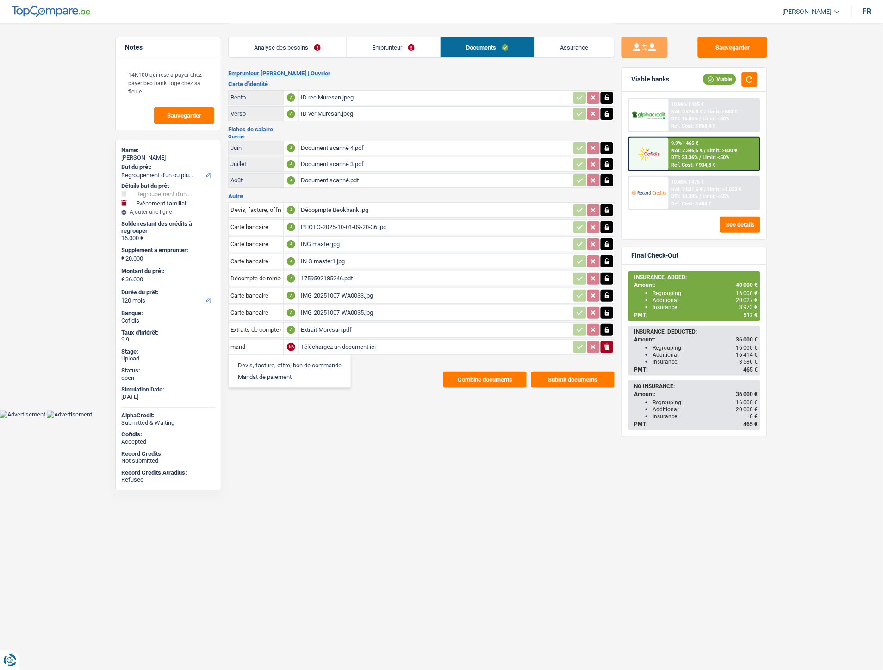
click at [255, 377] on li "Mandat de paiement" at bounding box center [289, 377] width 113 height 12
click at [330, 342] on input "Téléchargez un document ici" at bounding box center [435, 347] width 269 height 14
type input "C:\fakepath\Muresan.pdf"
click at [308, 375] on div "Combine documents Submit documents" at bounding box center [421, 380] width 386 height 16
click at [339, 418] on html "Vous avez le contrôle de vos données Nous utilisons des cookies, tout comme nos…" at bounding box center [441, 209] width 883 height 418
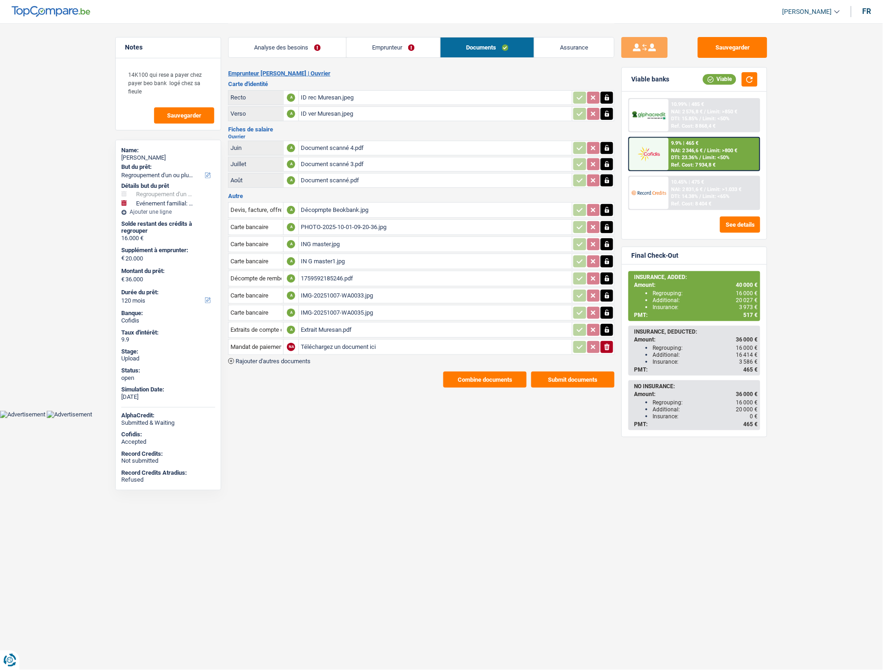
click at [350, 341] on input "Téléchargez un document ici" at bounding box center [435, 347] width 269 height 14
click at [391, 411] on body "Vous avez le contrôle de vos données Nous utilisons des cookies, tout comme nos…" at bounding box center [441, 209] width 883 height 418
click at [739, 48] on button "Sauvegarder" at bounding box center [732, 47] width 69 height 21
click at [585, 377] on button "Submit documents" at bounding box center [572, 380] width 83 height 16
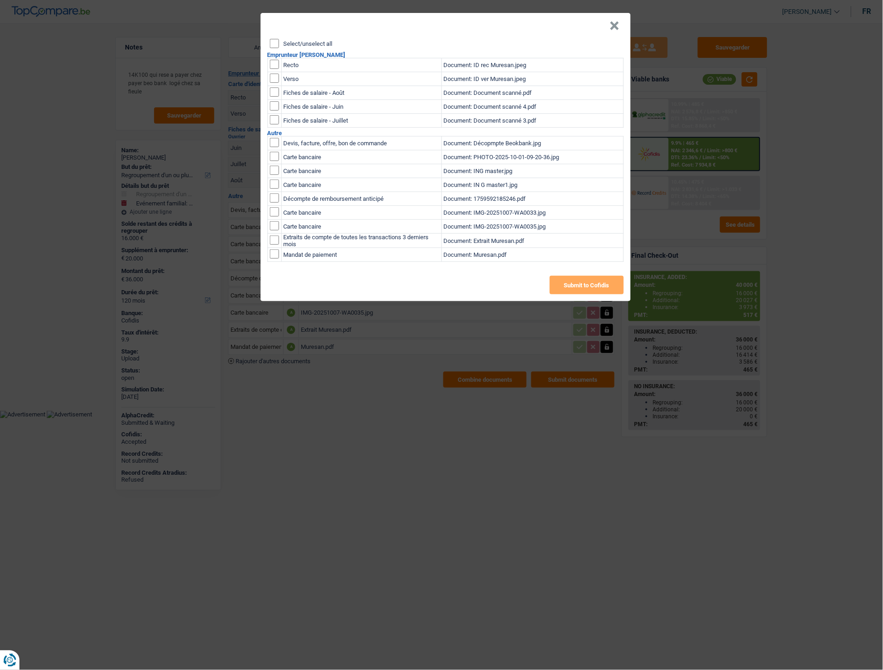
click at [274, 253] on input "checkbox" at bounding box center [274, 253] width 9 height 9
checkbox input "true"
click at [563, 286] on button "Submit to Cofidis" at bounding box center [587, 285] width 74 height 19
drag, startPoint x: 615, startPoint y: 26, endPoint x: 474, endPoint y: 1, distance: 143.9
click at [613, 26] on button "×" at bounding box center [615, 25] width 10 height 9
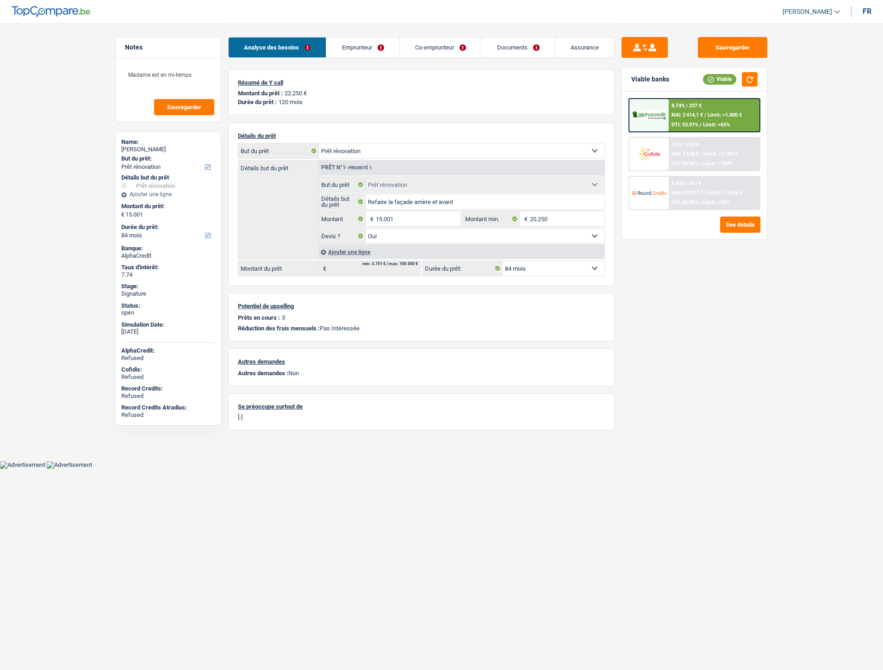
select select "renovation"
select select "84"
select select "renovation"
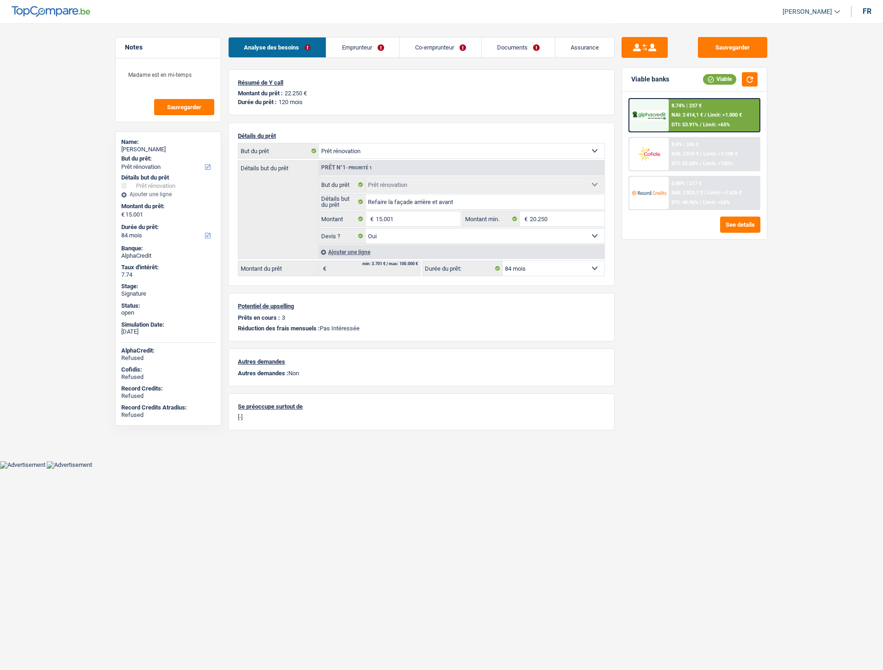
select select "yes"
select select "84"
click at [514, 50] on link "Documents" at bounding box center [518, 47] width 73 height 20
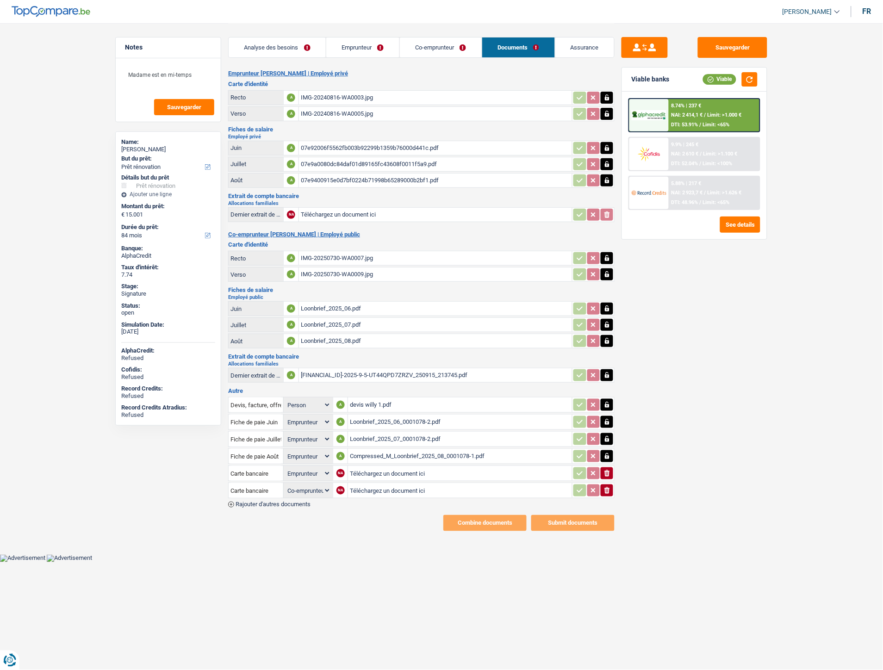
click at [380, 466] on input "Téléchargez un document ici" at bounding box center [460, 473] width 220 height 14
type input "C:\fakepath\IMG-20251010-WA0022.jpg"
click at [396, 487] on input "Téléchargez un document ici" at bounding box center [460, 491] width 220 height 14
type input "C:\fakepath\IMG-20251010-WA0024.jpg"
click at [733, 44] on button "Sauvegarder" at bounding box center [732, 47] width 69 height 21
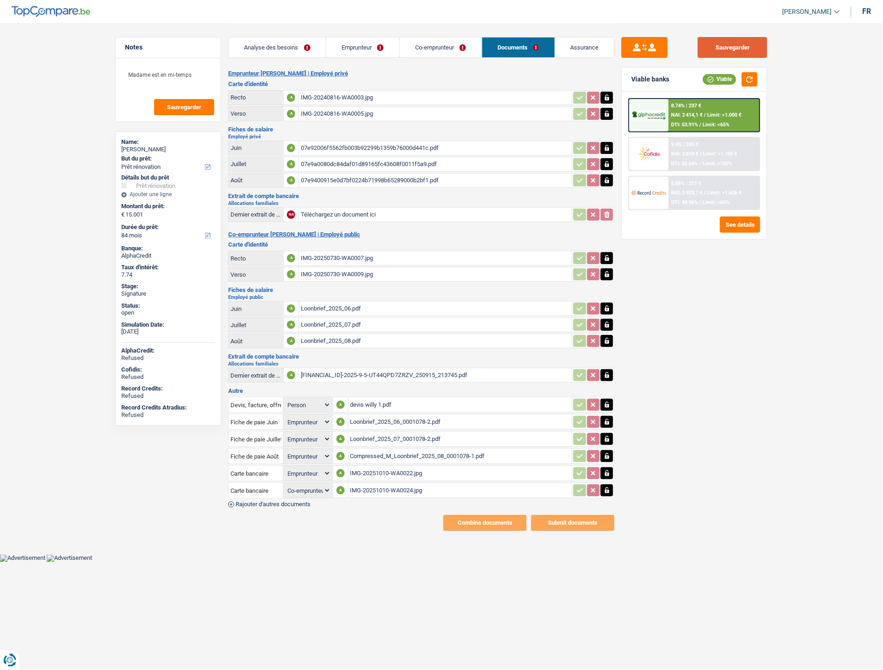
click at [715, 46] on button "Sauvegarder" at bounding box center [732, 47] width 69 height 21
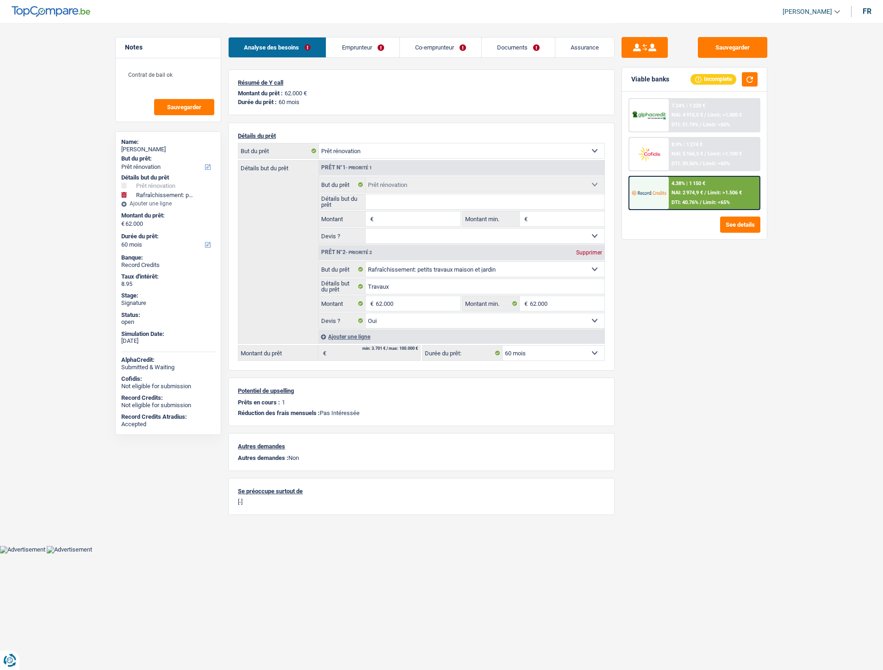
select select "renovation"
select select "houseOrGarden"
select select "60"
select select "renovation"
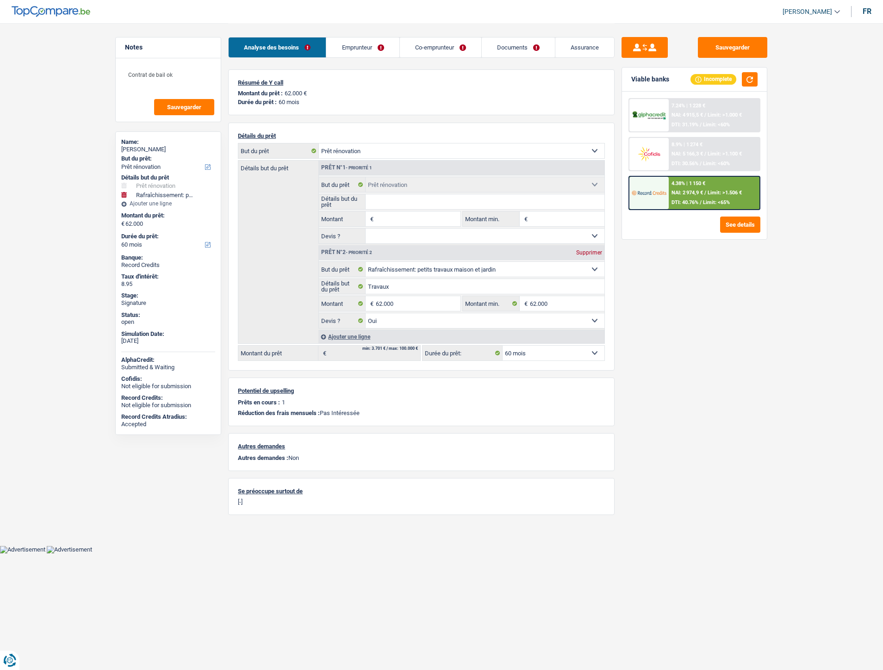
select select "renovation"
select select "houseOrGarden"
select select "yes"
select select "60"
select select "applicant"
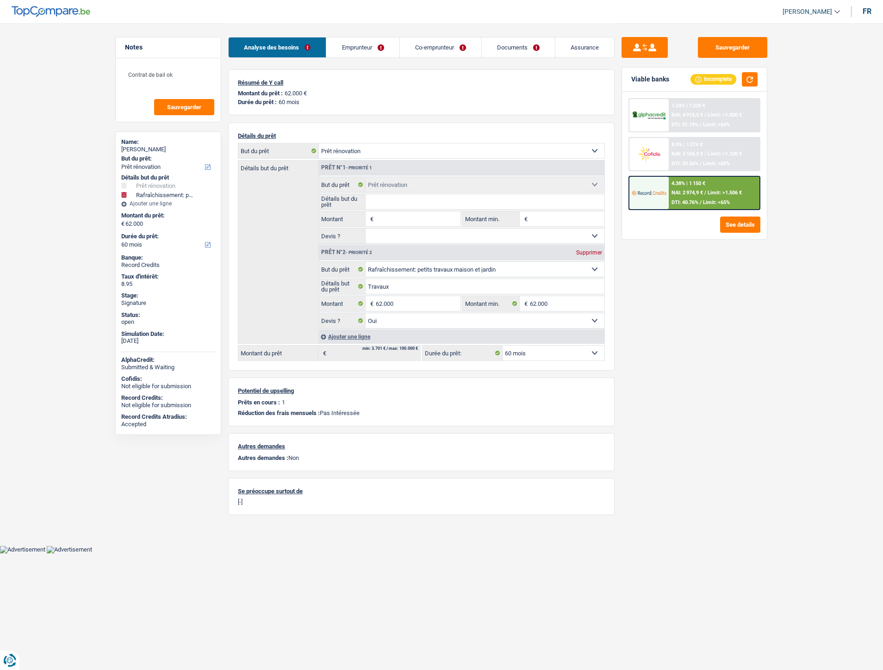
select select "coApplicant"
drag, startPoint x: 516, startPoint y: 44, endPoint x: 516, endPoint y: 92, distance: 48.1
click at [516, 44] on link "Documents" at bounding box center [518, 47] width 73 height 20
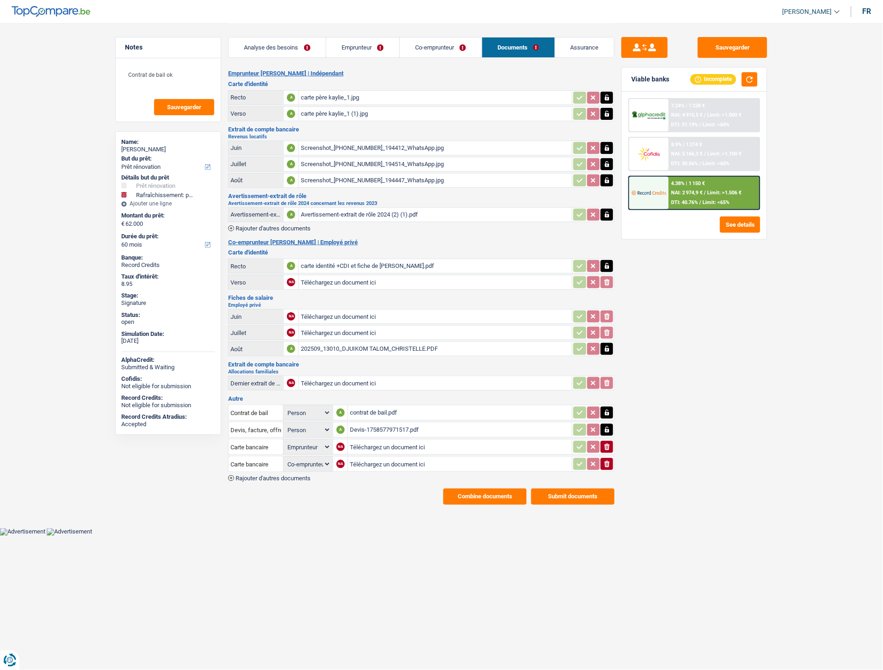
click at [364, 443] on input "Téléchargez un document ici" at bounding box center [460, 447] width 220 height 14
type input "C:\fakepath\IMG-20251010-WA0047.jpg"
click at [400, 457] on input "Téléchargez un document ici" at bounding box center [460, 464] width 220 height 14
type input "C:\fakepath\IMG-20251010-WA0042.jpg"
click at [274, 475] on span "Rajouter d'autres documents" at bounding box center [273, 478] width 75 height 6
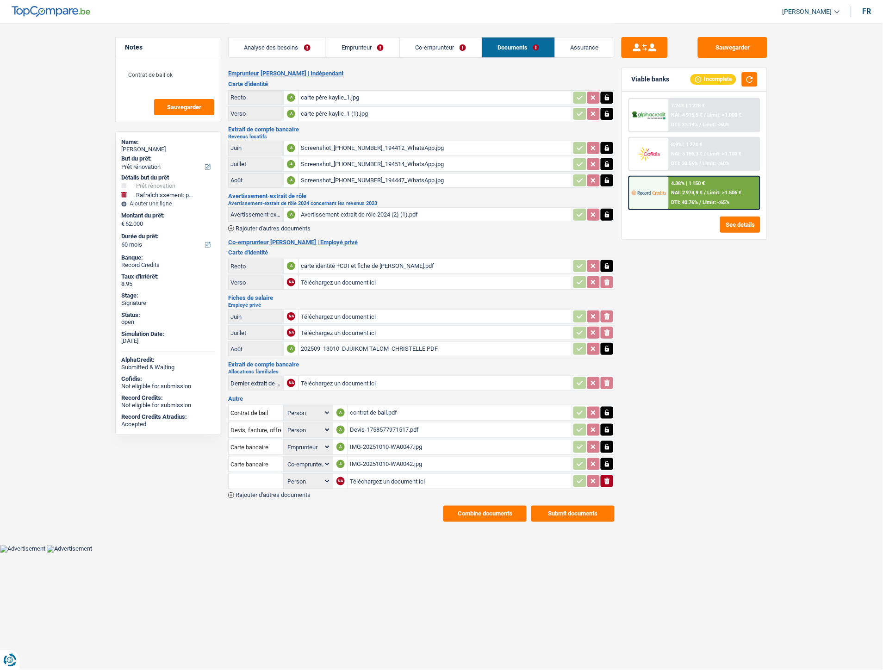
click at [274, 492] on span "Rajouter d'autres documents" at bounding box center [273, 495] width 75 height 6
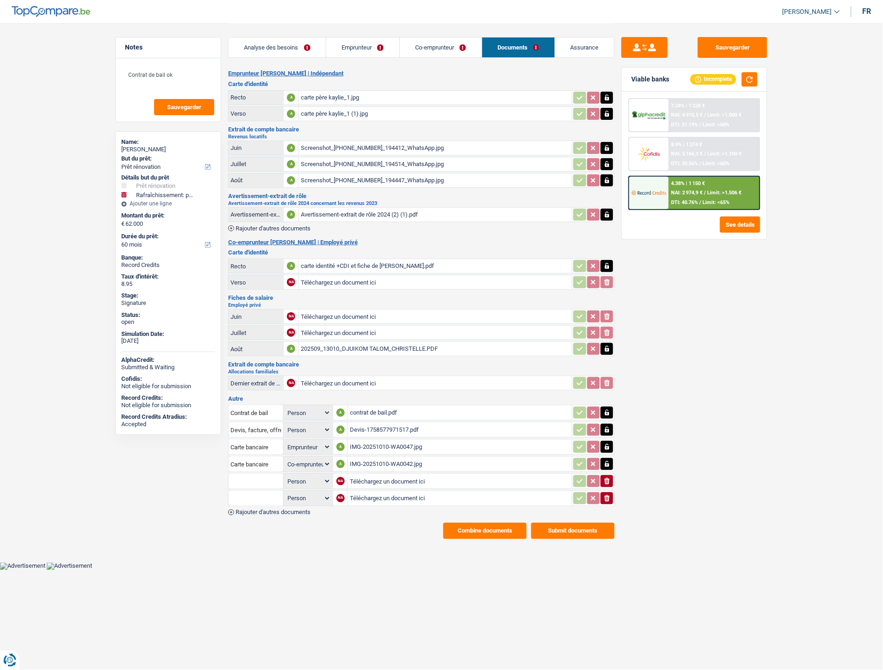
click at [272, 510] on span "Rajouter d'autres documents" at bounding box center [273, 513] width 75 height 6
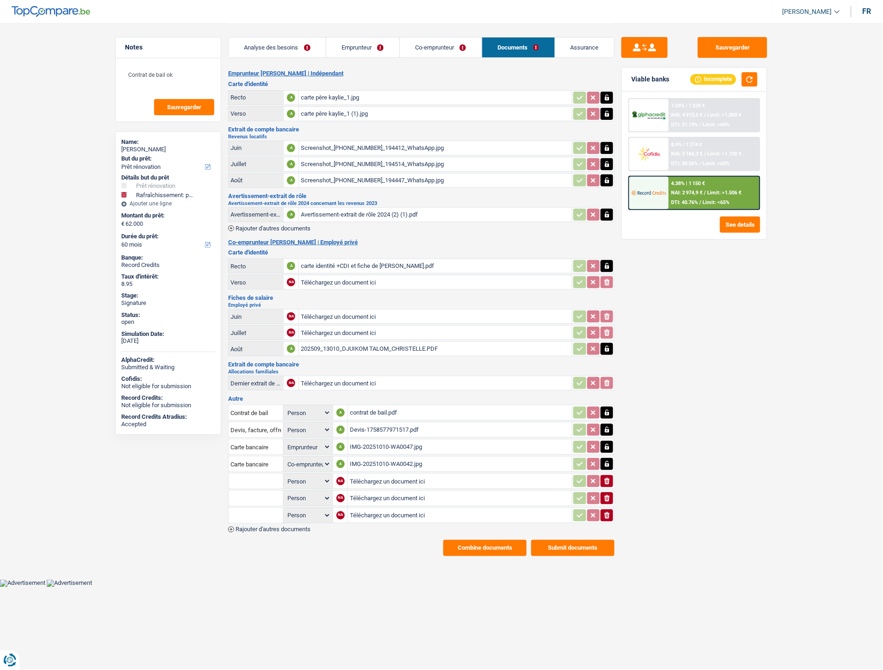
click at [263, 527] on span "Rajouter d'autres documents" at bounding box center [273, 530] width 75 height 6
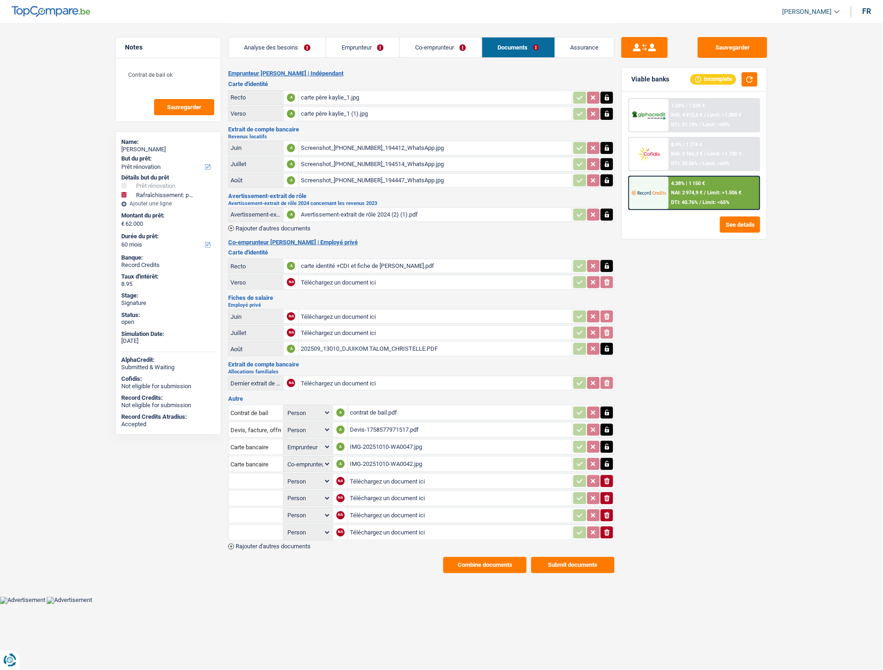
click at [376, 474] on input "Téléchargez un document ici" at bounding box center [460, 481] width 220 height 14
type input "C:\fakepath\IMG-20251010-WA0043.jpg"
click at [361, 491] on input "Téléchargez un document ici" at bounding box center [459, 498] width 221 height 14
type input "C:\fakepath\IMG-20251010-WA0044.jpg"
click at [391, 509] on input "Téléchargez un document ici" at bounding box center [459, 516] width 221 height 14
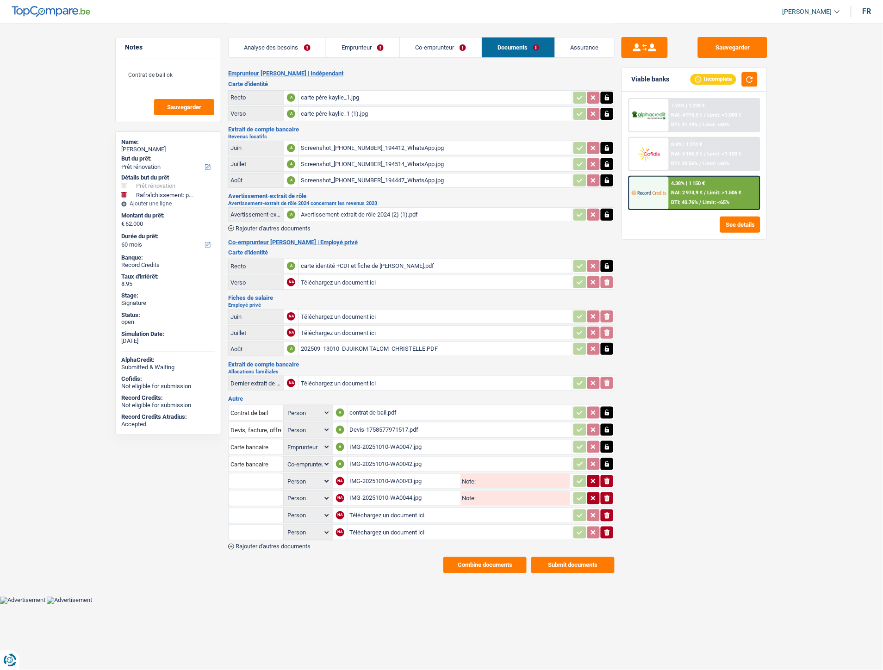
type input "C:\fakepath\IMG-20251010-WA0045.jpg"
click at [388, 526] on input "Téléchargez un document ici" at bounding box center [459, 533] width 221 height 14
type input "C:\fakepath\IMG-20251010-WA0046.jpg"
click at [250, 525] on input "text" at bounding box center [255, 532] width 51 height 15
type input "loc"
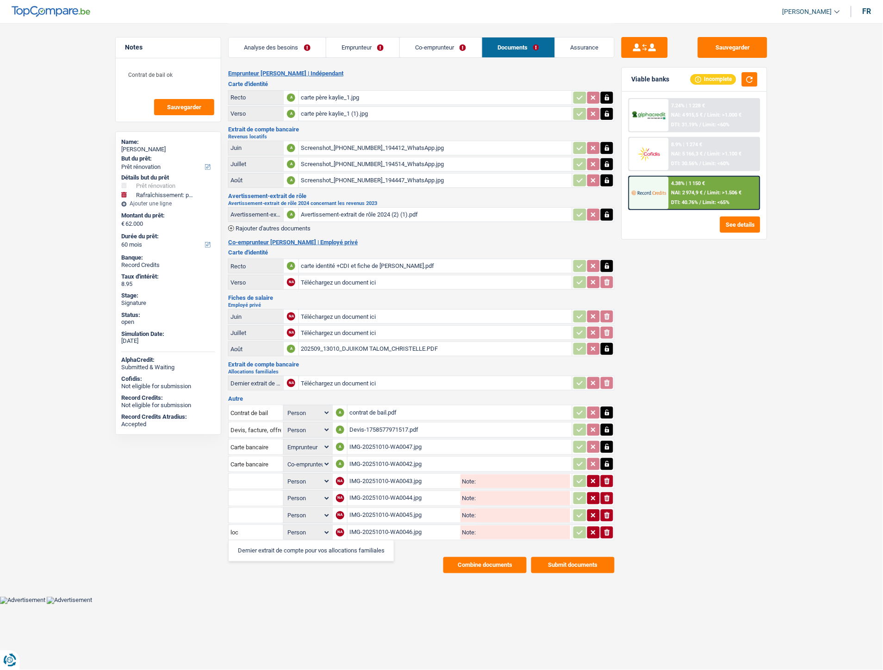
click at [251, 545] on li "Dernier extrait de compte pour vos allocations familiales" at bounding box center [311, 551] width 156 height 12
click at [252, 528] on input "Dernier extrait de compte pour vos allocations familiales" at bounding box center [255, 532] width 51 height 15
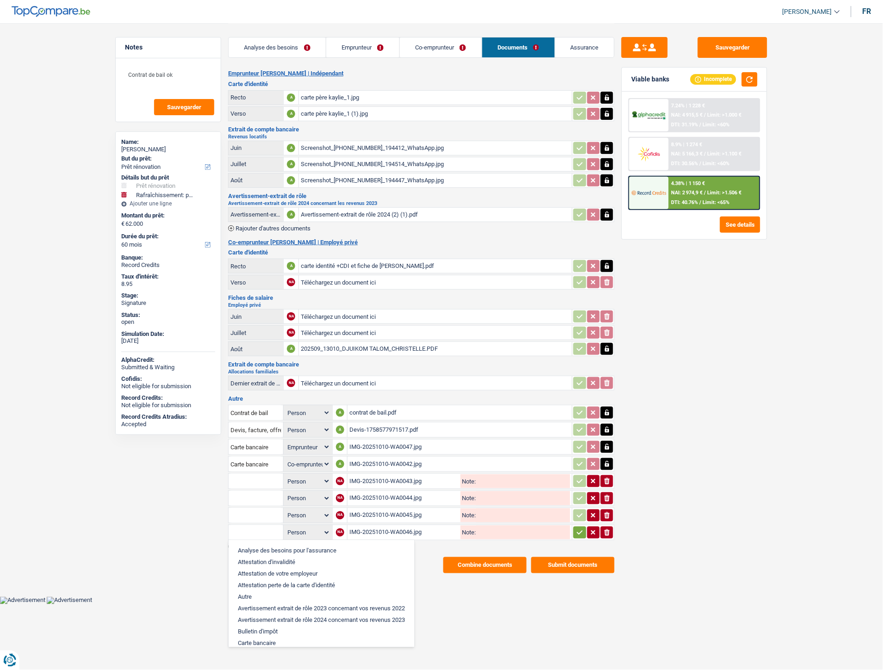
click at [265, 477] on input "text" at bounding box center [255, 481] width 51 height 15
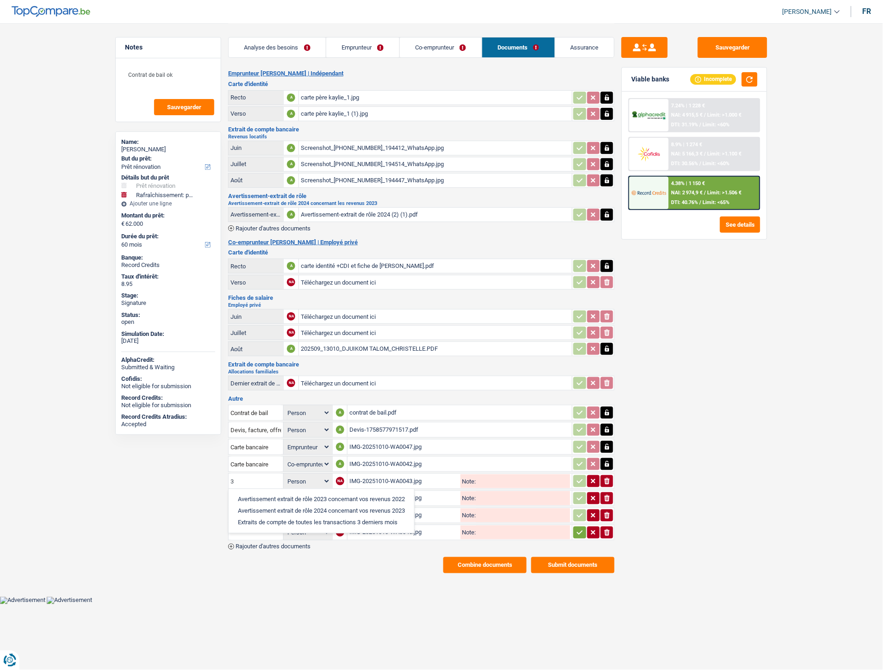
type input "3"
click at [271, 520] on li "Extraits de compte de toutes les transactions 3 derniers mois" at bounding box center [321, 523] width 176 height 12
click at [256, 491] on input "text" at bounding box center [255, 498] width 51 height 15
type input "3"
click at [261, 527] on li "Avertissement extrait de rôle 2024 concernant vos revenus 2023" at bounding box center [321, 528] width 176 height 12
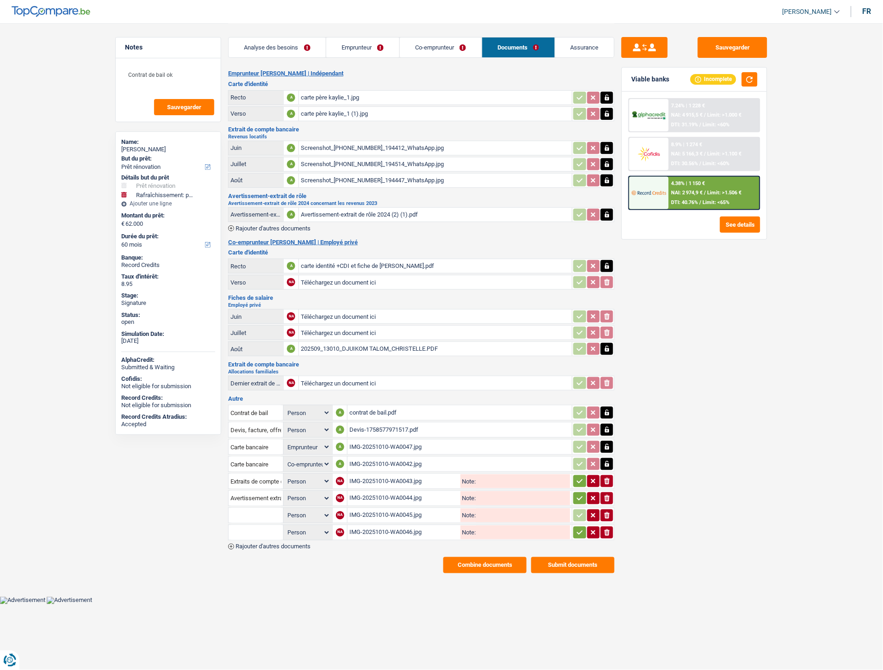
click at [256, 508] on input "text" at bounding box center [255, 515] width 51 height 15
type input "3"
click at [265, 551] on li "Extraits de compte de toutes les transactions 3 derniers mois" at bounding box center [321, 557] width 176 height 12
click at [254, 525] on input "text" at bounding box center [255, 532] width 51 height 15
type input "3"
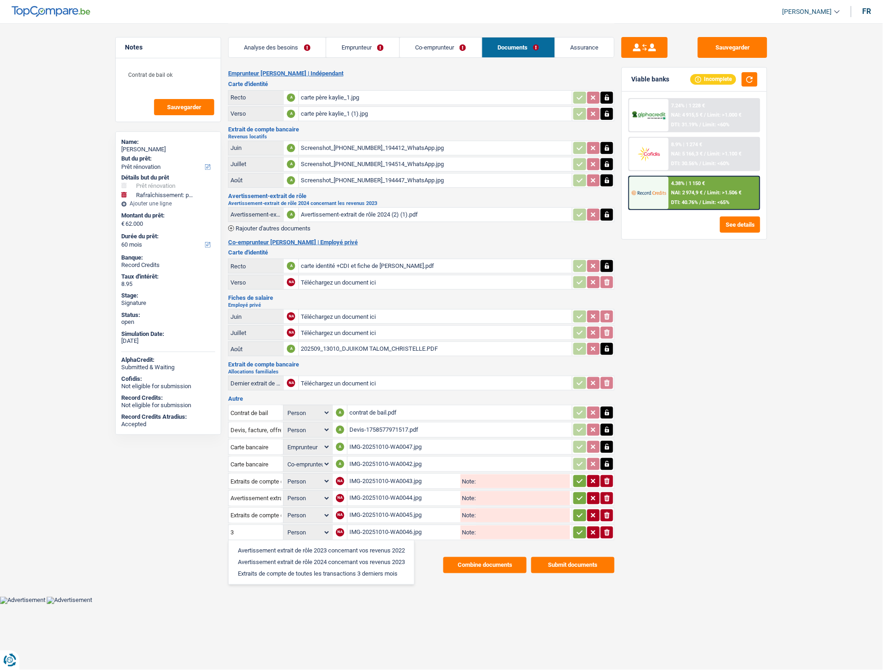
click at [265, 568] on li "Extraits de compte de toutes les transactions 3 derniers mois" at bounding box center [321, 574] width 176 height 12
click at [581, 478] on icon "button" at bounding box center [579, 481] width 7 height 9
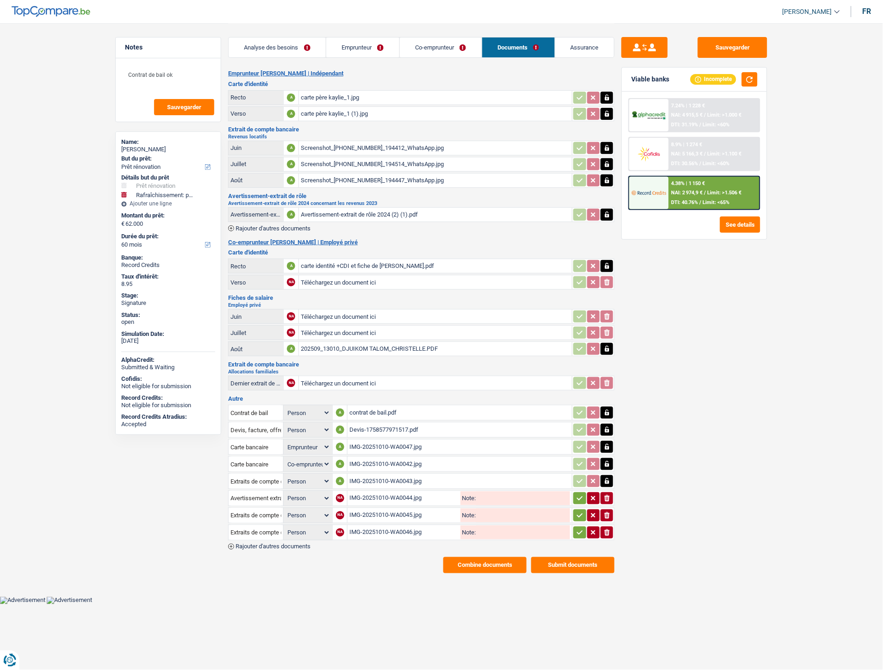
click at [584, 492] on button "button" at bounding box center [579, 498] width 12 height 12
click at [582, 511] on icon "button" at bounding box center [579, 515] width 7 height 9
click at [581, 528] on icon "button" at bounding box center [579, 532] width 7 height 9
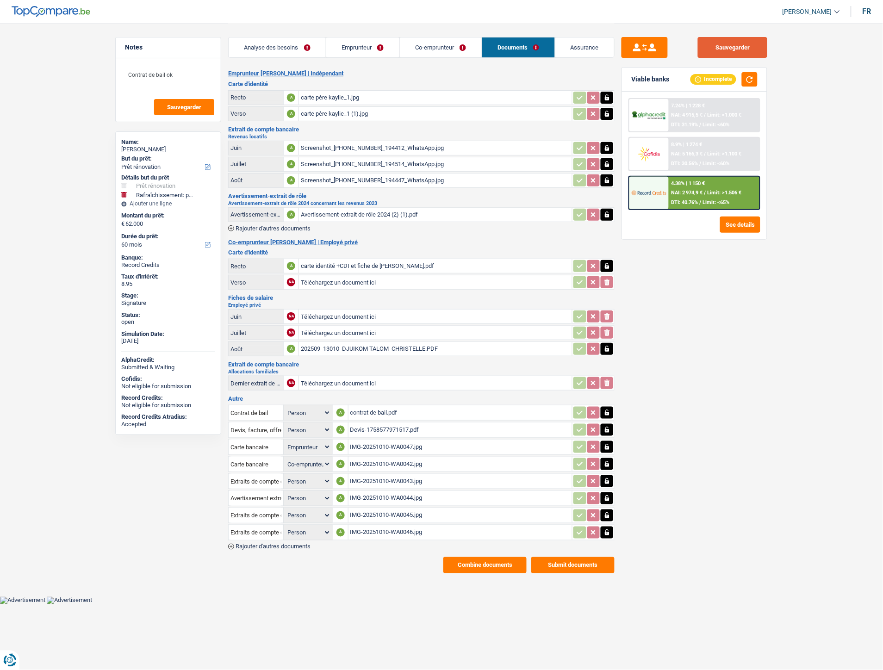
click at [733, 48] on button "Sauvegarder" at bounding box center [732, 47] width 69 height 21
click at [380, 423] on div "Devis-1758577971517.pdf" at bounding box center [460, 430] width 220 height 14
click at [448, 560] on button "Combine documents" at bounding box center [484, 565] width 83 height 16
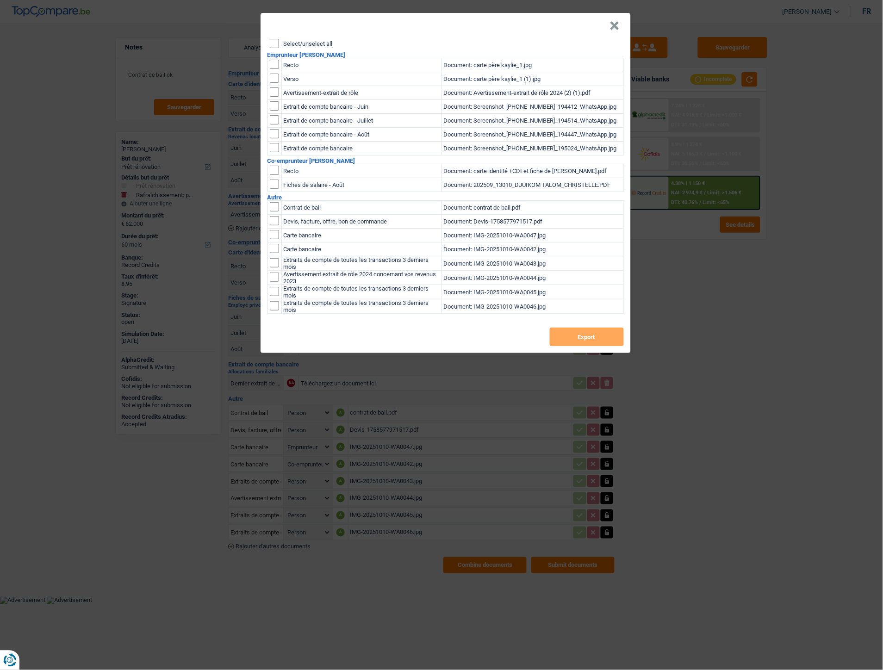
click at [273, 44] on input "Select/unselect all" at bounding box center [274, 43] width 9 height 9
checkbox input "true"
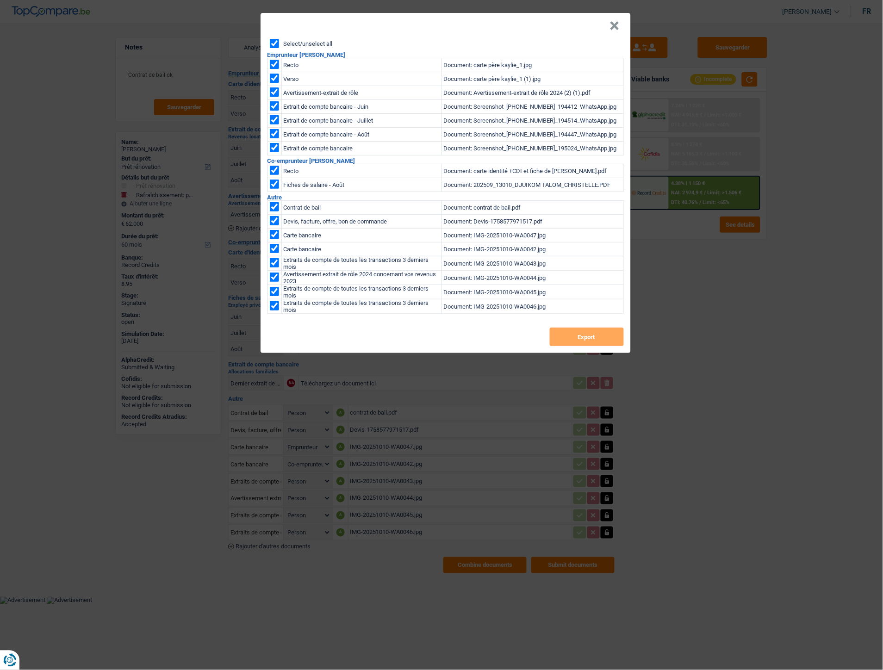
checkbox input "true"
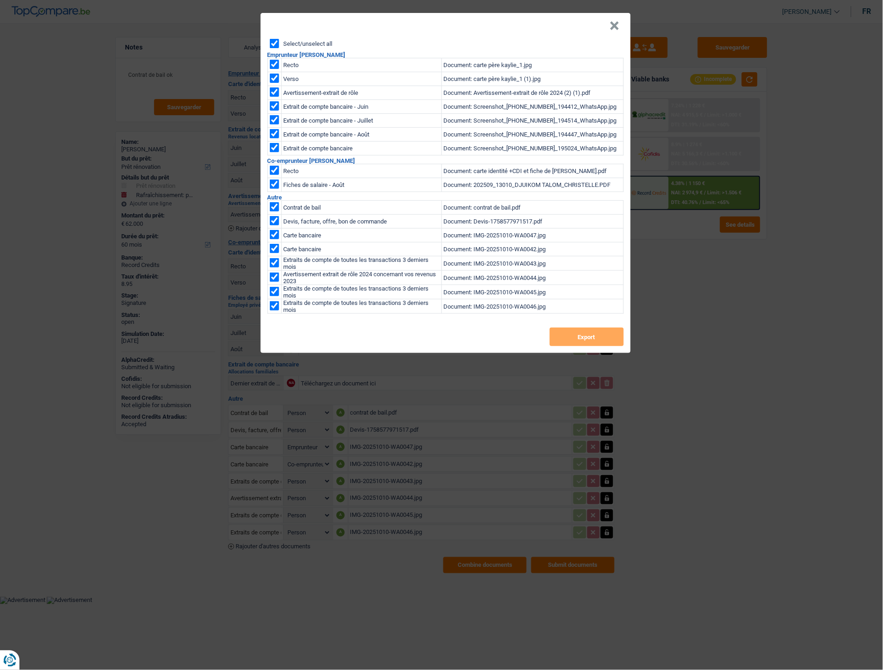
checkbox input "true"
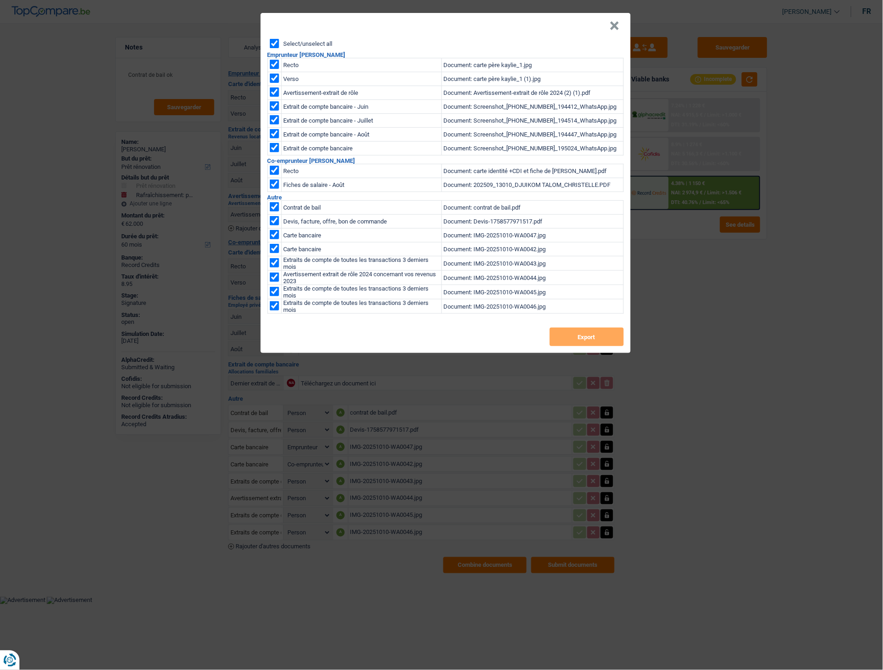
checkbox input "true"
click at [566, 339] on button "Export" at bounding box center [587, 337] width 74 height 19
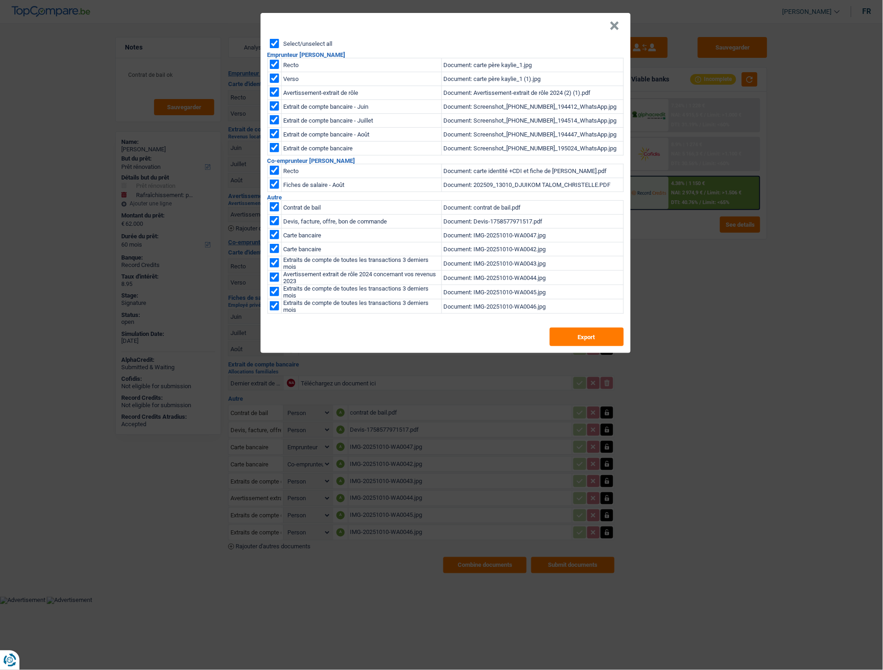
click at [614, 25] on button "×" at bounding box center [615, 25] width 10 height 9
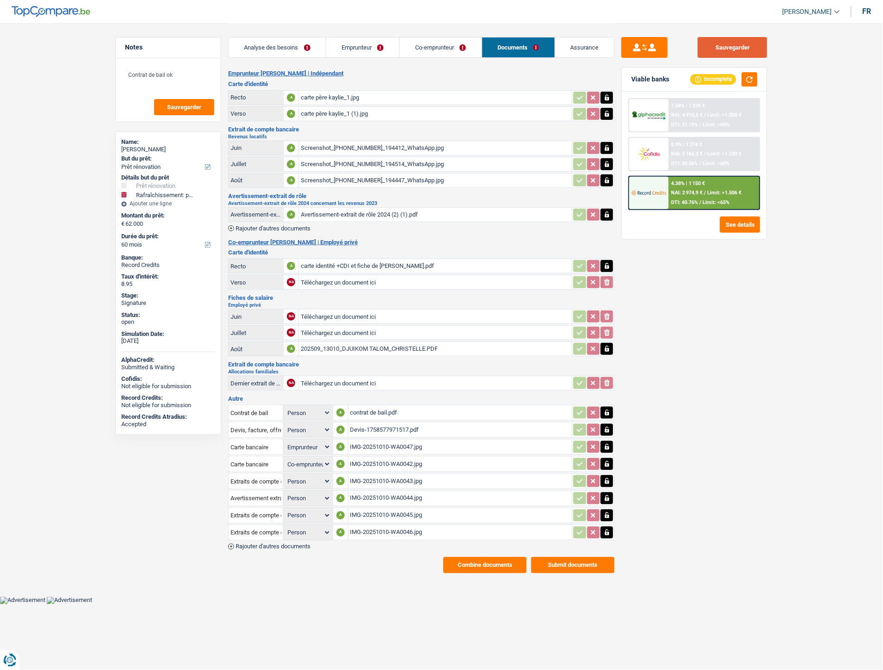
drag, startPoint x: 706, startPoint y: 46, endPoint x: 672, endPoint y: 34, distance: 36.0
click at [707, 46] on button "Sauvegarder" at bounding box center [732, 47] width 69 height 21
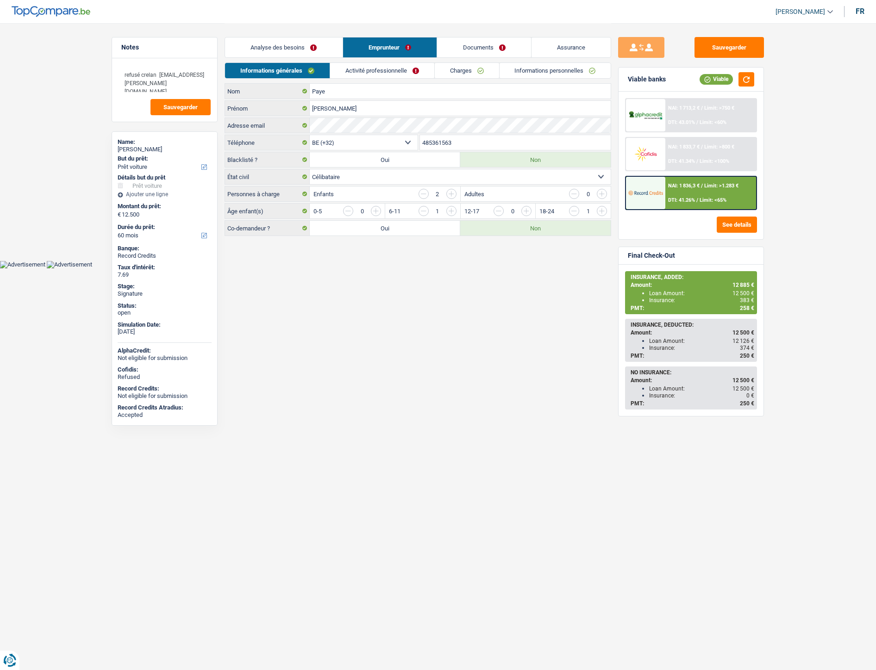
select select "car"
select select "60"
select select "32"
select select "single"
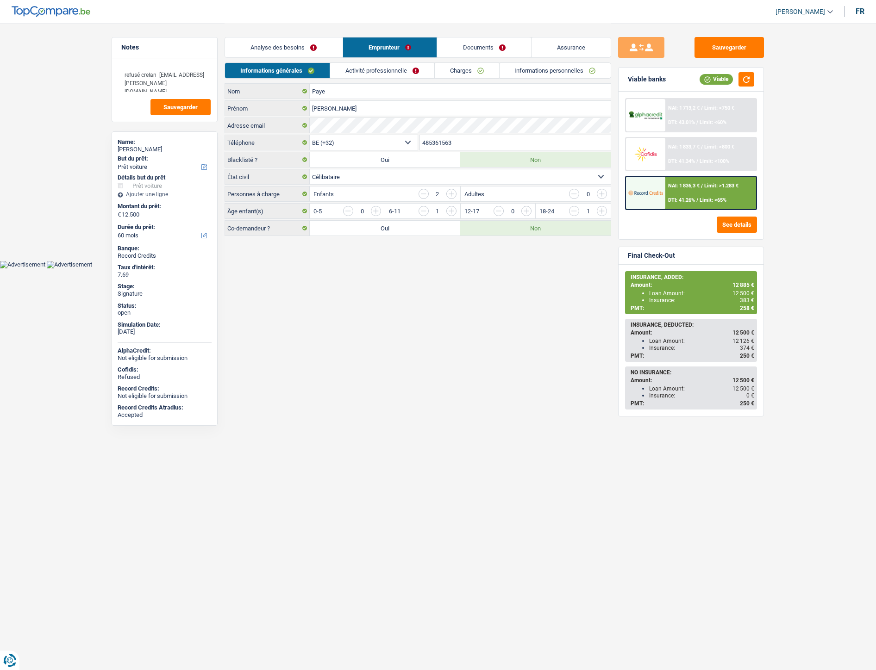
select select "ownerWithMortgage"
select select "BE"
select select "mortgage"
select select "300"
click at [415, 68] on link "Activité professionnelle" at bounding box center [386, 70] width 104 height 15
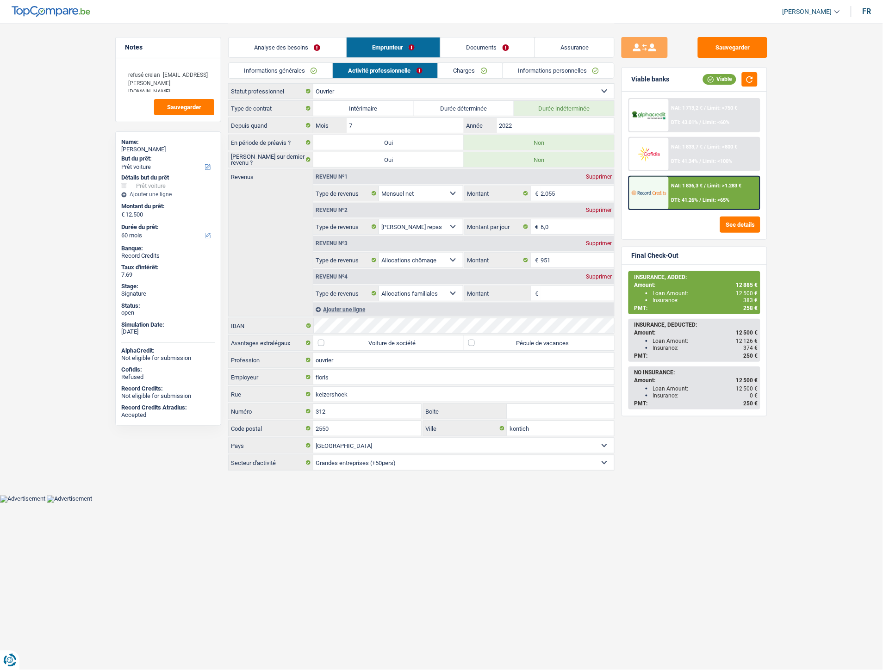
click at [468, 66] on link "Charges" at bounding box center [470, 70] width 64 height 15
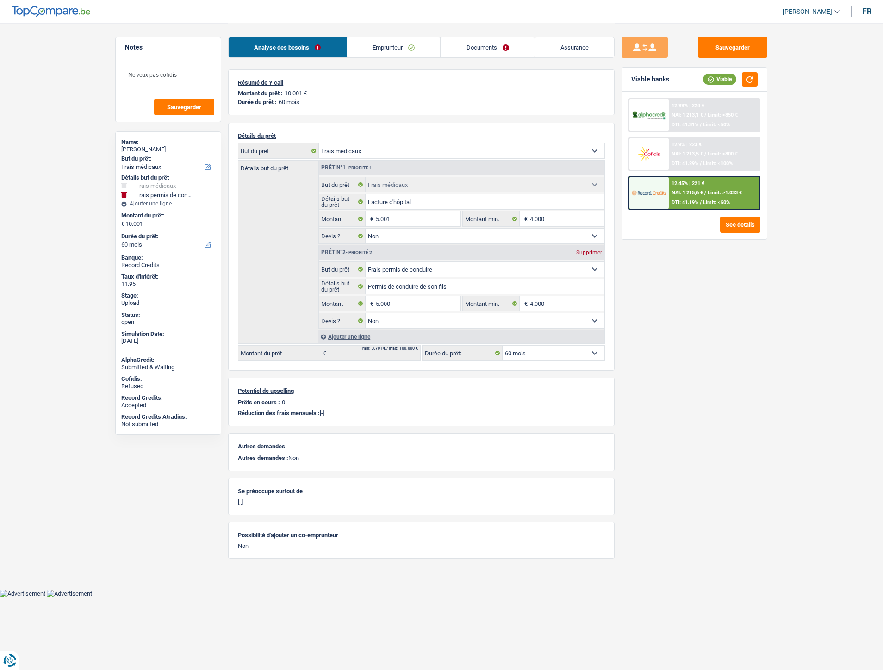
select select "medical"
select select "drivingLicense"
select select "60"
select select "medical"
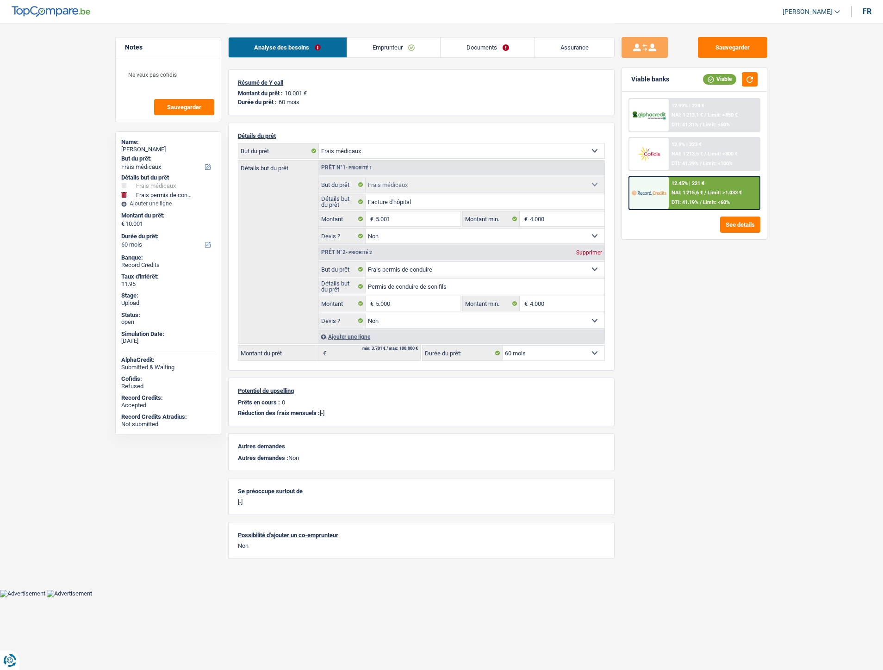
select select "medical"
select select "false"
select select "drivingLicense"
select select "false"
select select "60"
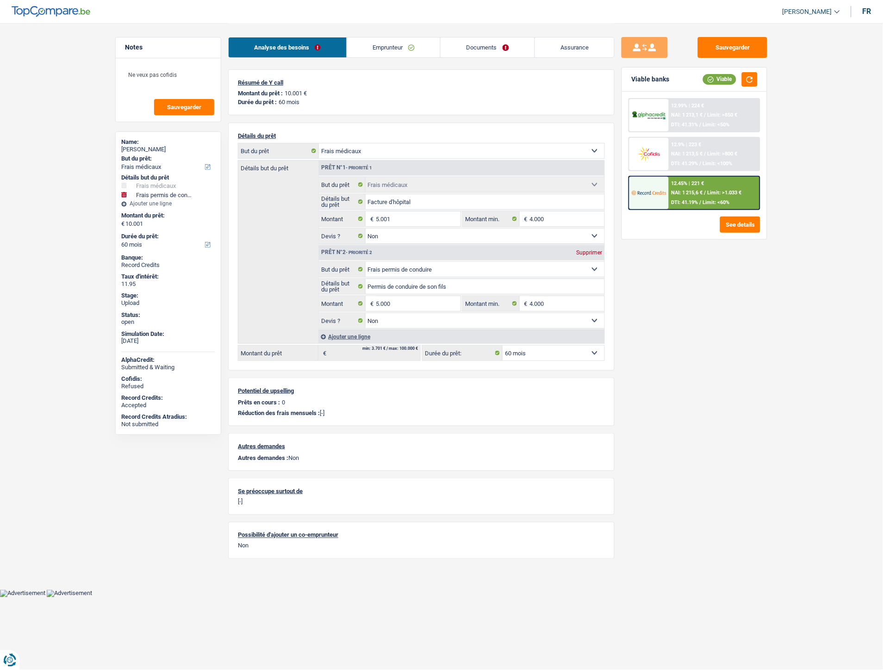
drag, startPoint x: 371, startPoint y: 40, endPoint x: 451, endPoint y: 45, distance: 79.8
click at [371, 40] on link "Emprunteur" at bounding box center [393, 47] width 93 height 20
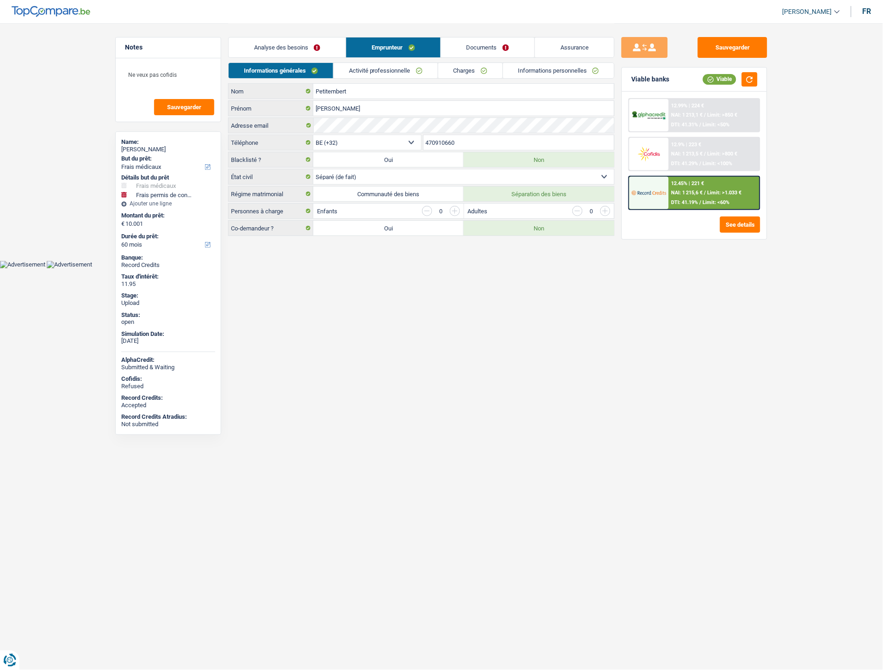
click at [480, 45] on link "Documents" at bounding box center [487, 47] width 93 height 20
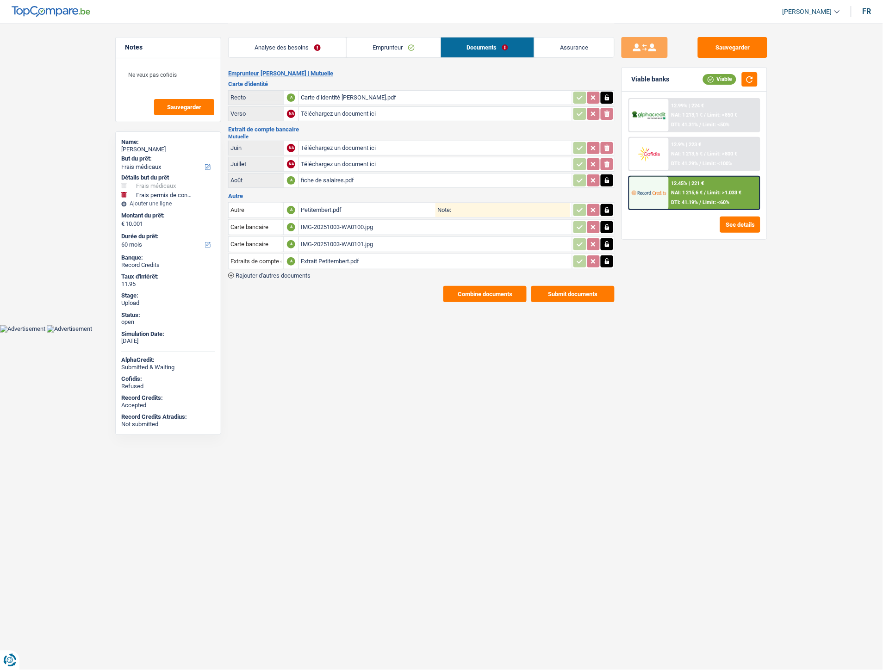
click at [387, 52] on link "Emprunteur" at bounding box center [393, 47] width 93 height 20
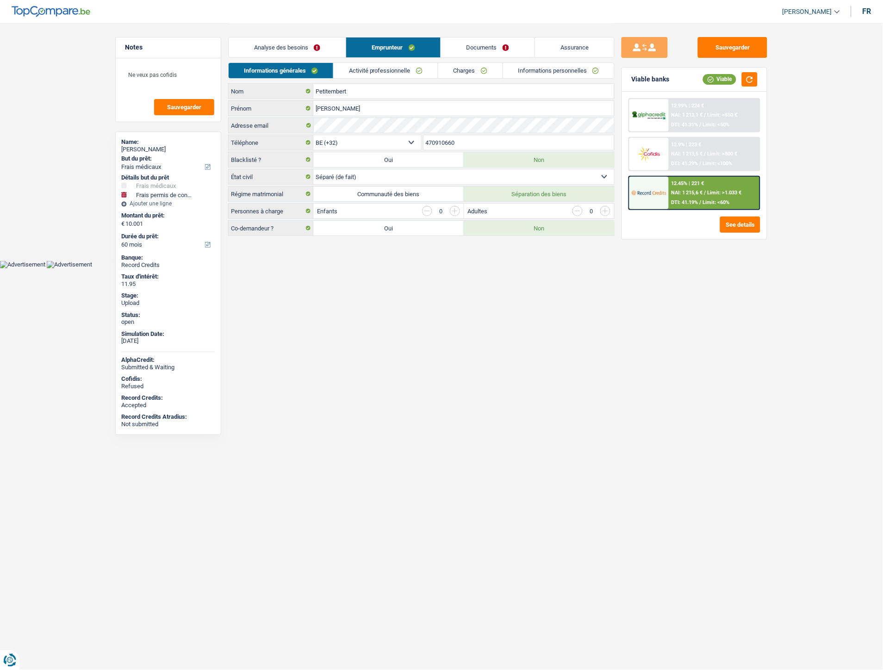
drag, startPoint x: 472, startPoint y: 143, endPoint x: 403, endPoint y: 141, distance: 69.9
click at [403, 141] on div "BE (+32) LU (+352) Sélectionner une option Téléphone 470910660 Téléphone" at bounding box center [421, 143] width 386 height 17
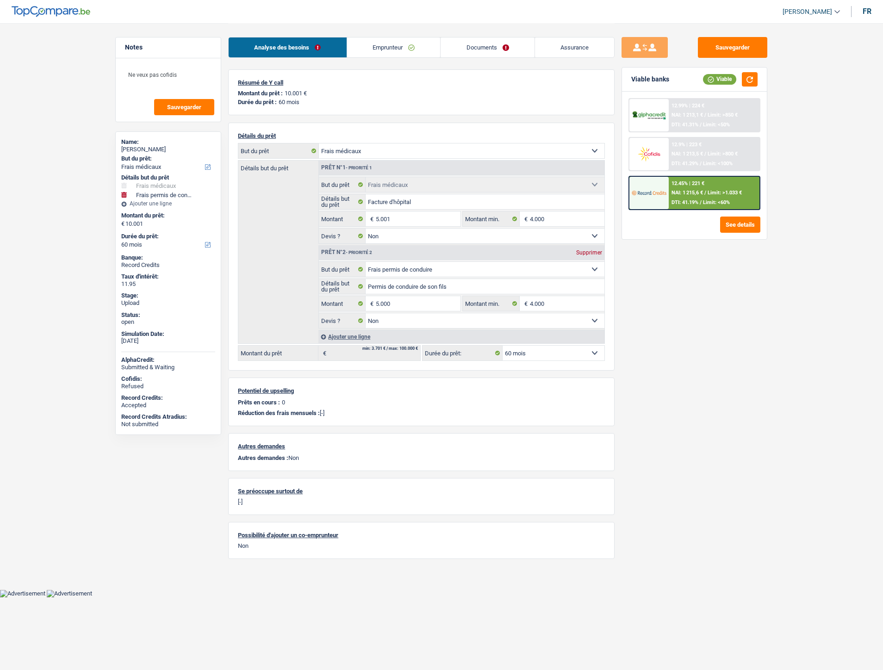
select select "medical"
select select "drivingLicense"
select select "60"
select select "medical"
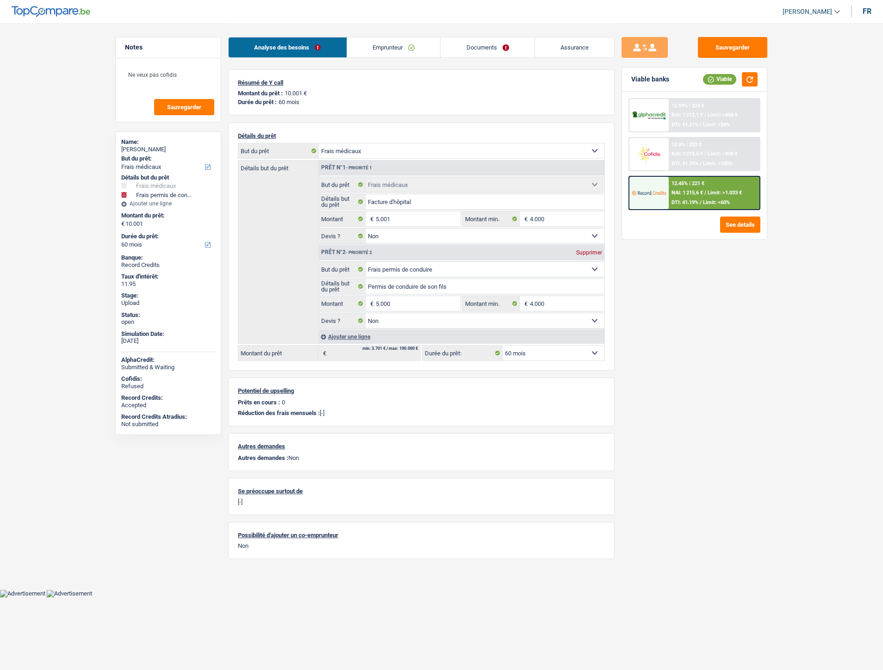
select select "medical"
select select "false"
select select "drivingLicense"
select select "false"
select select "60"
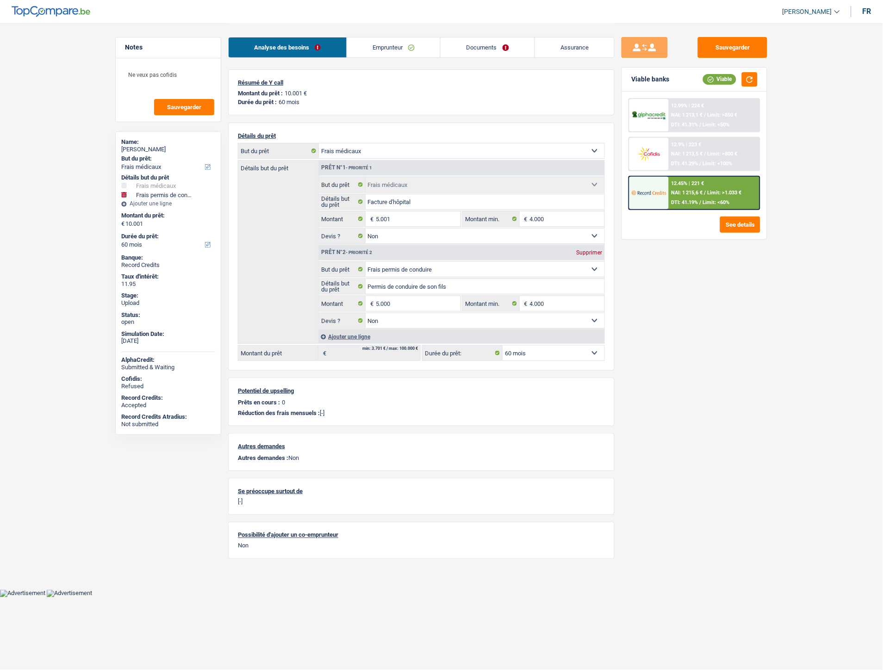
click at [479, 44] on link "Documents" at bounding box center [488, 47] width 94 height 20
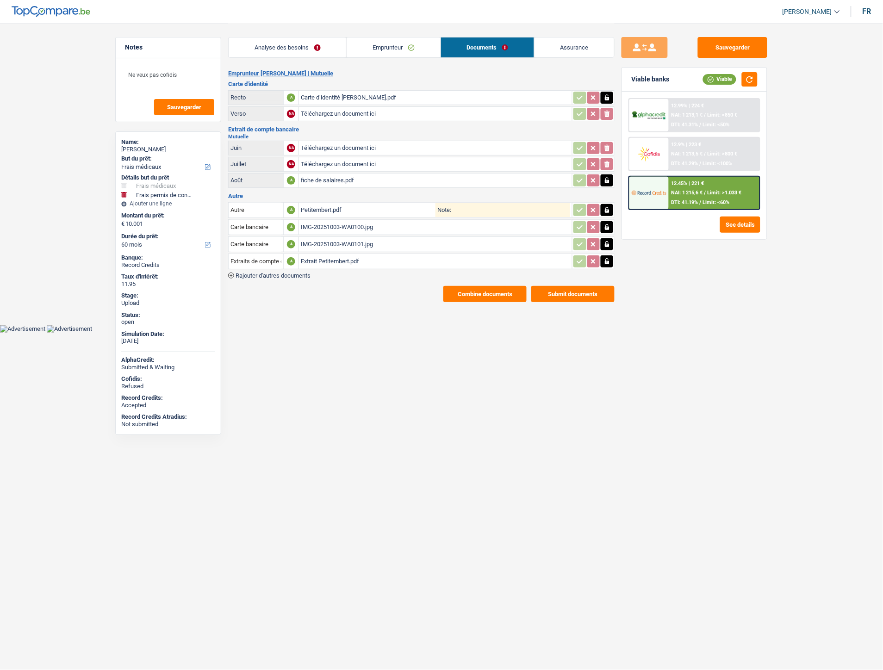
click at [281, 273] on span "Rajouter d'autres documents" at bounding box center [273, 276] width 75 height 6
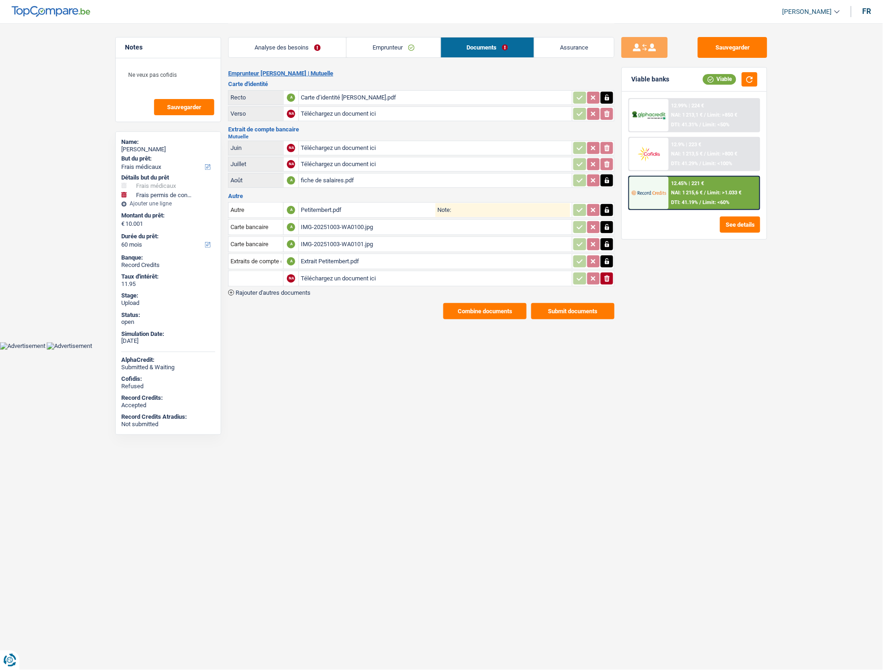
click at [277, 292] on div "Emprunteur [PERSON_NAME] | Mutuelle Carte d'identité Recto A Carte d’identité […" at bounding box center [421, 194] width 386 height 249
click at [277, 290] on span "Rajouter d'autres documents" at bounding box center [273, 293] width 75 height 6
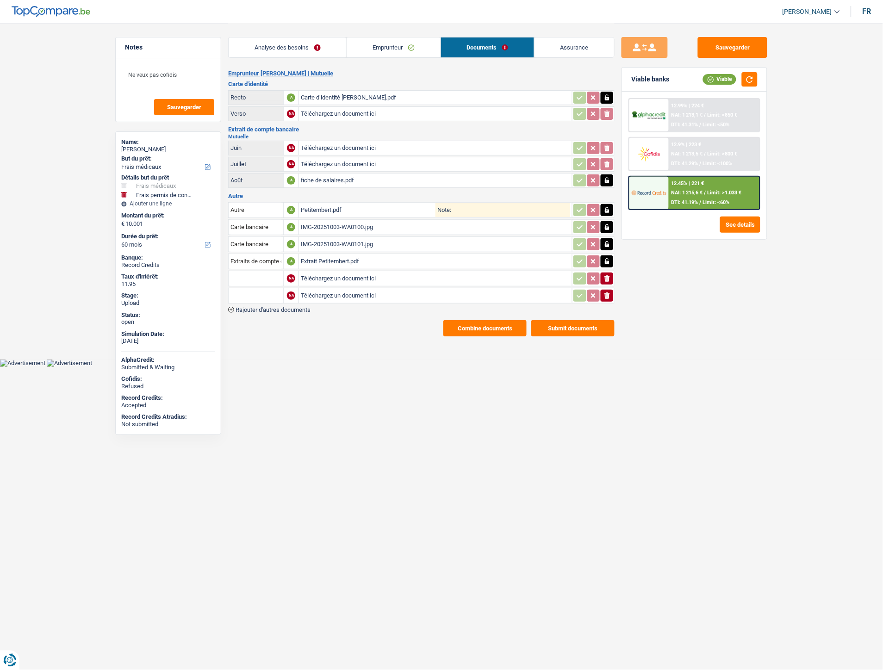
click at [279, 307] on span "Rajouter d'autres documents" at bounding box center [273, 310] width 75 height 6
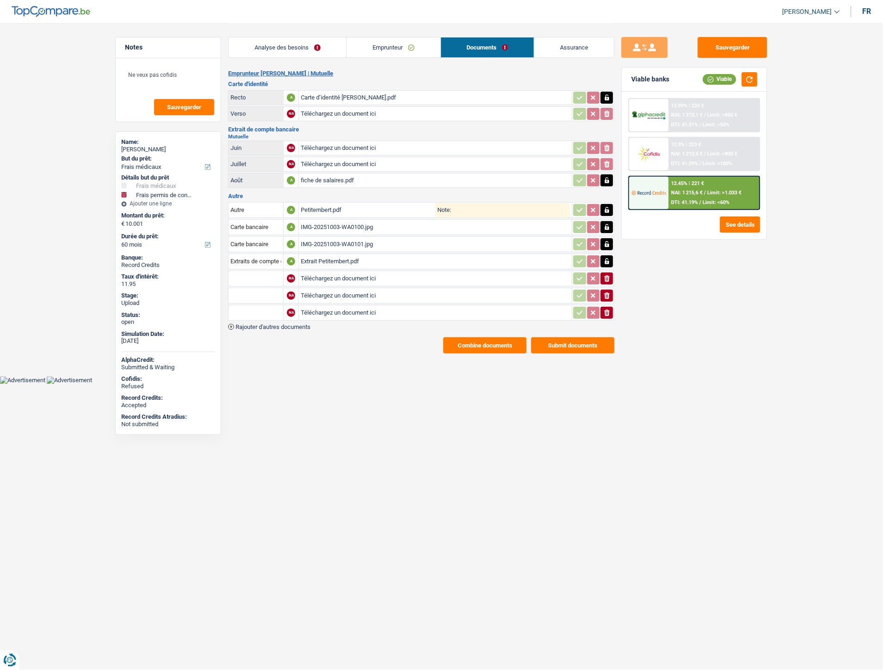
click at [280, 319] on div "Autre A Petitembert.pdf Note: Carte bancaire A IMG-20251003-WA0100.jpg Carte ba…" at bounding box center [421, 265] width 386 height 129
click at [280, 324] on span "Rajouter d'autres documents" at bounding box center [273, 327] width 75 height 6
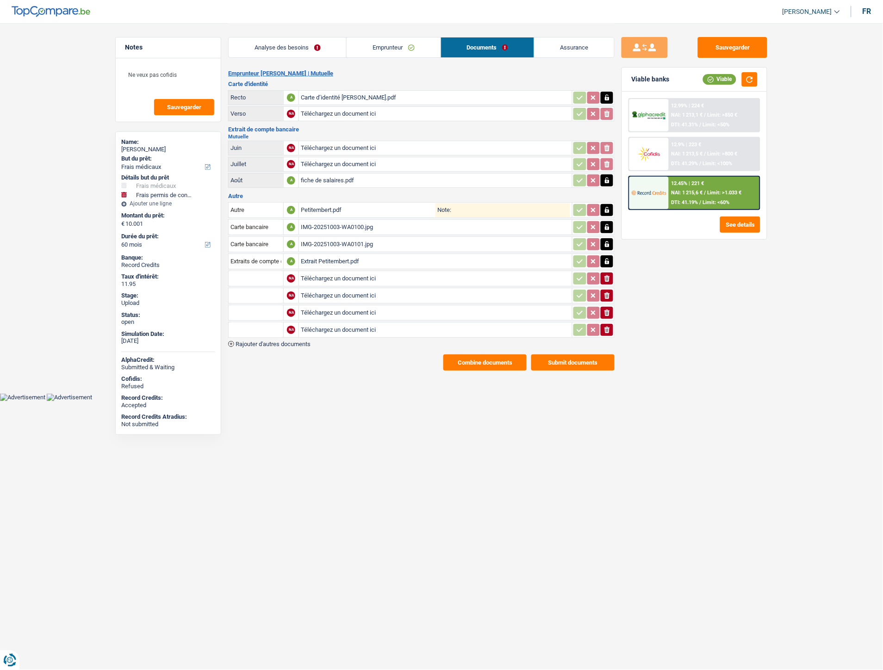
click at [284, 341] on span "Rajouter d'autres documents" at bounding box center [273, 344] width 75 height 6
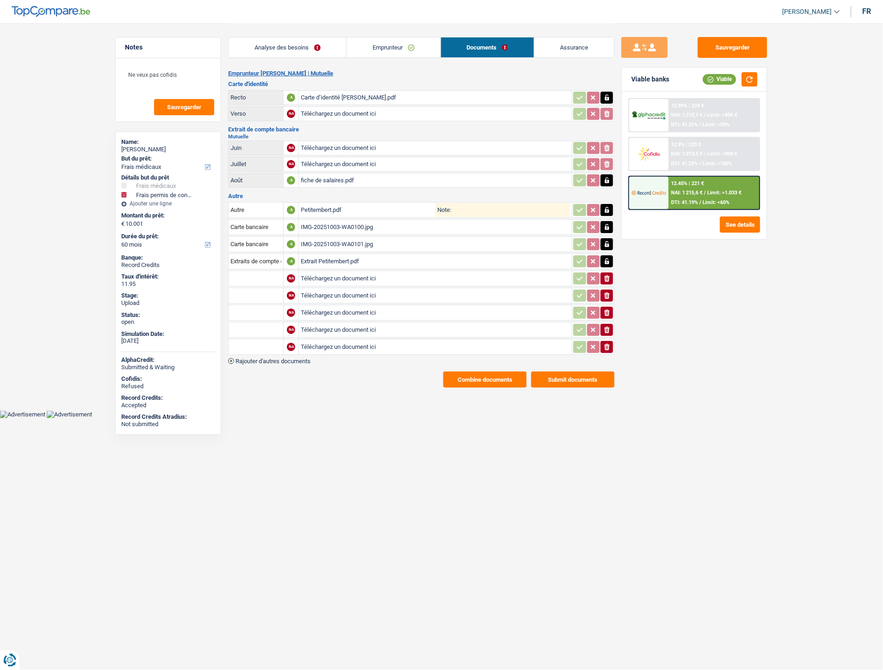
click at [343, 274] on input "Téléchargez un document ici" at bounding box center [435, 279] width 269 height 14
type input "C:\fakepath\IMG-20251010-WA0050.jpg"
click at [307, 393] on main "Notes Ne veux pas cofidis Sauvegarder Name: Joël Petitembert But du prêt: Confo…" at bounding box center [441, 205] width 883 height 411
click at [333, 290] on input "Téléchargez un document ici" at bounding box center [435, 296] width 269 height 14
type input "C:\fakepath\IMG-20251010-WA0051.jpg"
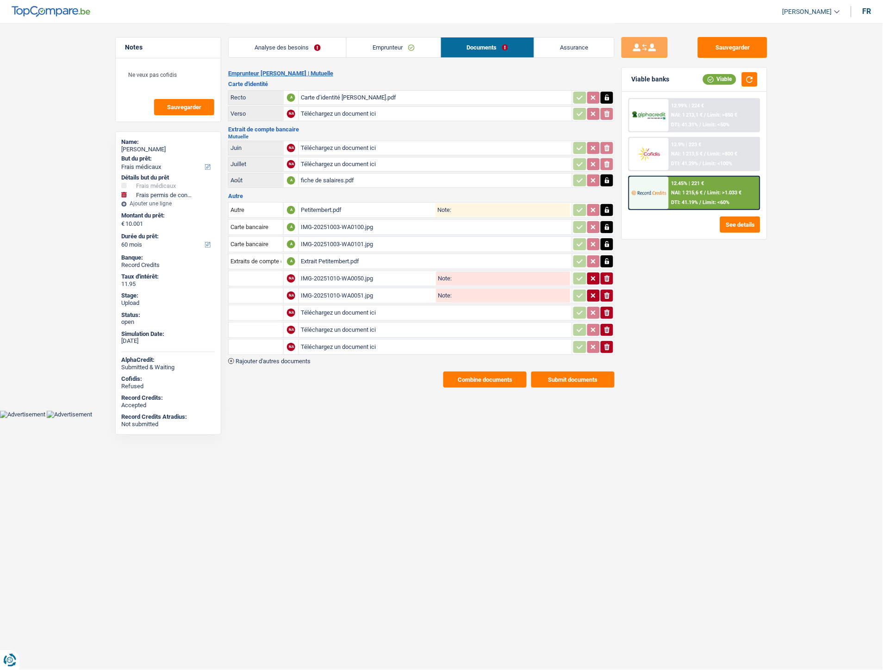
click at [318, 307] on input "Téléchargez un document ici" at bounding box center [435, 313] width 269 height 14
type input "C:\fakepath\IMG-20251010-WA0048.jpg"
click at [335, 325] on input "Téléchargez un document ici" at bounding box center [435, 330] width 269 height 14
type input "C:\fakepath\IMG-20251010-WA0049.jpg"
click at [347, 342] on input "Téléchargez un document ici" at bounding box center [435, 347] width 269 height 14
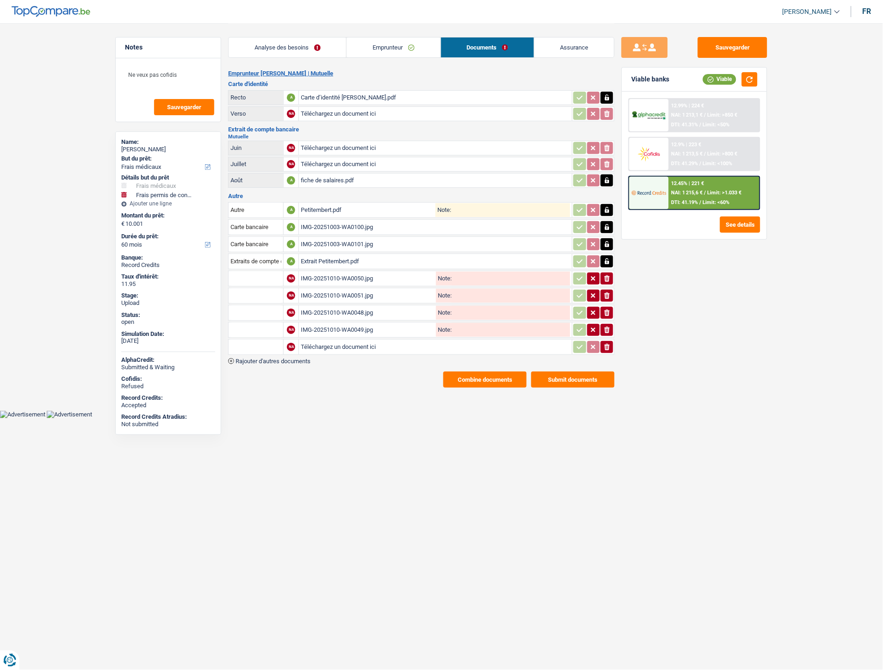
type input "C:\fakepath\IMG-20251010-WA0052.jpg"
click at [265, 308] on input "text" at bounding box center [255, 312] width 51 height 15
type input "3"
click at [258, 348] on li "Extraits de compte de toutes les transactions 3 derniers mois" at bounding box center [321, 354] width 176 height 12
click at [241, 323] on input "text" at bounding box center [255, 330] width 51 height 15
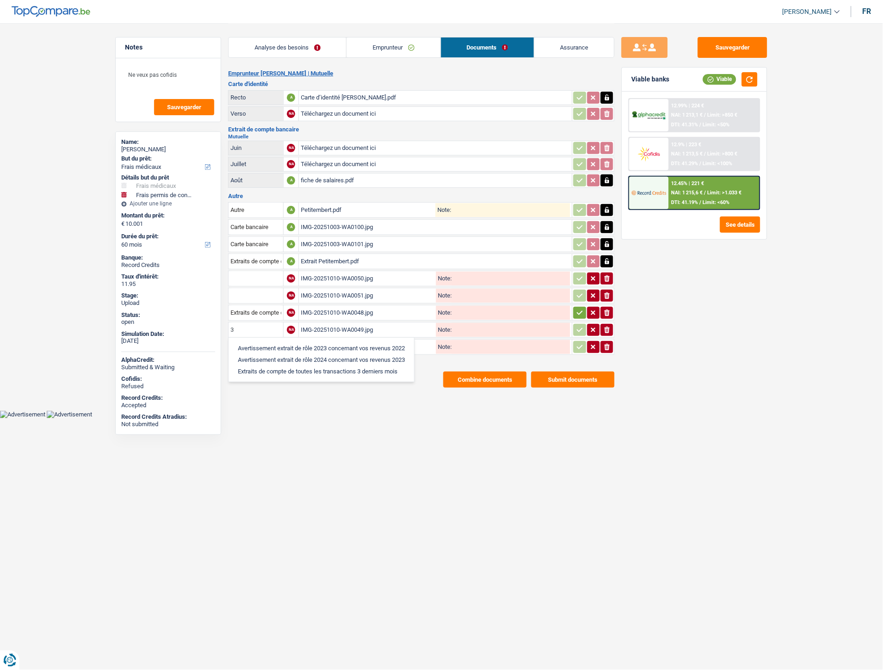
type input "3"
click at [260, 367] on li "Extraits de compte de toutes les transactions 3 derniers mois" at bounding box center [321, 372] width 176 height 12
click at [252, 343] on input "text" at bounding box center [255, 347] width 51 height 15
type input "3"
click at [263, 383] on li "Extraits de compte de toutes les transactions 3 derniers mois" at bounding box center [321, 389] width 176 height 12
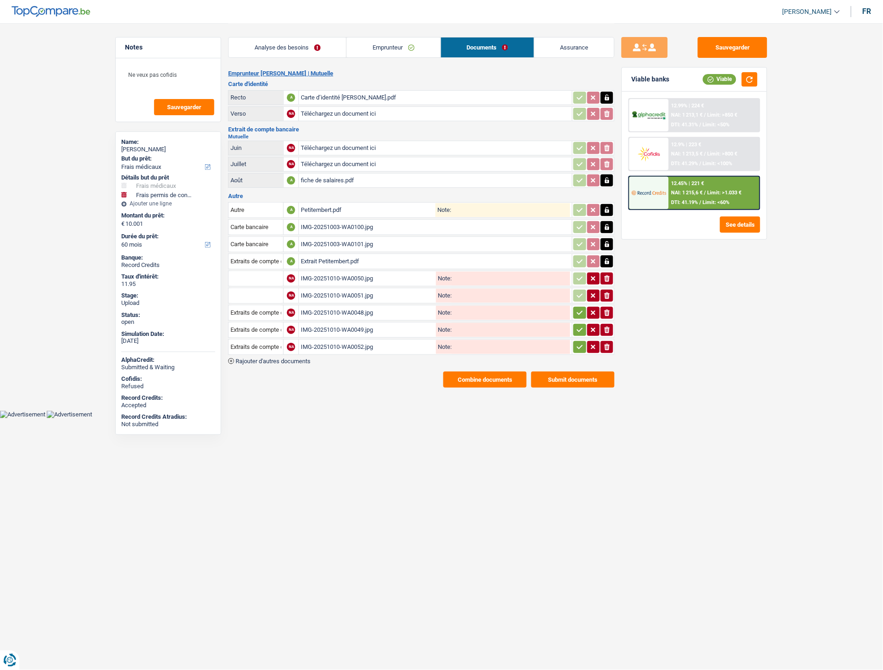
click at [246, 280] on input "text" at bounding box center [255, 278] width 51 height 15
type input "au"
click at [252, 296] on li "Autre" at bounding box center [280, 297] width 95 height 12
click at [251, 290] on input "text" at bounding box center [255, 295] width 51 height 15
type input "au"
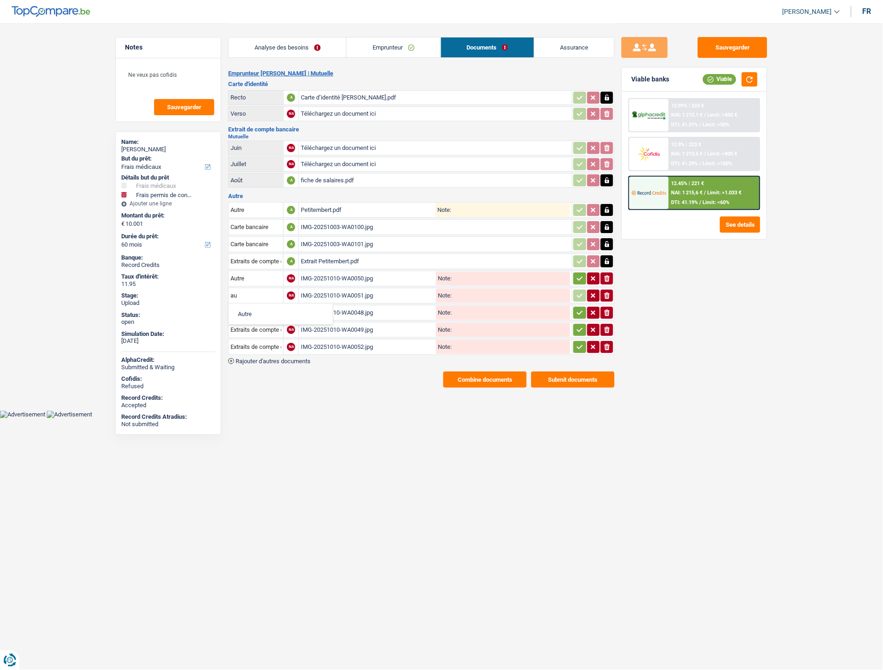
click at [250, 308] on li "Autre" at bounding box center [280, 314] width 95 height 12
click at [580, 278] on icon "button" at bounding box center [579, 278] width 7 height 9
click at [579, 291] on icon "button" at bounding box center [579, 295] width 7 height 9
drag, startPoint x: 578, startPoint y: 304, endPoint x: 578, endPoint y: 314, distance: 9.7
click at [578, 308] on icon "button" at bounding box center [579, 312] width 7 height 9
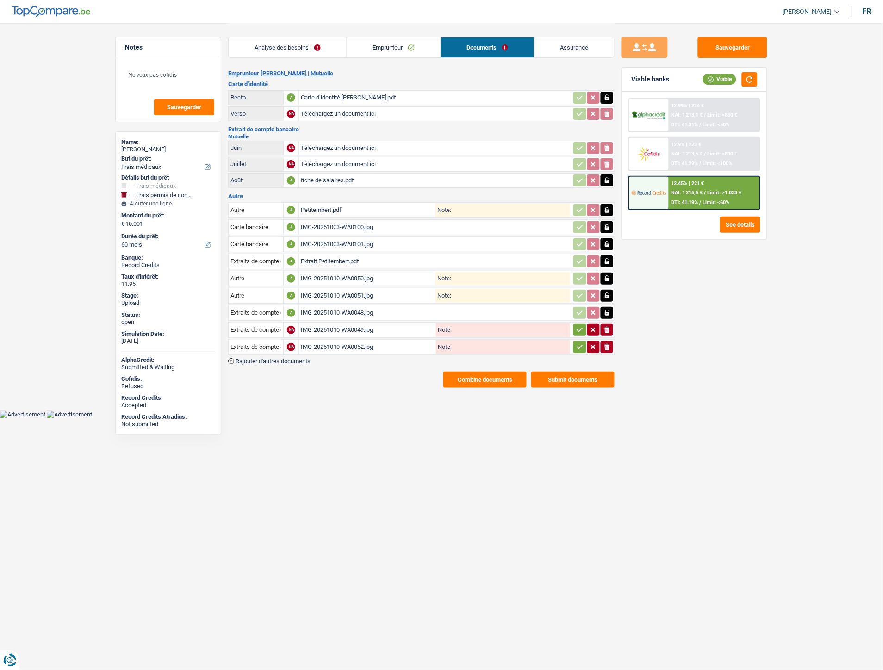
click at [581, 325] on icon "button" at bounding box center [579, 329] width 7 height 9
click at [580, 342] on icon "button" at bounding box center [579, 346] width 7 height 9
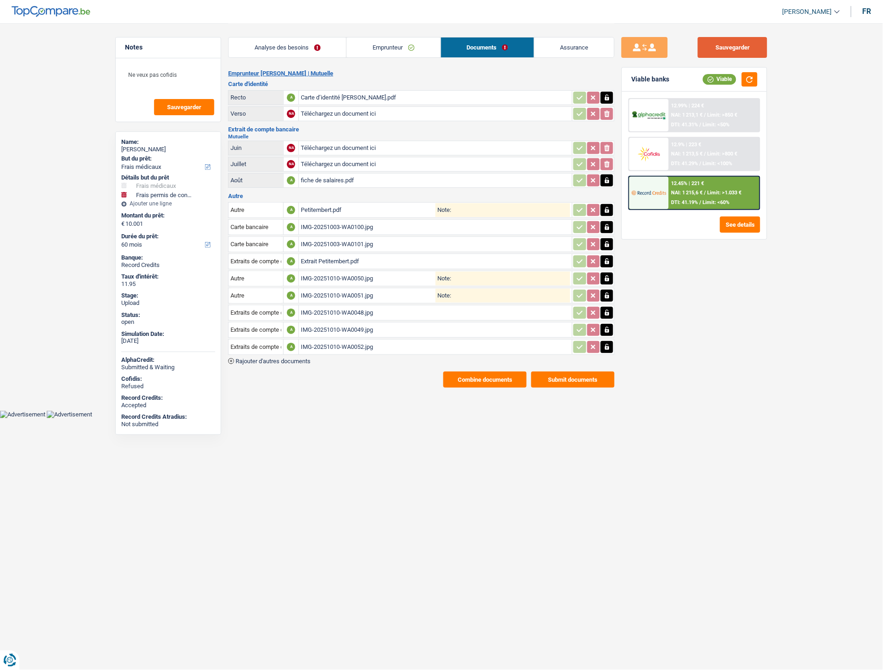
click at [711, 52] on button "Sauvegarder" at bounding box center [732, 47] width 69 height 21
click at [456, 382] on button "Combine documents" at bounding box center [484, 380] width 83 height 16
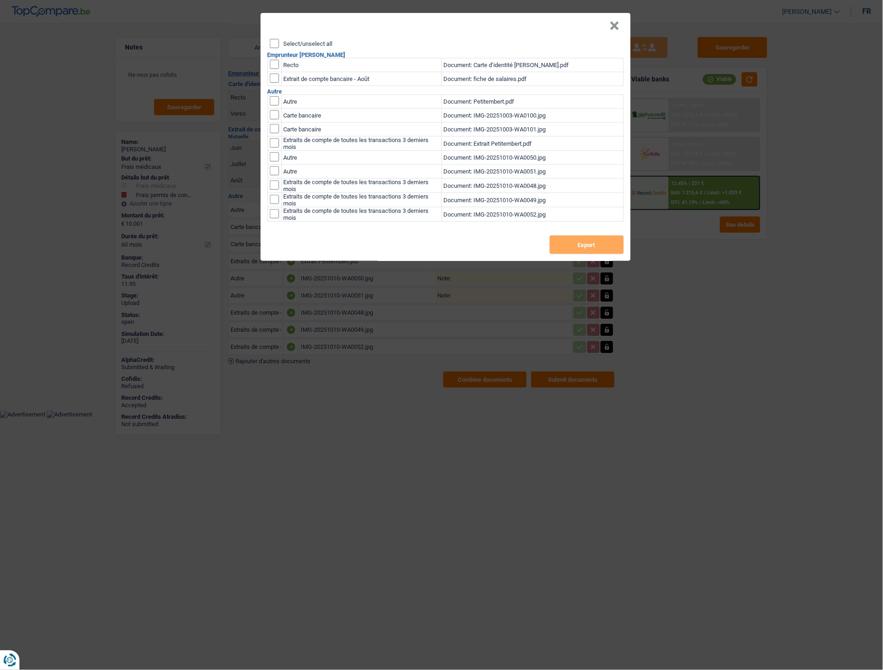
click at [274, 40] on input "Select/unselect all" at bounding box center [274, 43] width 9 height 9
checkbox input "true"
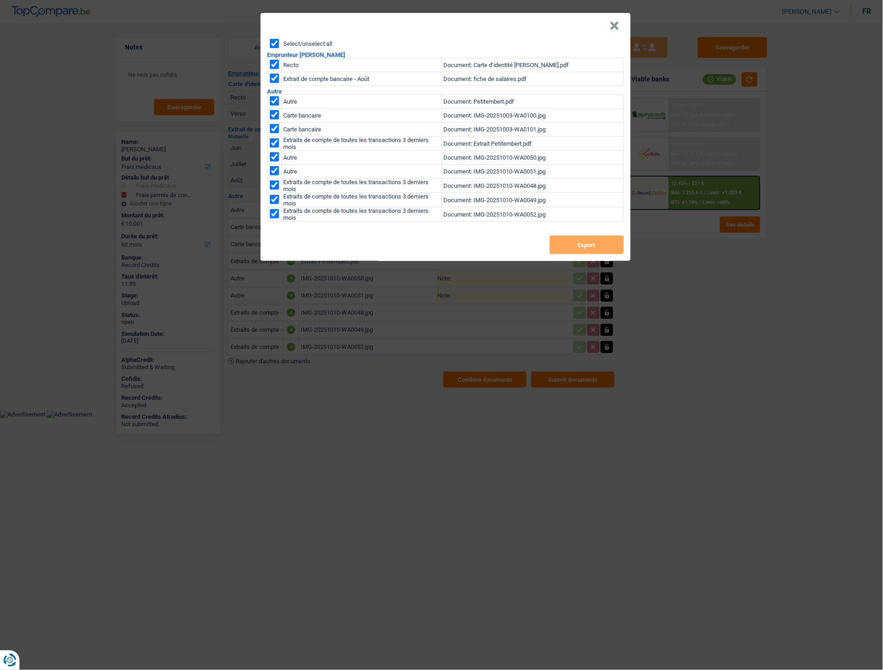
checkbox input "true"
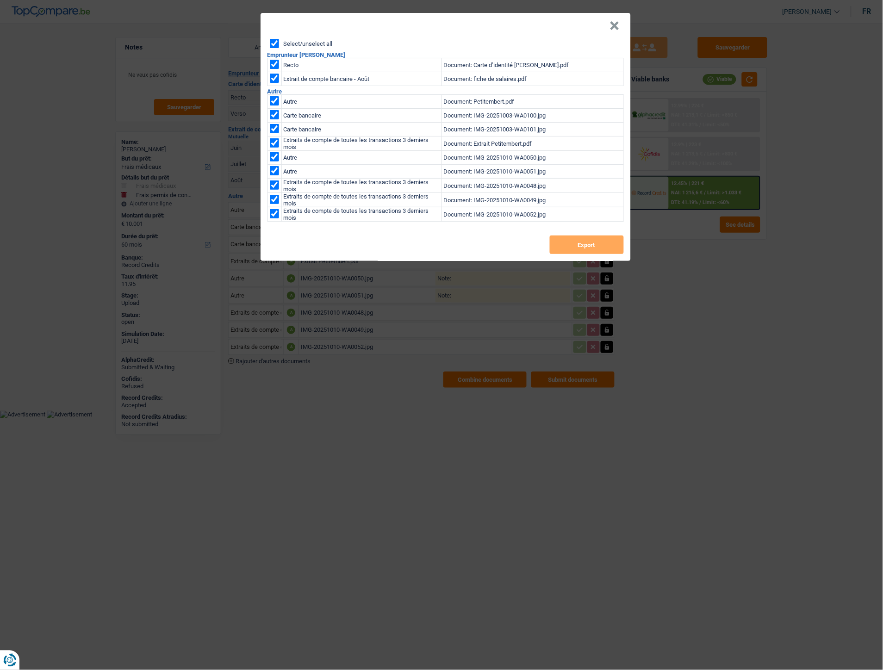
checkbox input "true"
click at [571, 242] on button "Export" at bounding box center [587, 245] width 74 height 19
click at [615, 31] on button "×" at bounding box center [615, 25] width 10 height 9
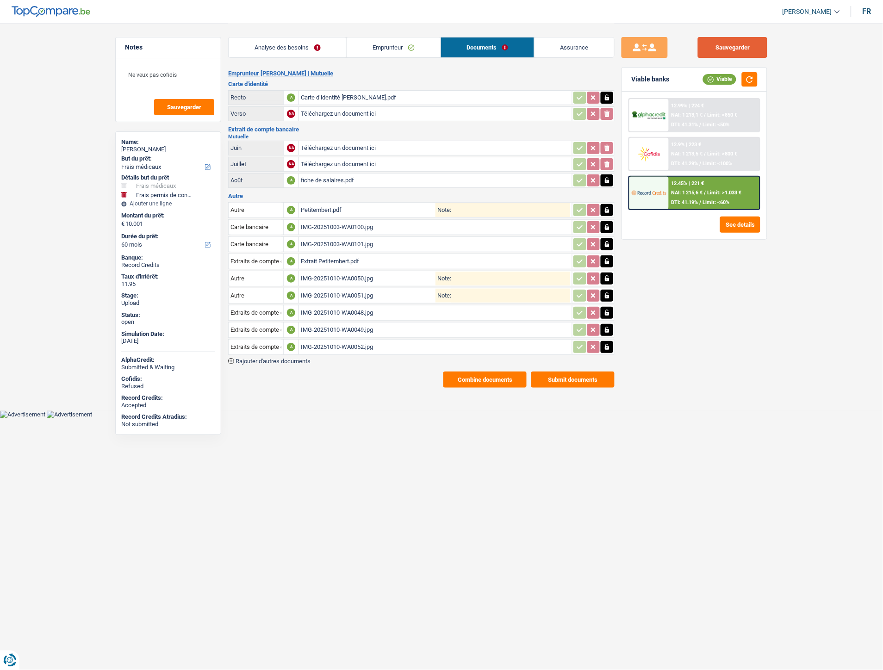
click at [723, 44] on button "Sauvegarder" at bounding box center [732, 47] width 69 height 21
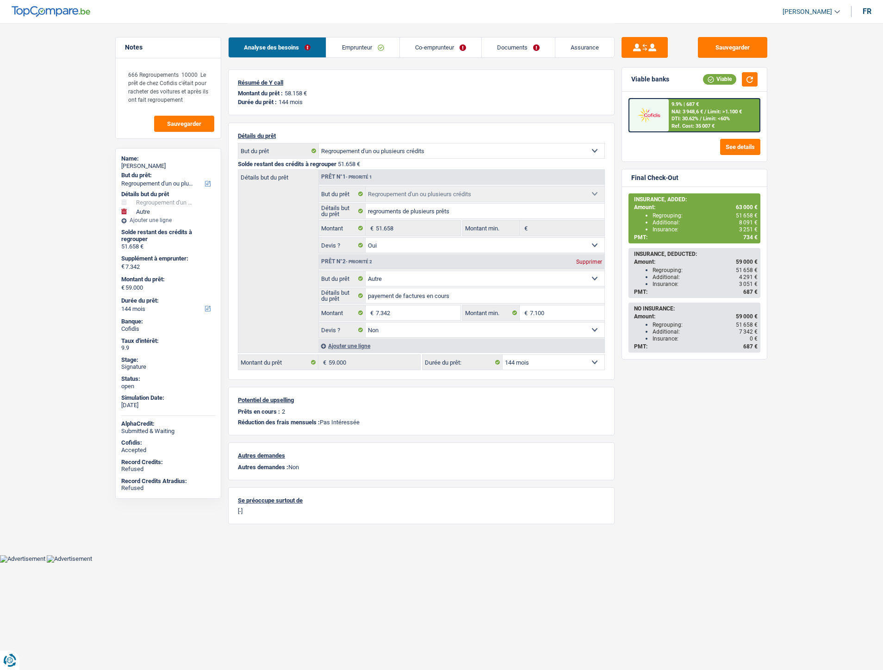
select select "refinancing"
select select "other"
select select "144"
select select "refinancing"
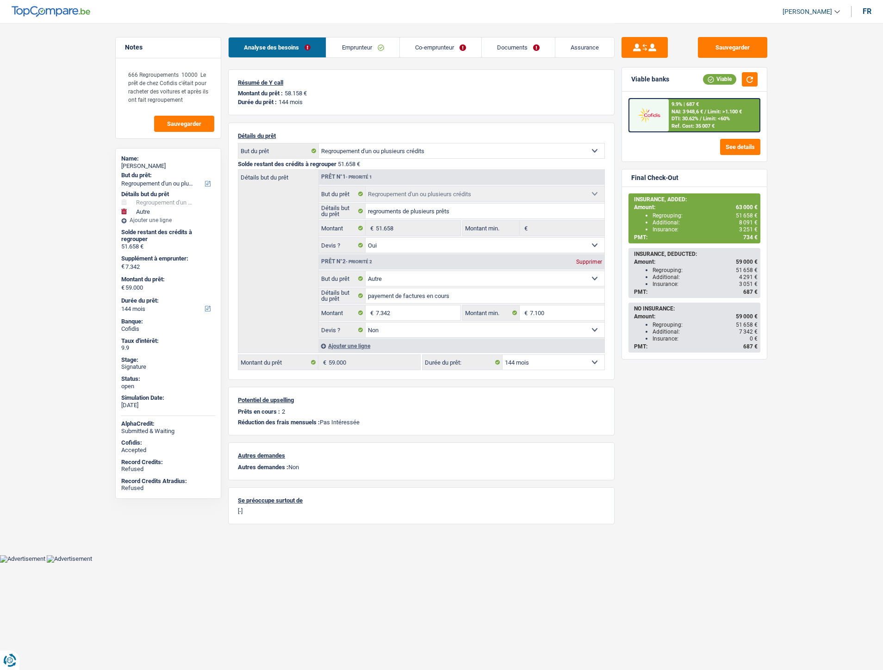
select select "refinancing"
select select "yes"
select select "other"
select select "false"
select select "144"
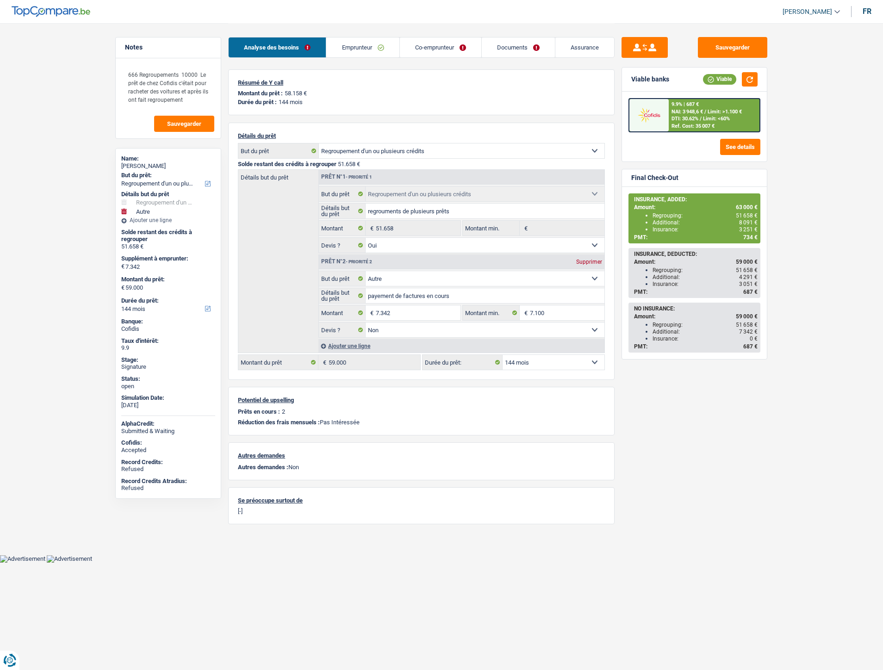
select select "applicant"
select select "coApplicant"
click at [509, 47] on link "Documents" at bounding box center [518, 47] width 73 height 20
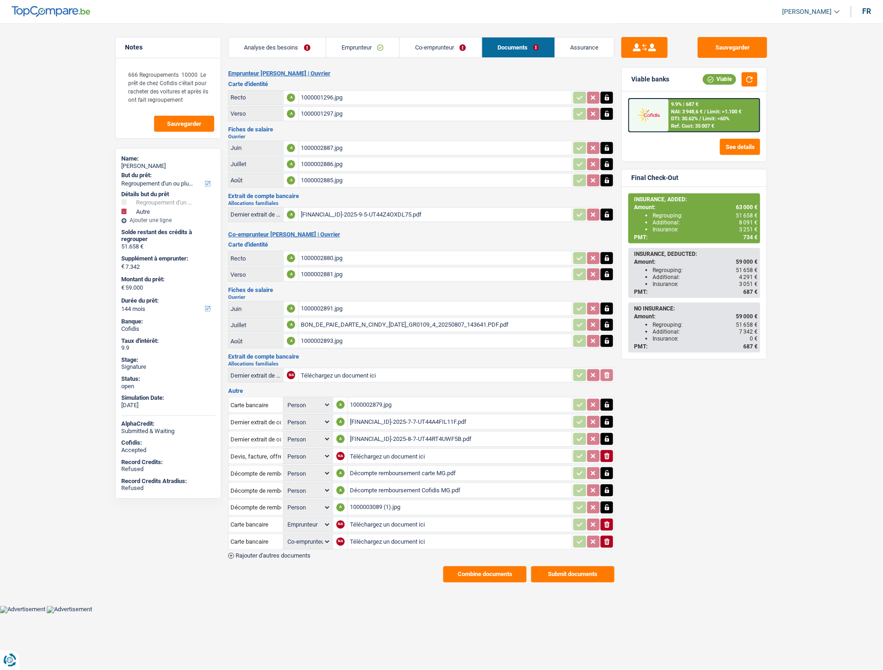
click at [382, 518] on input "Téléchargez un document ici" at bounding box center [460, 525] width 220 height 14
type input "C:\fakepath\IMG-20251010-WA0054.jpg"
click at [360, 535] on input "Téléchargez un document ici" at bounding box center [460, 542] width 220 height 14
type input "C:\fakepath\IMG-20251010-WA0055.jpg"
click at [257, 553] on span "Rajouter d'autres documents" at bounding box center [273, 556] width 75 height 6
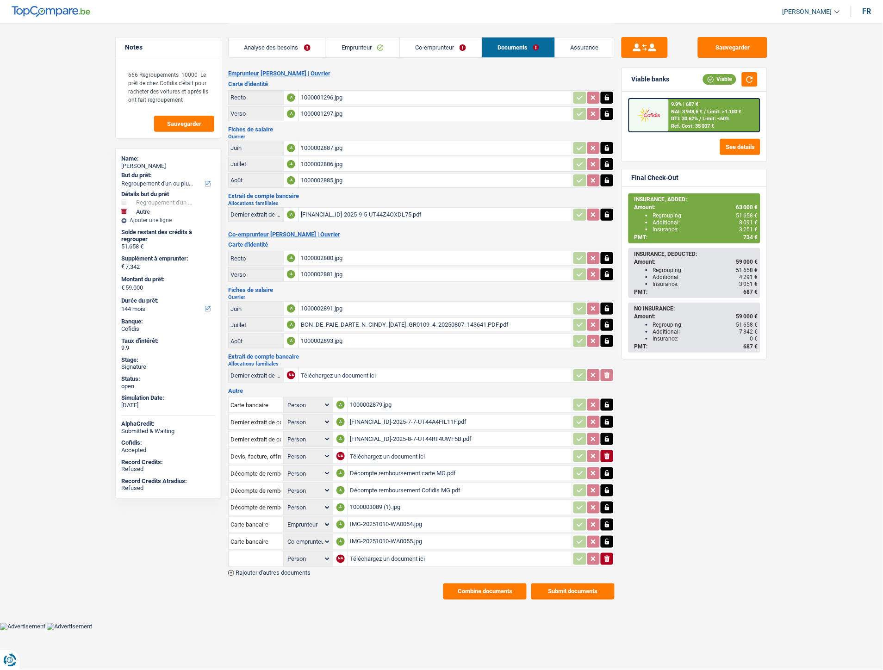
click at [257, 552] on input "text" at bounding box center [255, 559] width 51 height 15
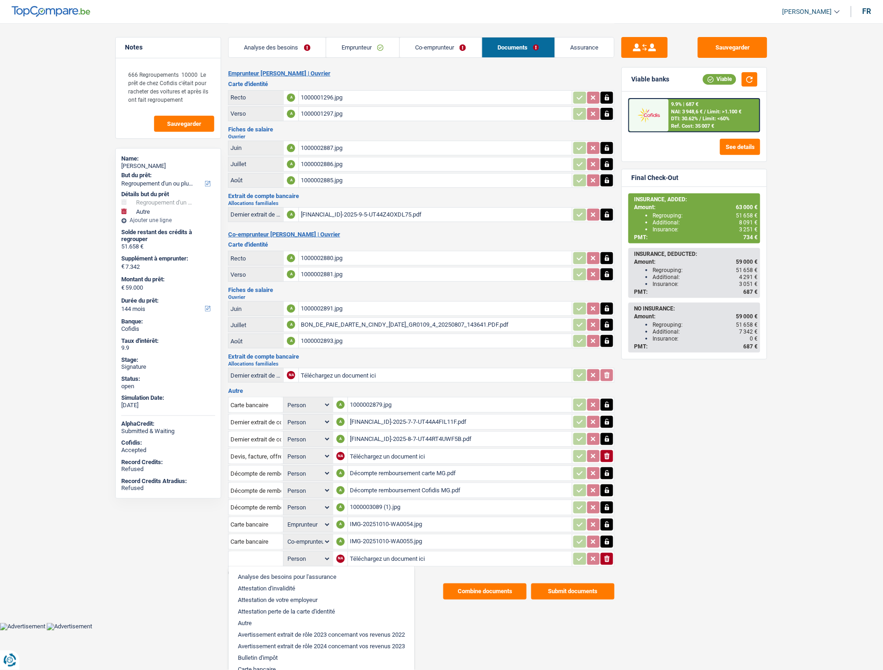
click at [359, 552] on input "Téléchargez un document ici" at bounding box center [460, 559] width 220 height 14
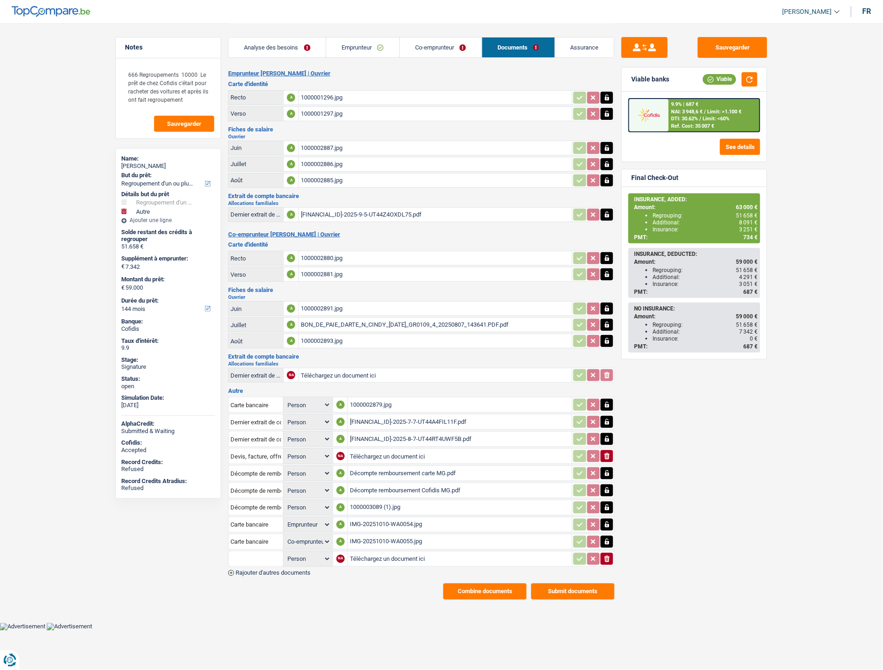
type input "C:\fakepath\Extrait Mr et Mme.pdf"
click at [233, 552] on input "text" at bounding box center [255, 559] width 51 height 15
type input "3"
click at [278, 595] on li "Extraits de compte de toutes les transactions 3 derniers mois" at bounding box center [321, 601] width 176 height 12
click at [730, 49] on button "Sauvegarder" at bounding box center [732, 47] width 69 height 21
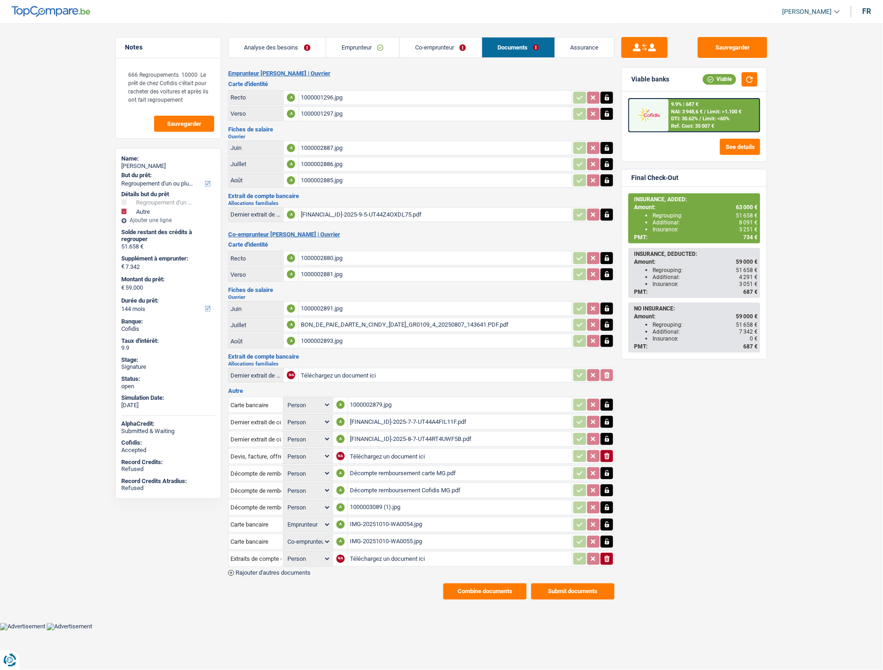
click at [469, 584] on button "Combine documents" at bounding box center [484, 592] width 83 height 16
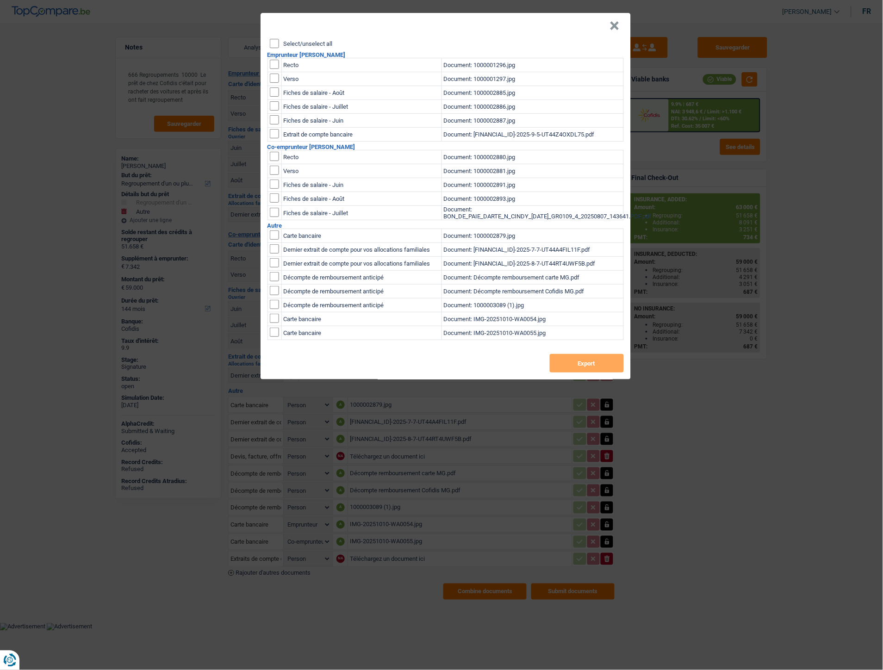
click at [274, 44] on input "Select/unselect all" at bounding box center [274, 43] width 9 height 9
checkbox input "true"
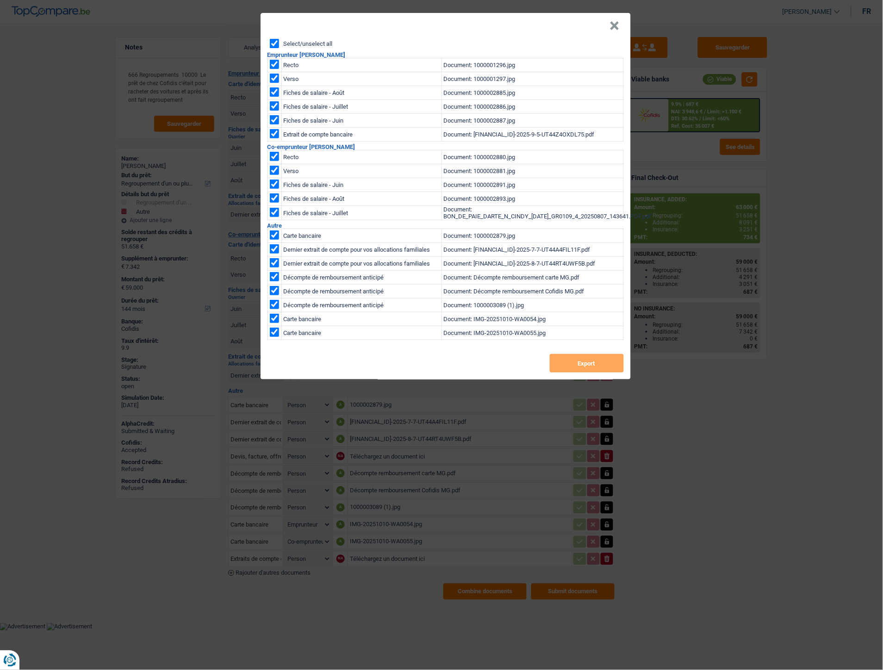
checkbox input "true"
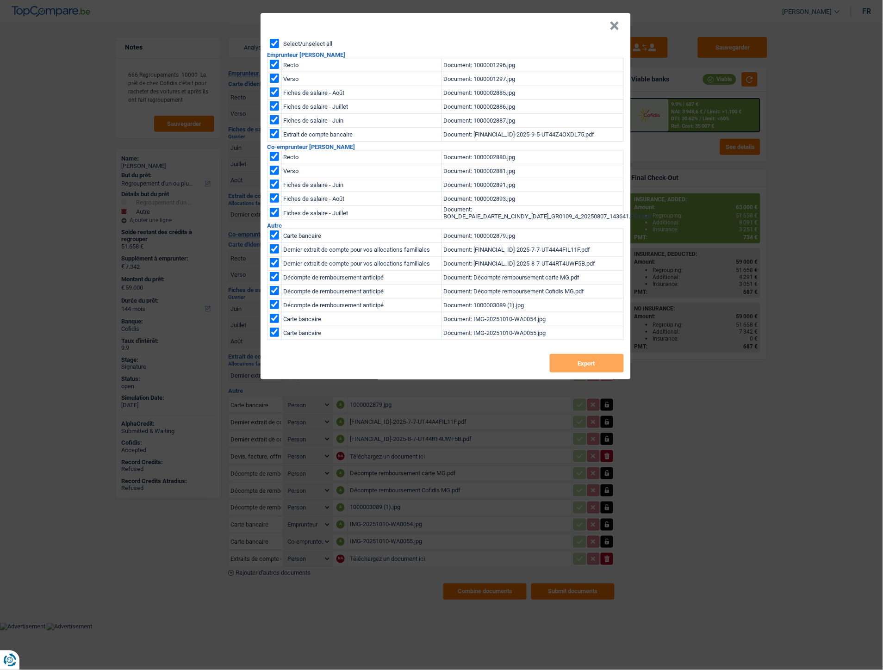
checkbox input "true"
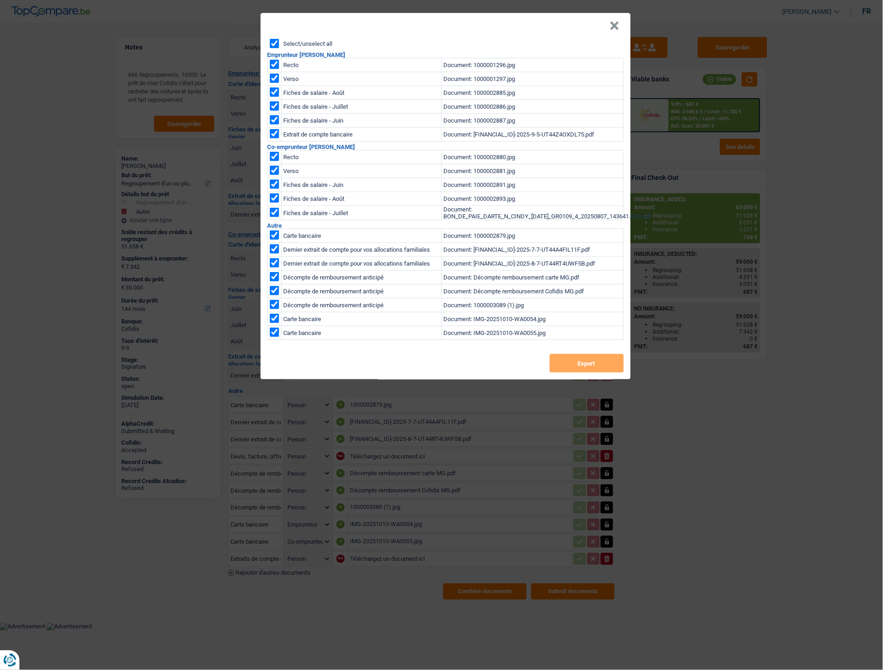
checkbox input "true"
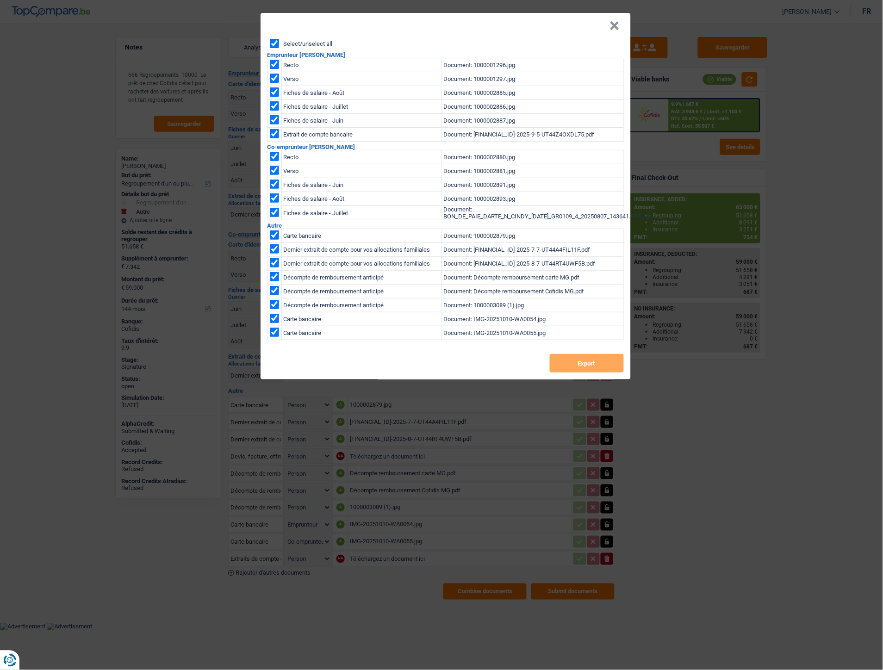
checkbox input "true"
click at [572, 364] on button "Export" at bounding box center [587, 363] width 74 height 19
click at [616, 26] on button "×" at bounding box center [615, 25] width 10 height 9
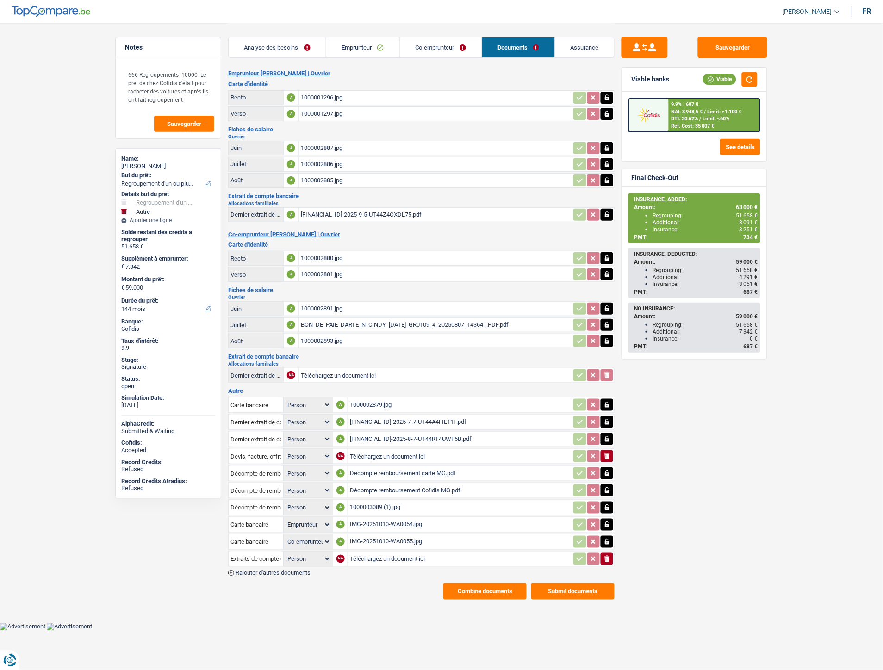
click at [385, 15] on header "[PERSON_NAME] Se déconnecter fr" at bounding box center [441, 12] width 883 height 24
click at [715, 44] on button "Sauvegarder" at bounding box center [732, 47] width 69 height 21
